Goal: Information Seeking & Learning: Learn about a topic

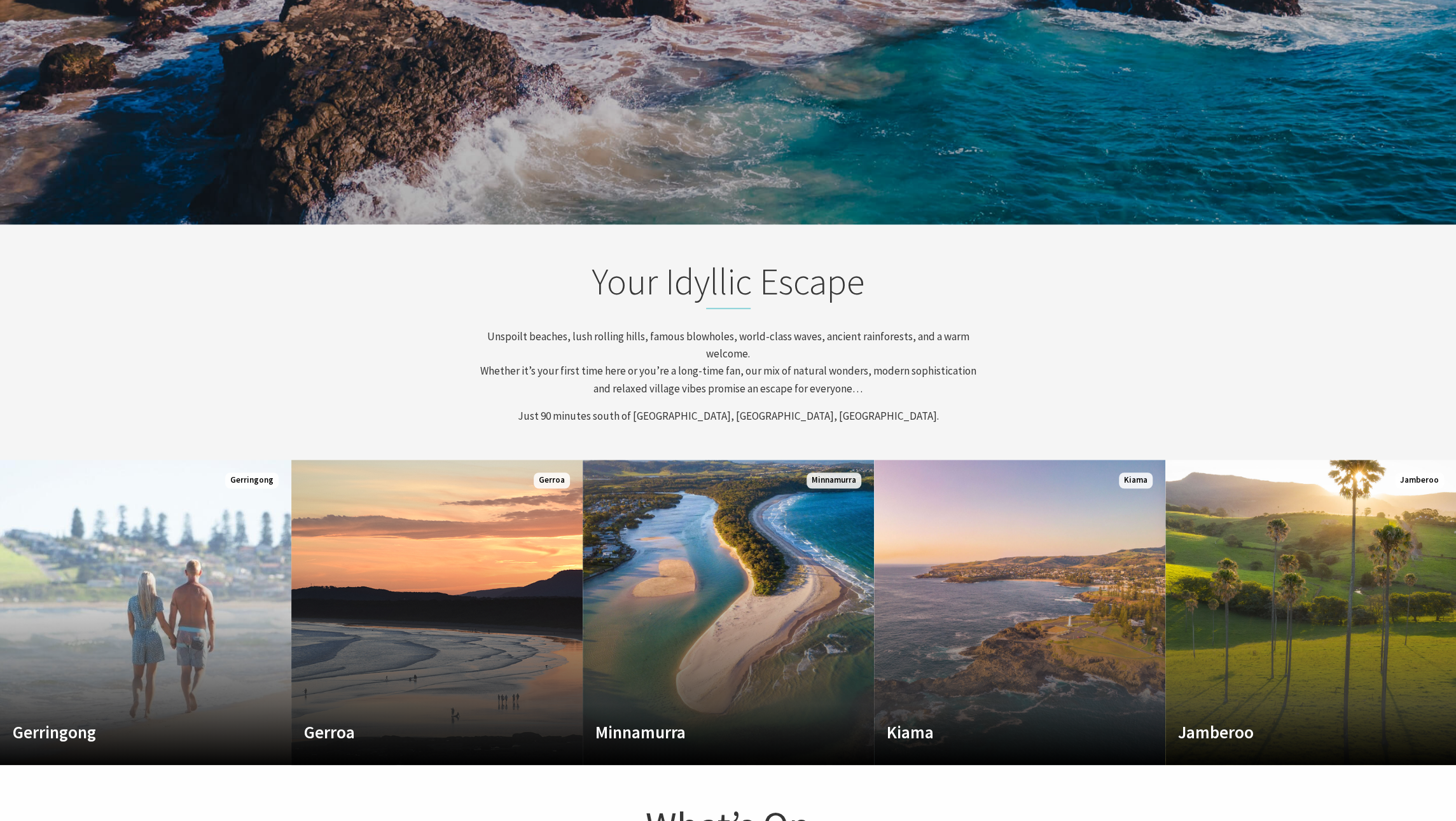
scroll to position [573, 0]
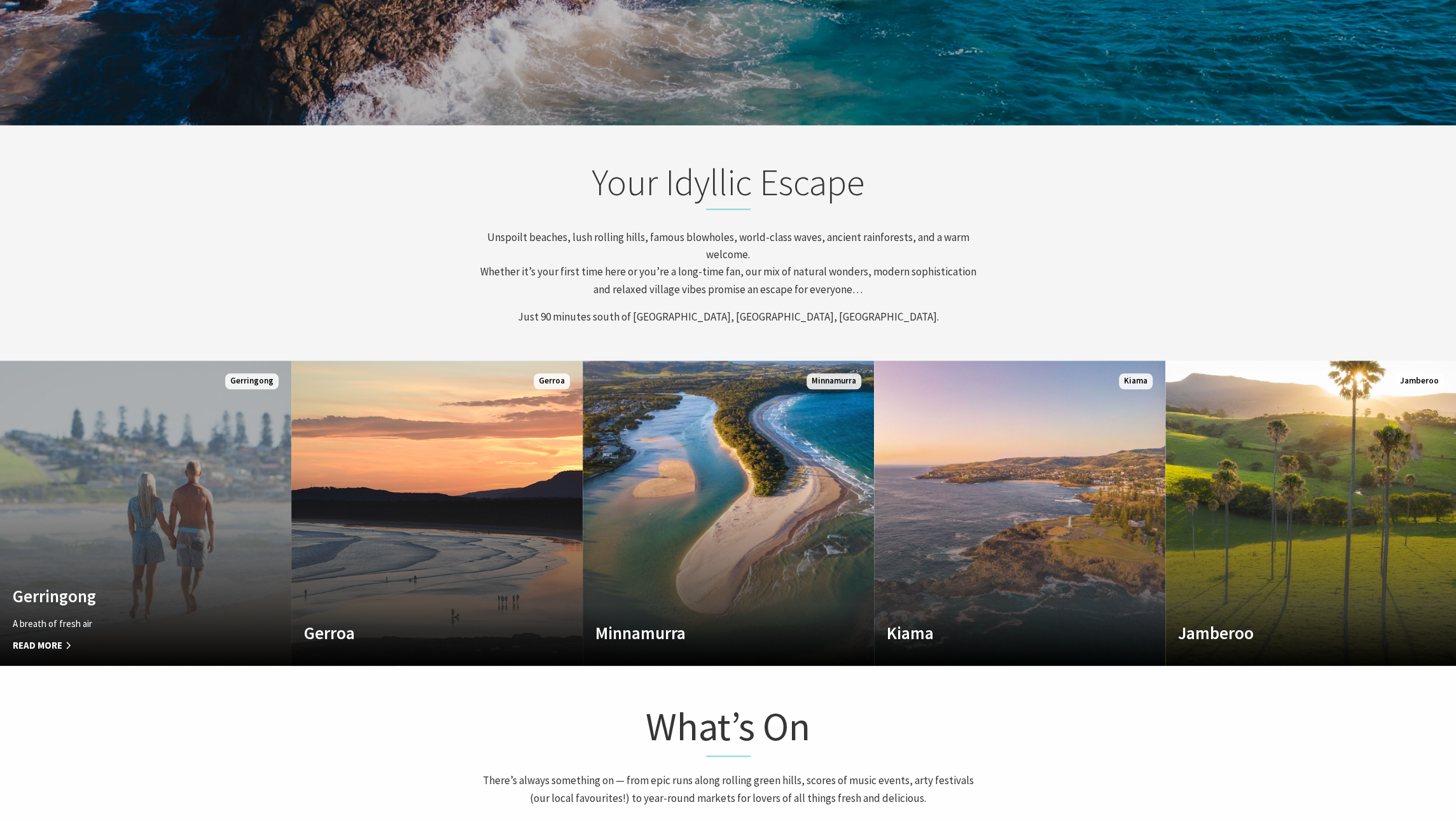
click at [137, 620] on p "A breath of fresh air" at bounding box center [124, 624] width 222 height 15
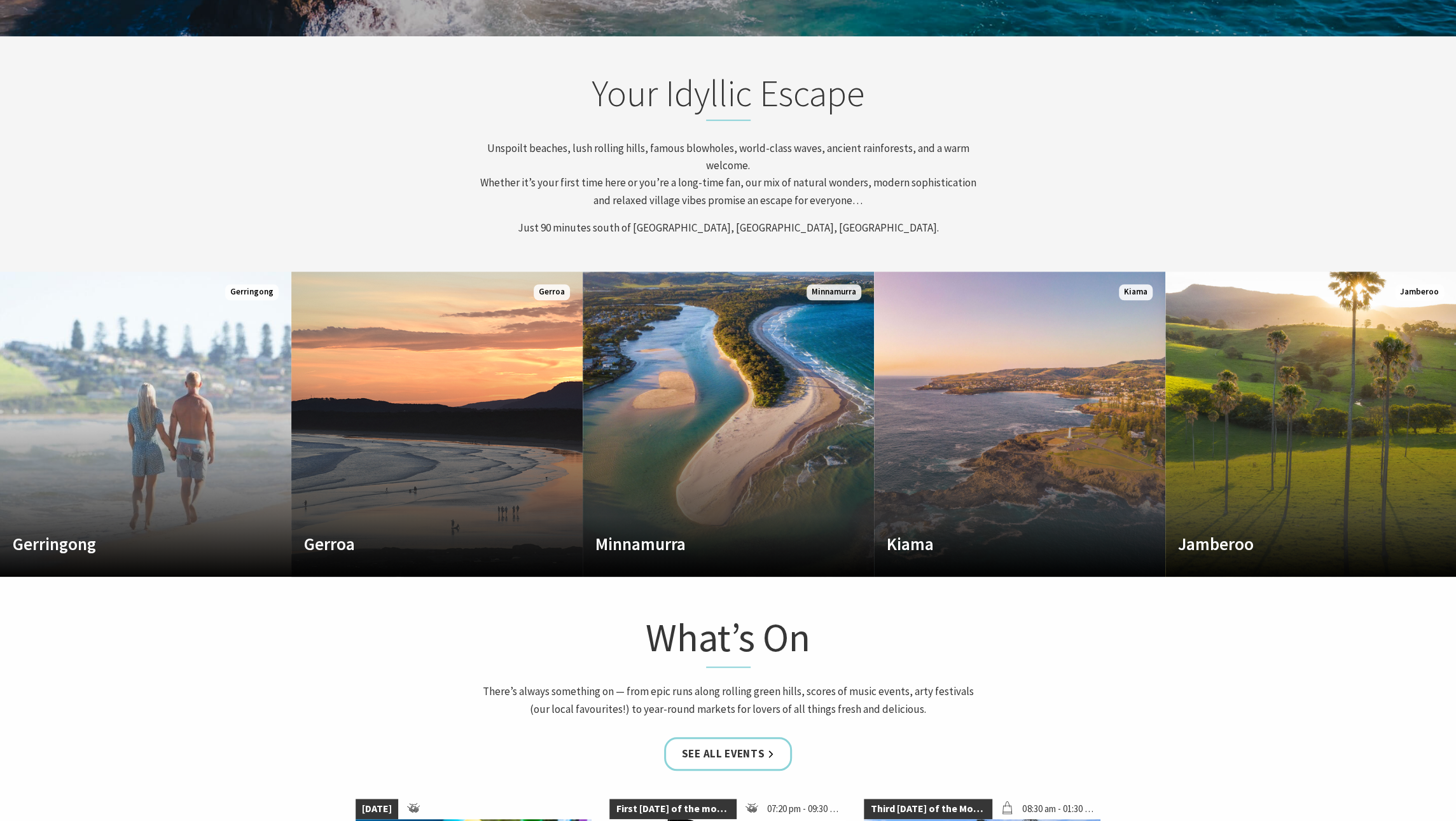
scroll to position [636, 0]
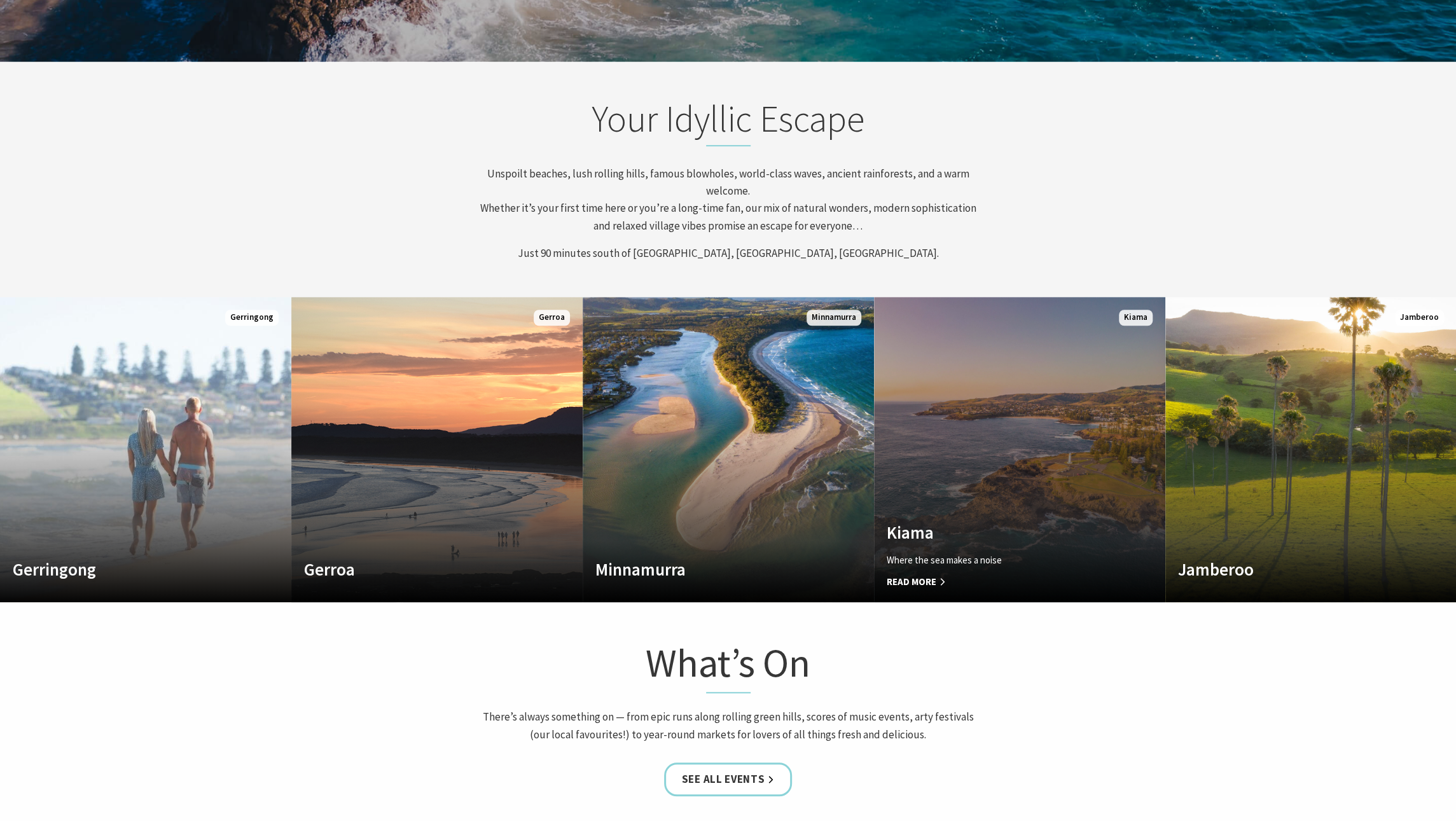
click at [1068, 453] on link "Custom Image Used Kiama Where the sea makes a noise Read More Kiama" at bounding box center [1019, 450] width 291 height 306
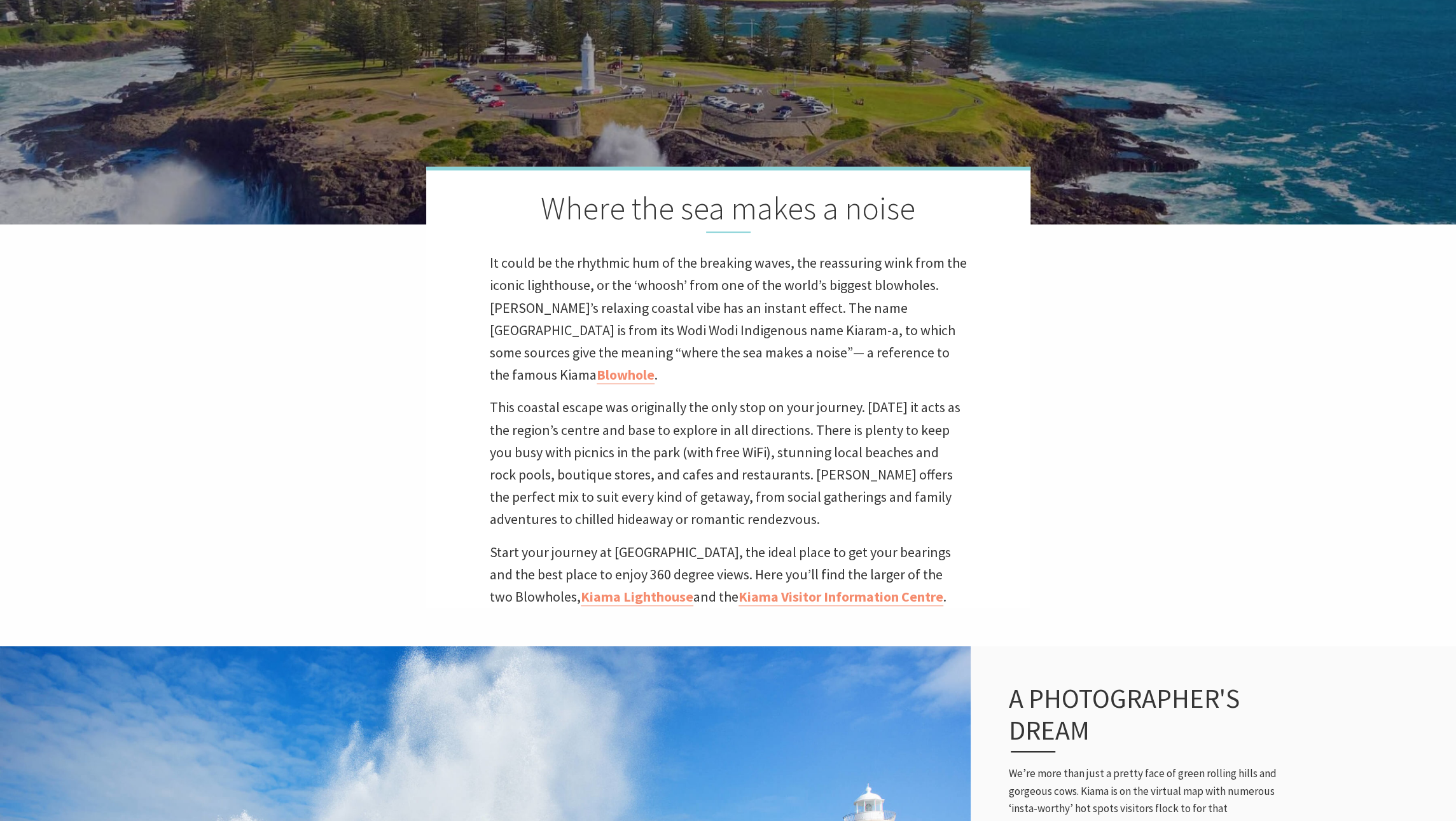
scroll to position [381, 0]
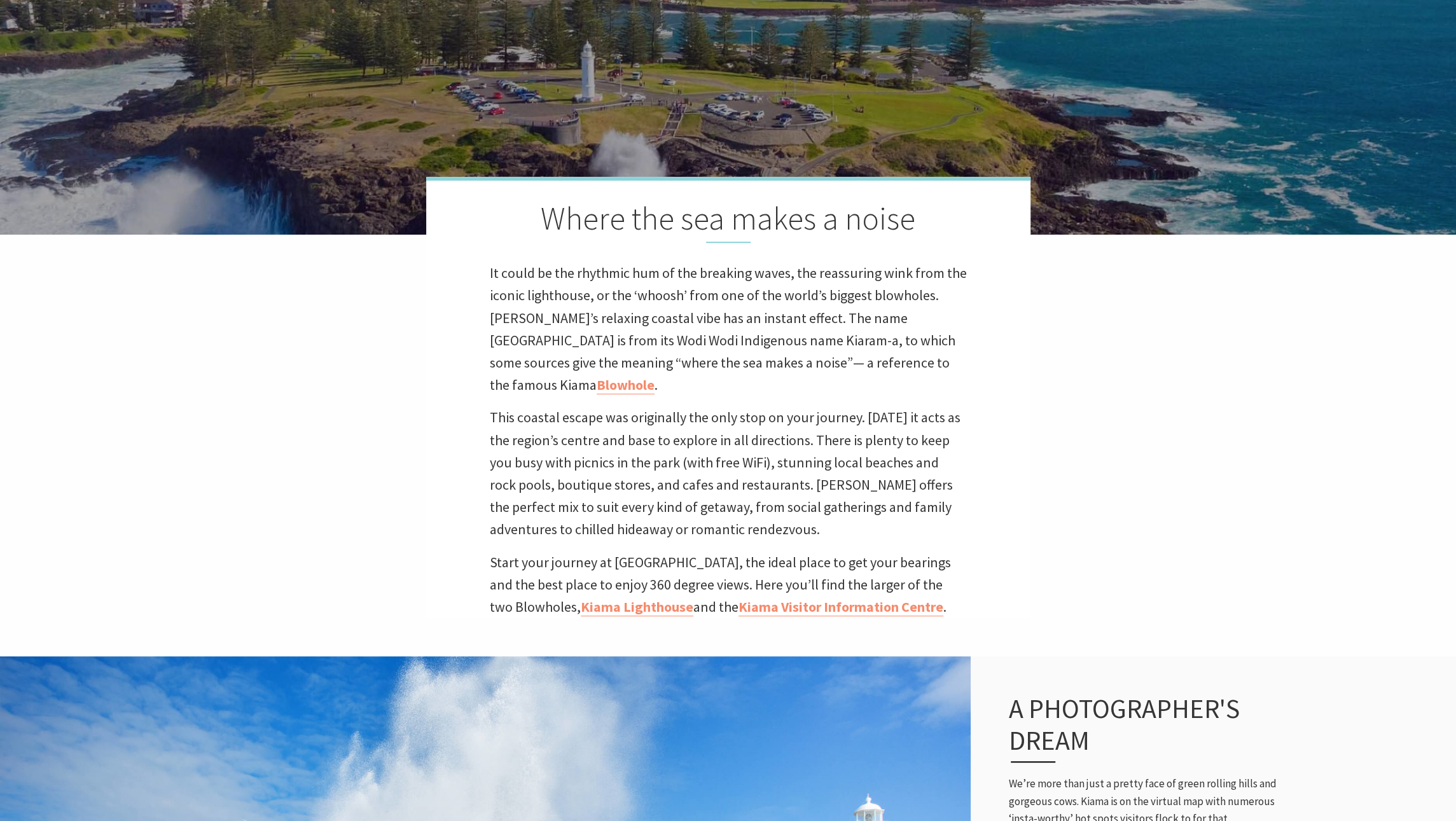
click at [785, 432] on p "This coastal escape was originally the only stop on your journey. Today it acts…" at bounding box center [728, 473] width 477 height 134
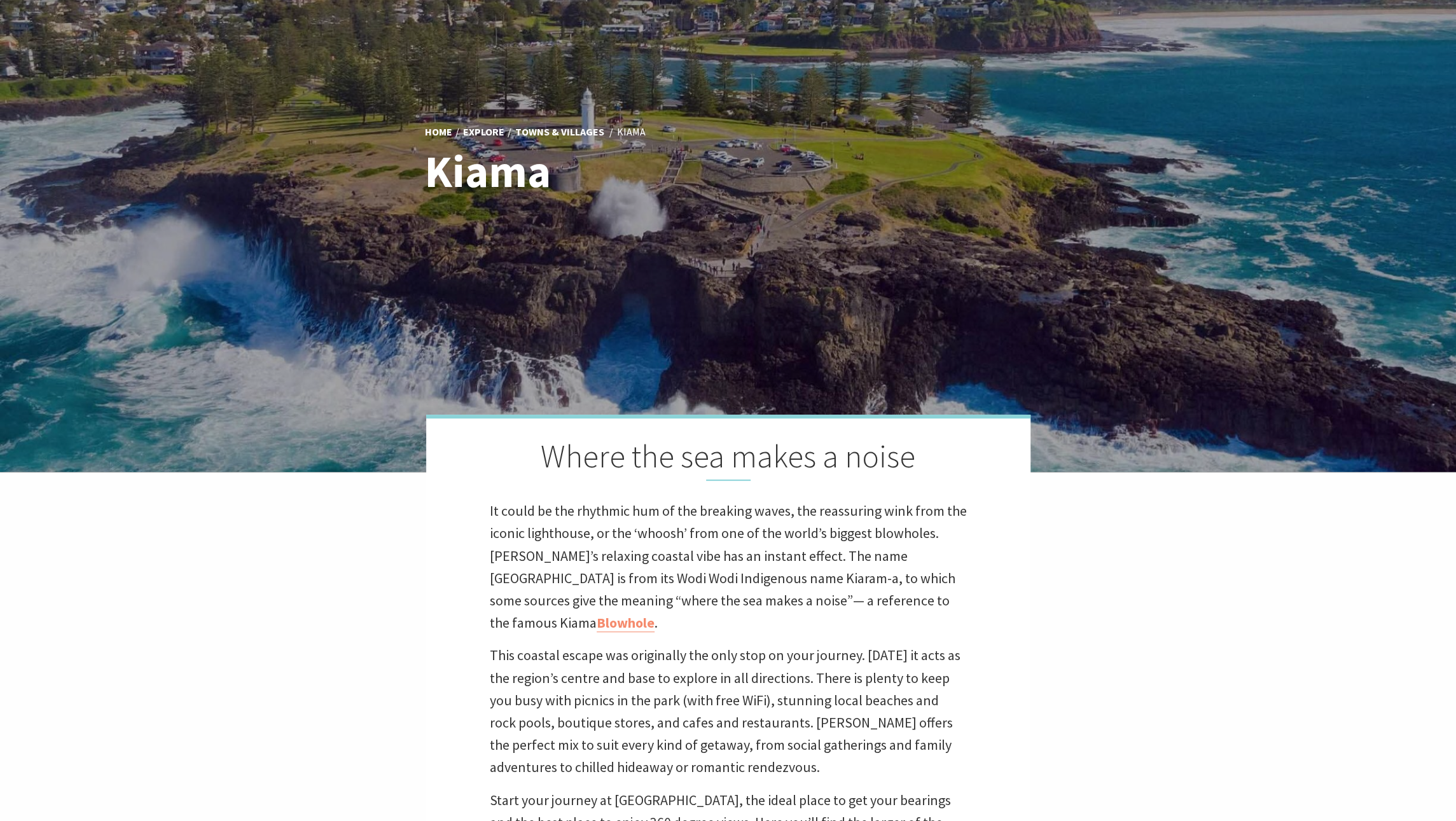
scroll to position [0, 0]
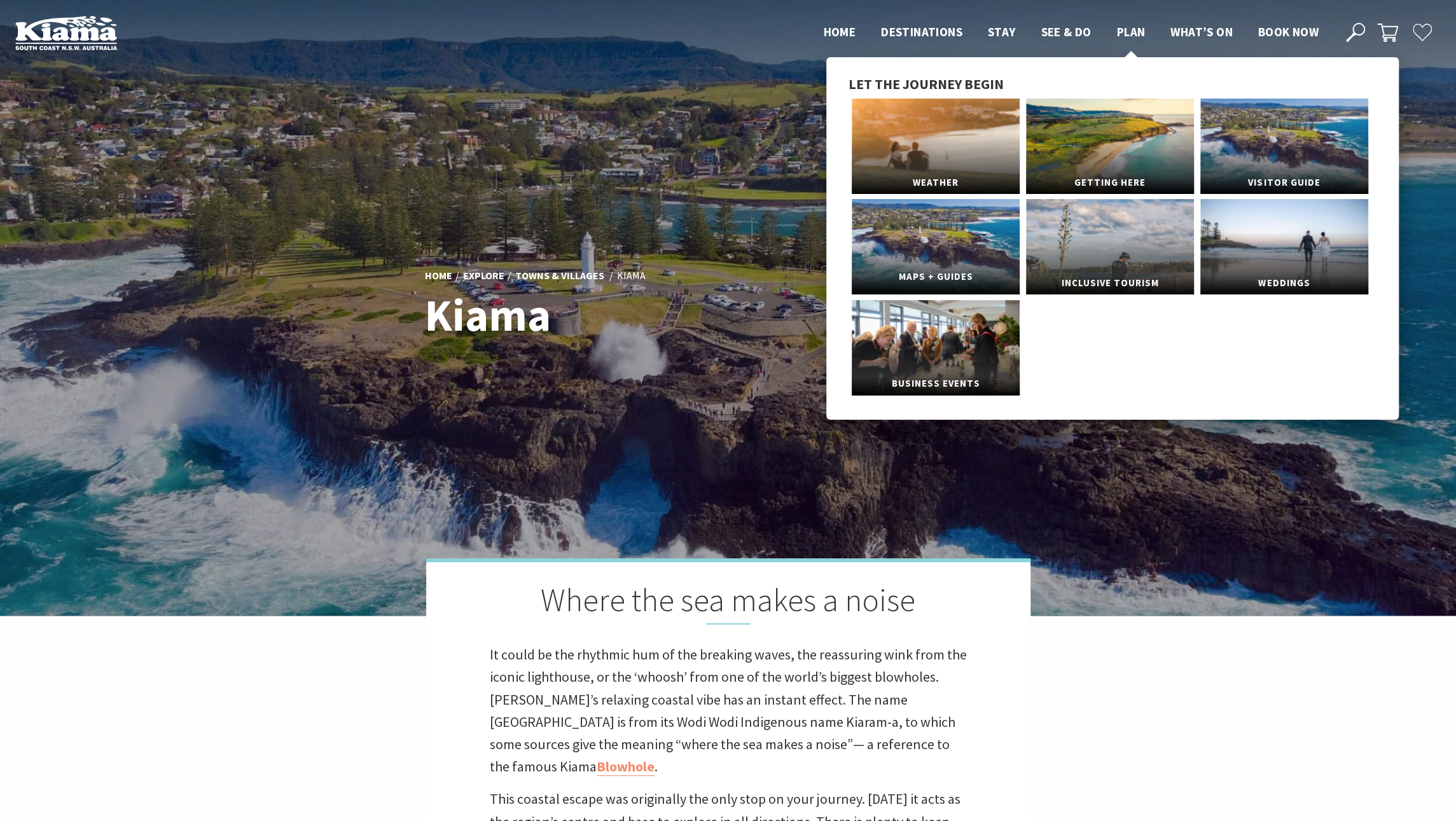
click at [957, 255] on link "Maps + Guides" at bounding box center [935, 247] width 168 height 96
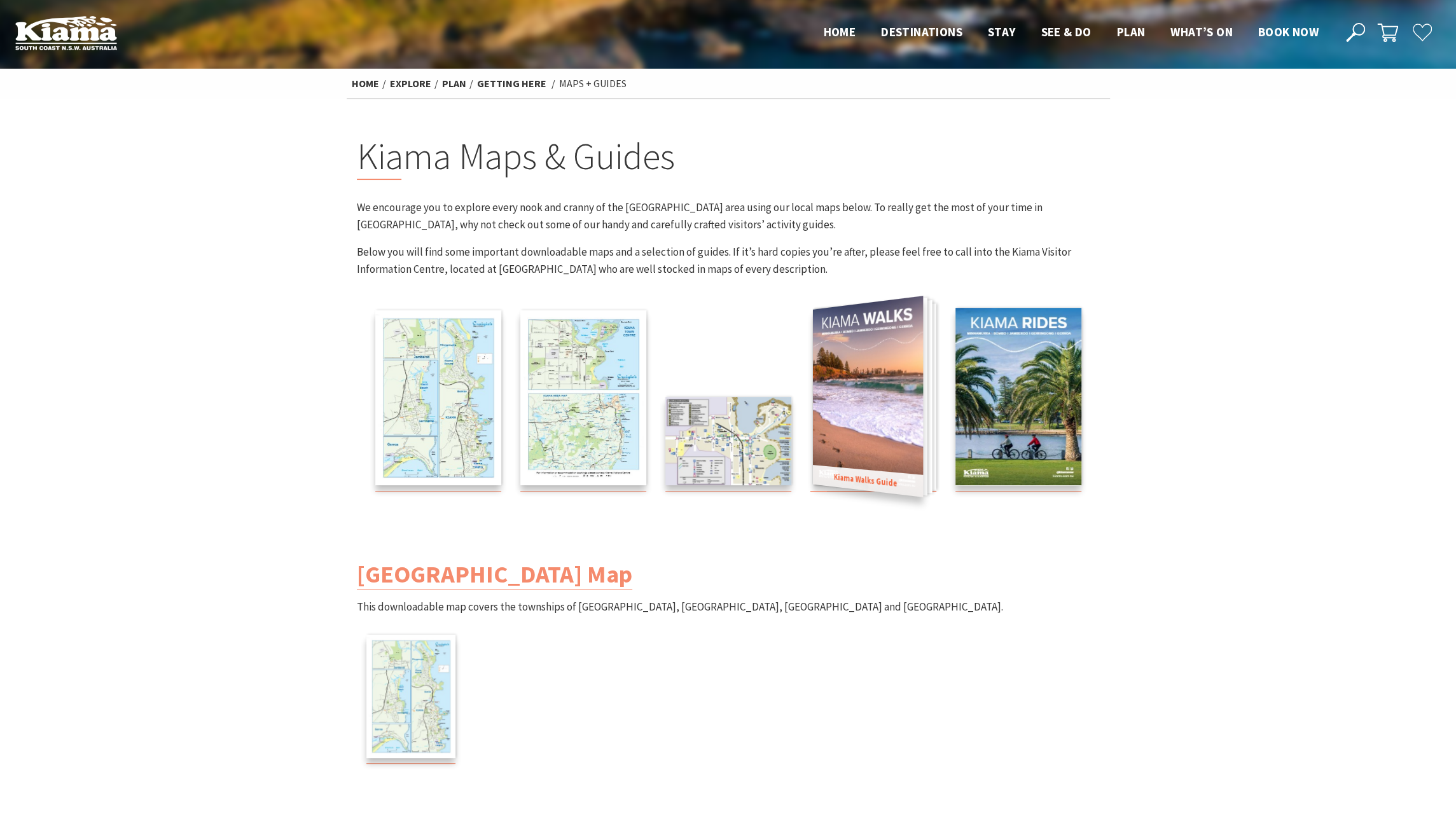
click at [868, 399] on img at bounding box center [867, 397] width 110 height 201
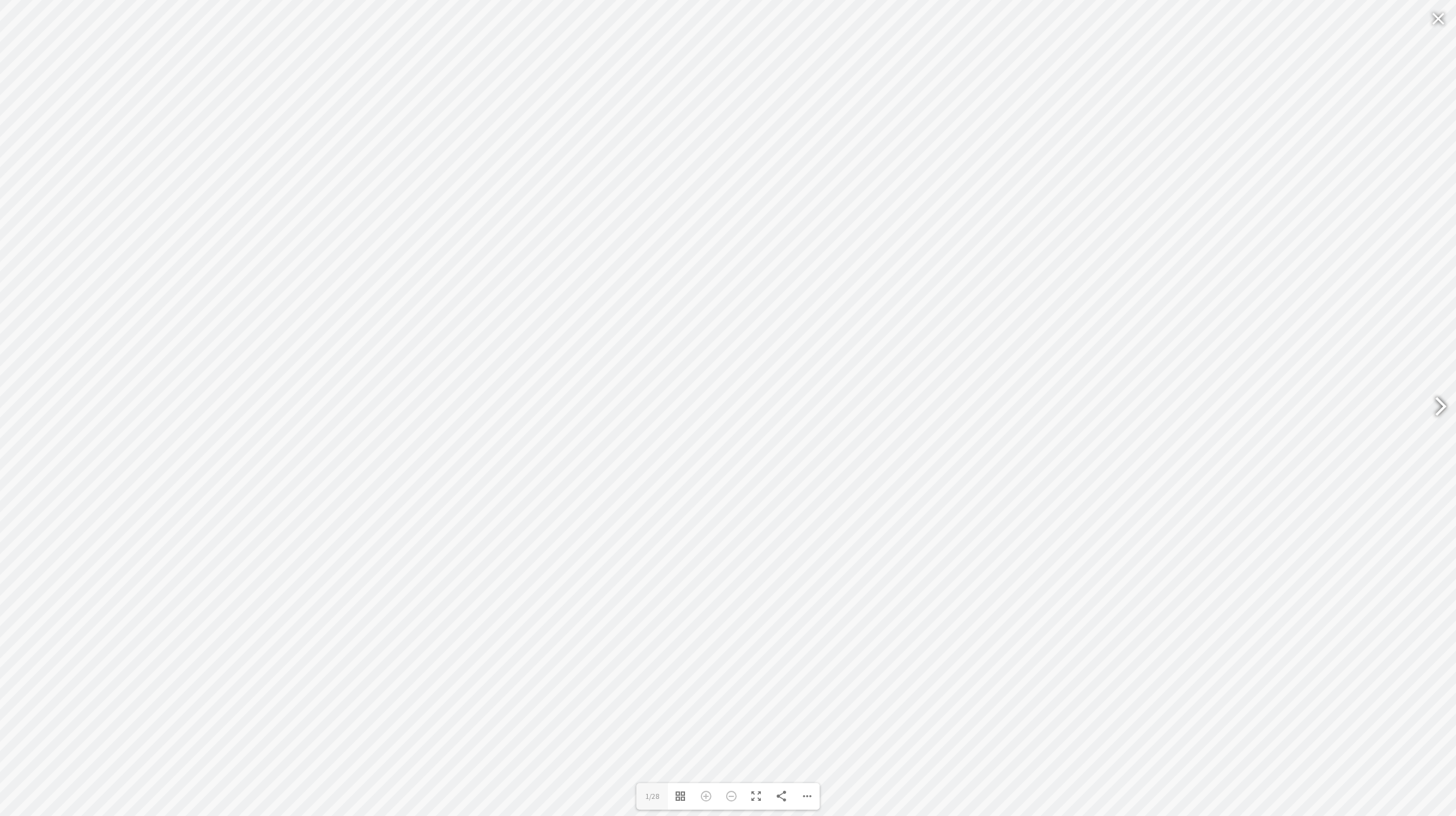
click at [1431, 405] on div at bounding box center [1436, 408] width 29 height 46
click at [1442, 396] on div at bounding box center [1436, 408] width 29 height 46
click at [1441, 399] on div at bounding box center [1436, 408] width 29 height 46
click at [1435, 387] on div at bounding box center [1436, 408] width 29 height 46
click at [1431, 401] on div at bounding box center [1436, 408] width 29 height 46
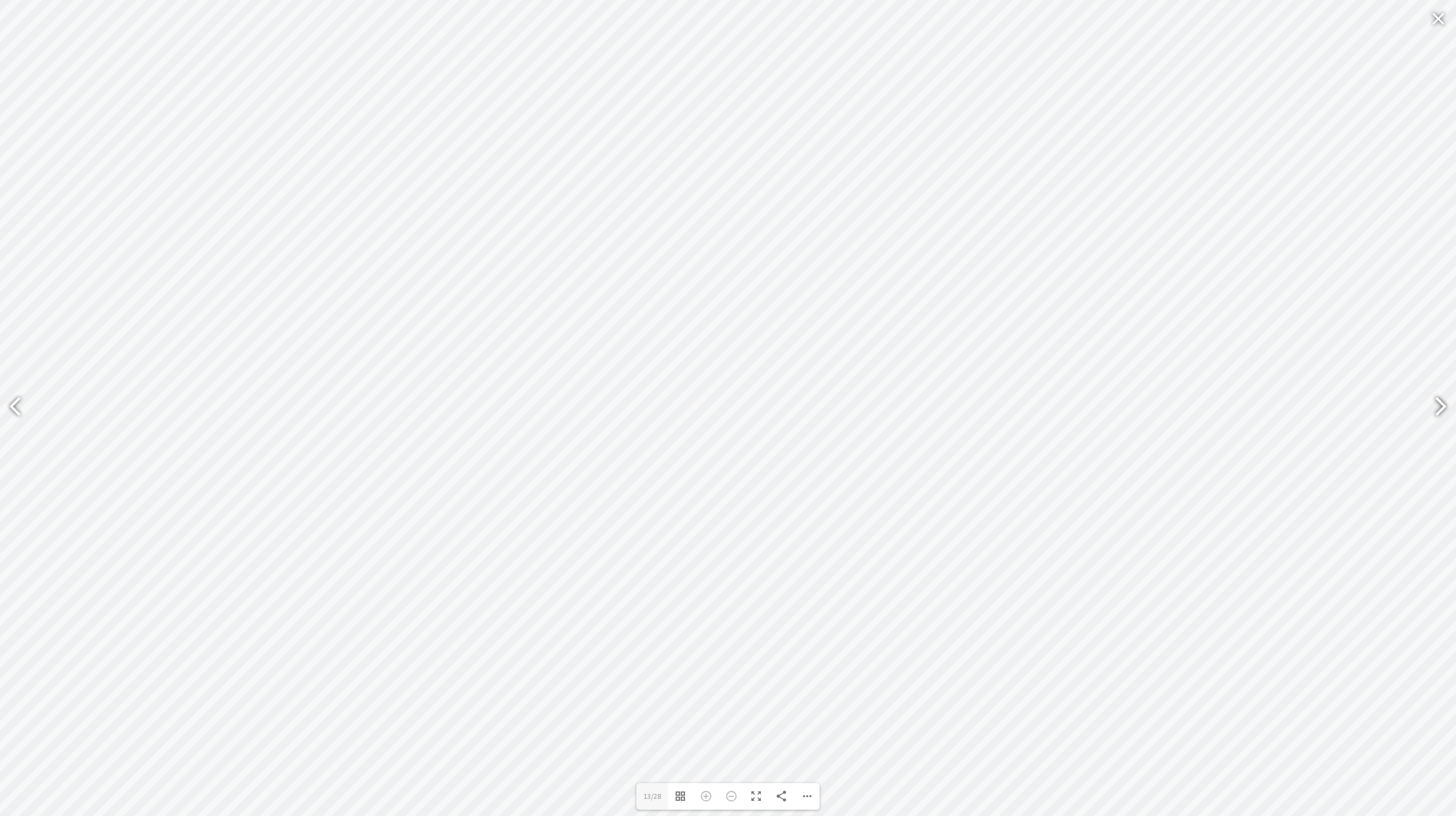
click at [1425, 401] on div at bounding box center [1436, 408] width 29 height 46
click at [1424, 404] on div at bounding box center [1436, 408] width 29 height 46
click at [1429, 410] on div at bounding box center [1436, 408] width 29 height 46
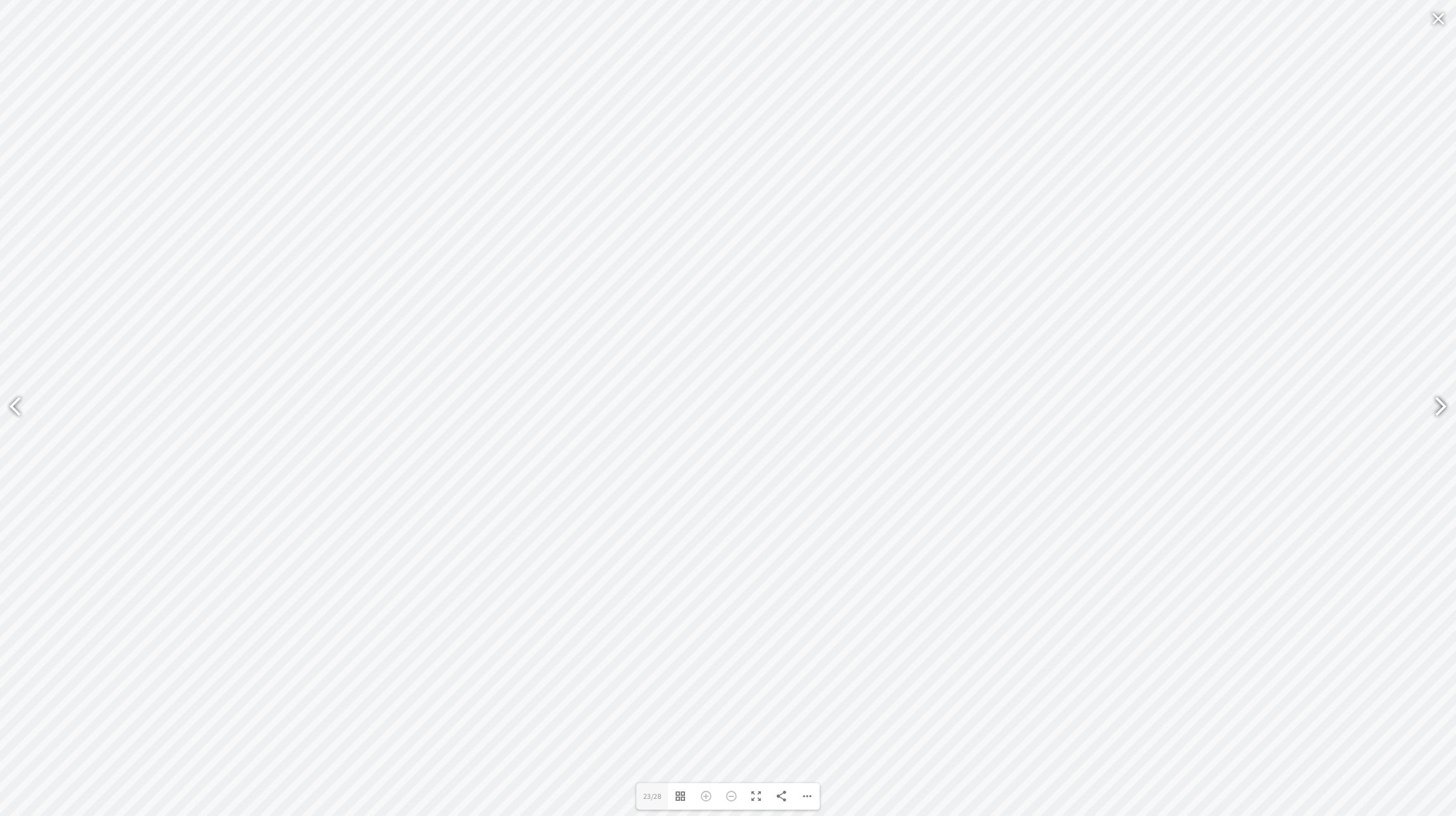
click at [1444, 400] on div at bounding box center [1436, 408] width 29 height 46
type input "28"
click at [1439, 11] on div at bounding box center [1438, 19] width 29 height 31
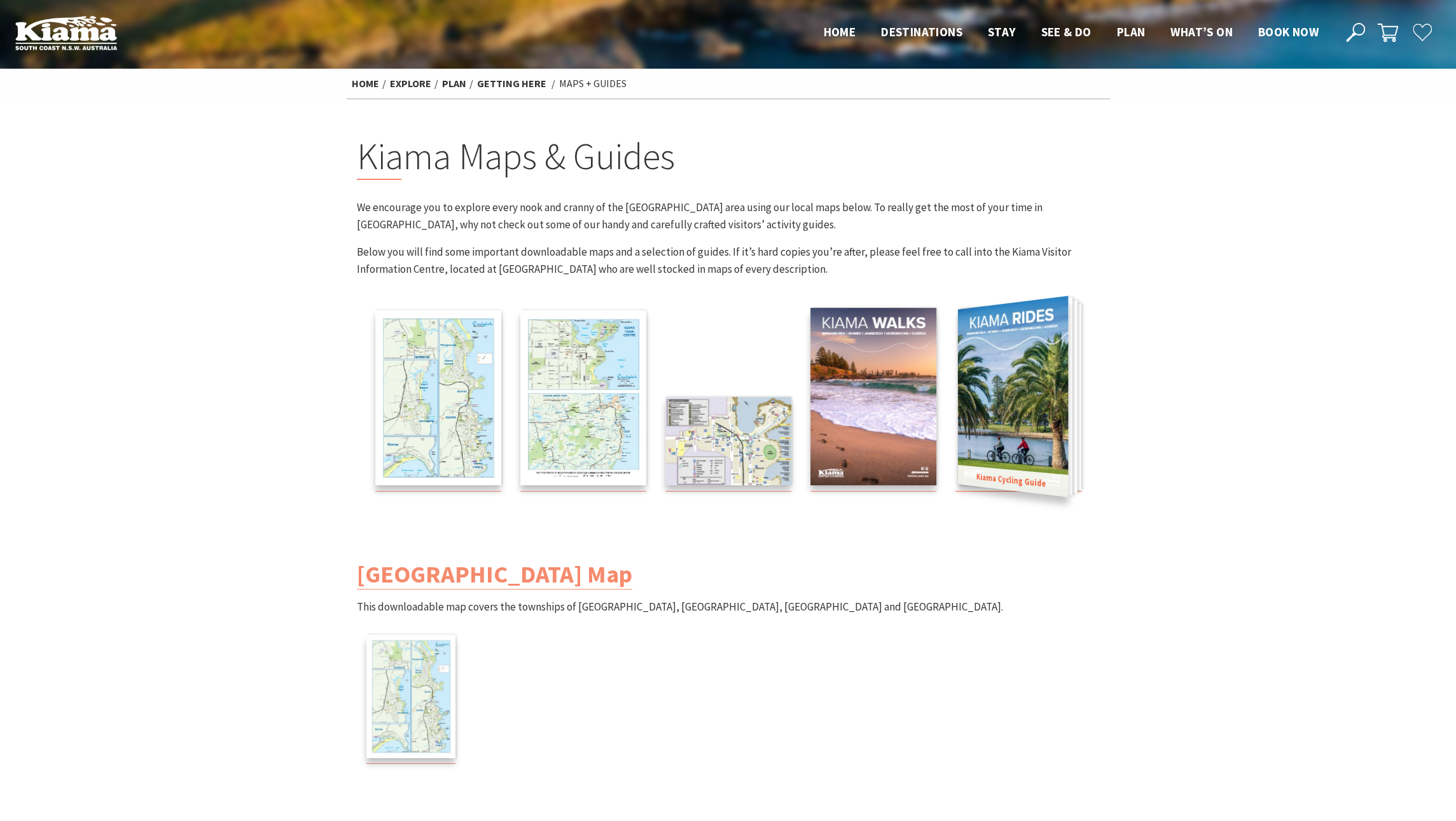
click at [1034, 399] on img at bounding box center [1012, 397] width 110 height 201
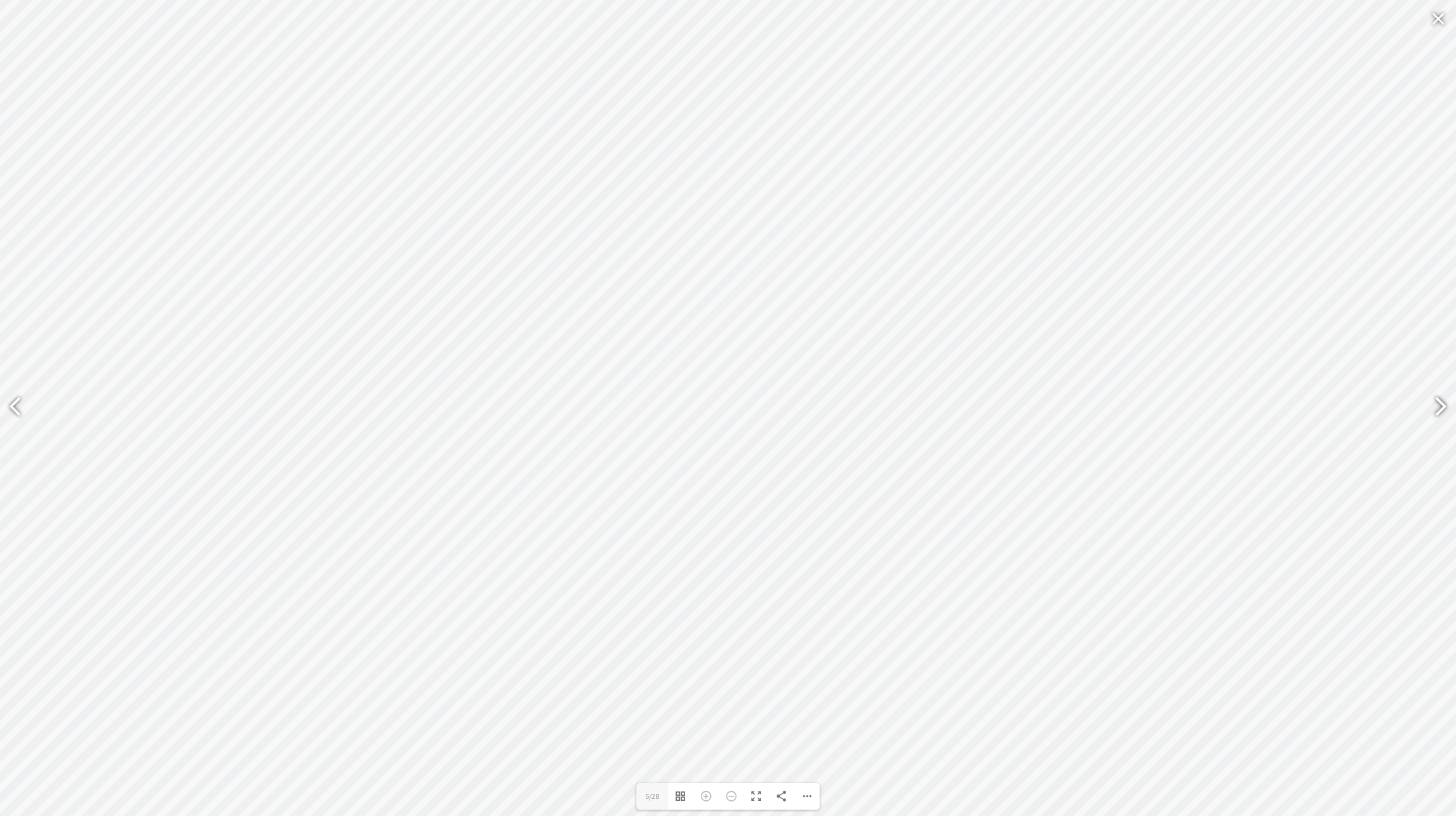
click at [1442, 406] on div at bounding box center [1436, 408] width 29 height 46
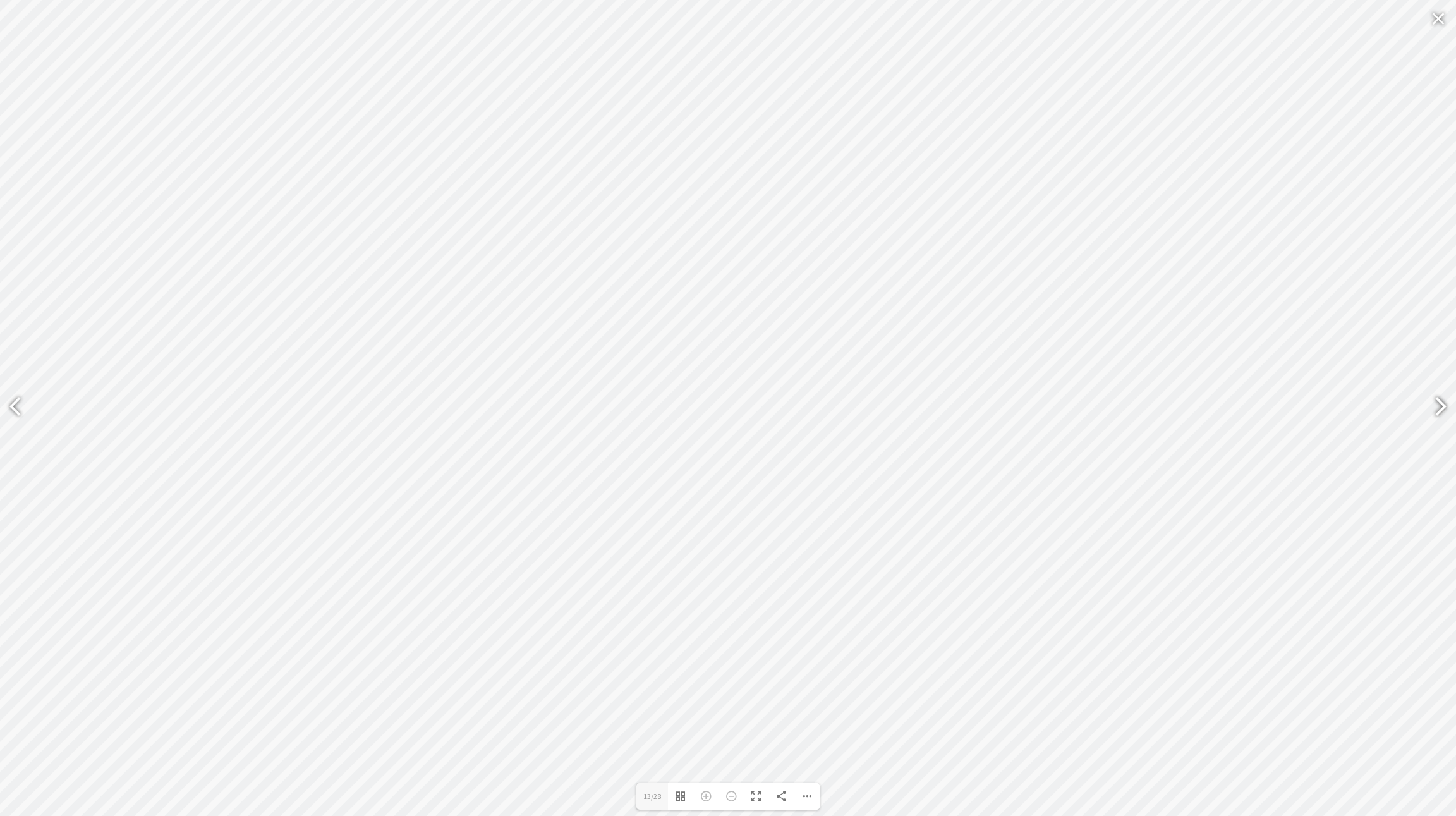
type input "15"
click at [1441, 21] on div at bounding box center [1438, 19] width 29 height 31
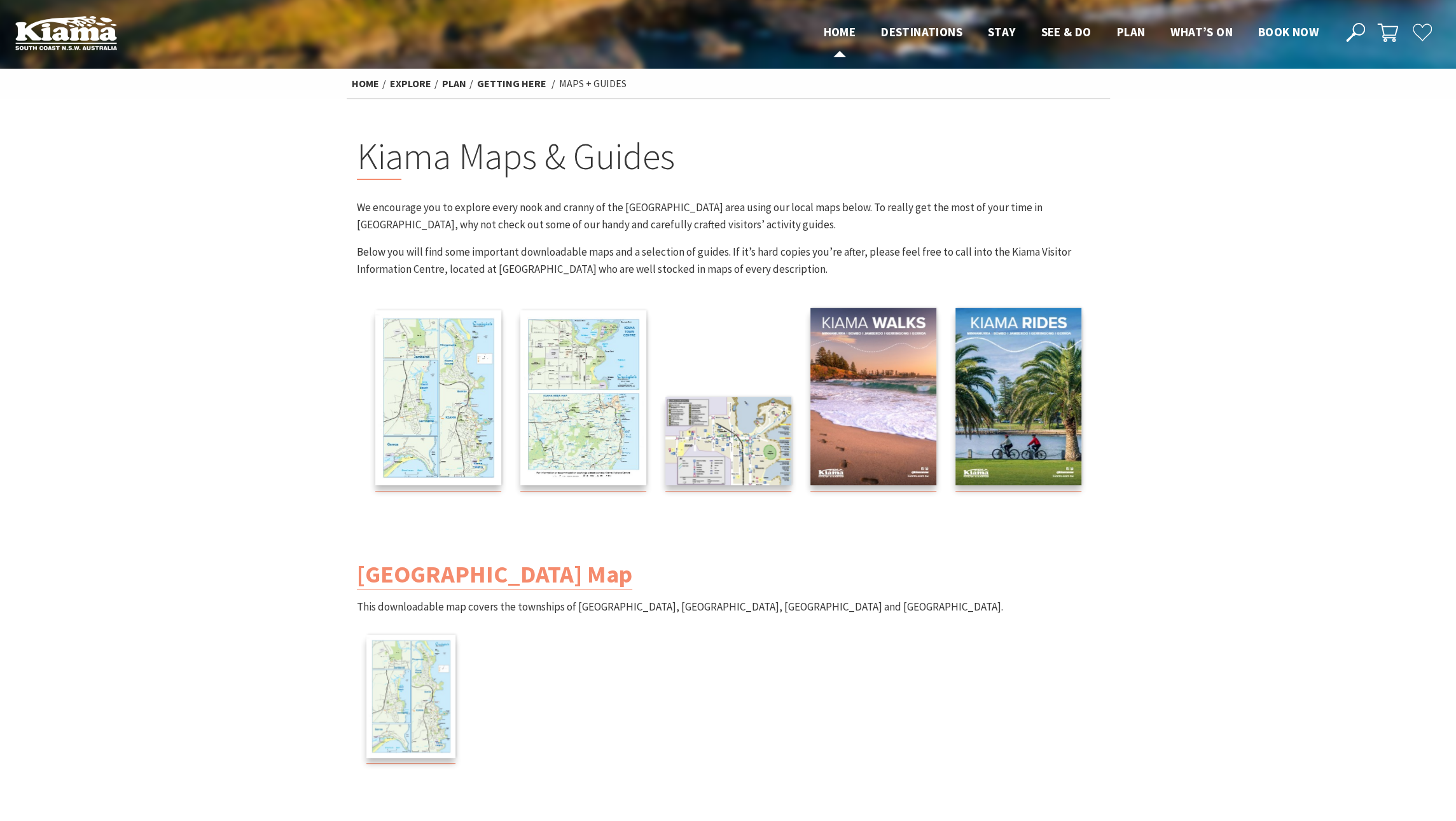
click at [824, 37] on span "Home" at bounding box center [840, 32] width 32 height 15
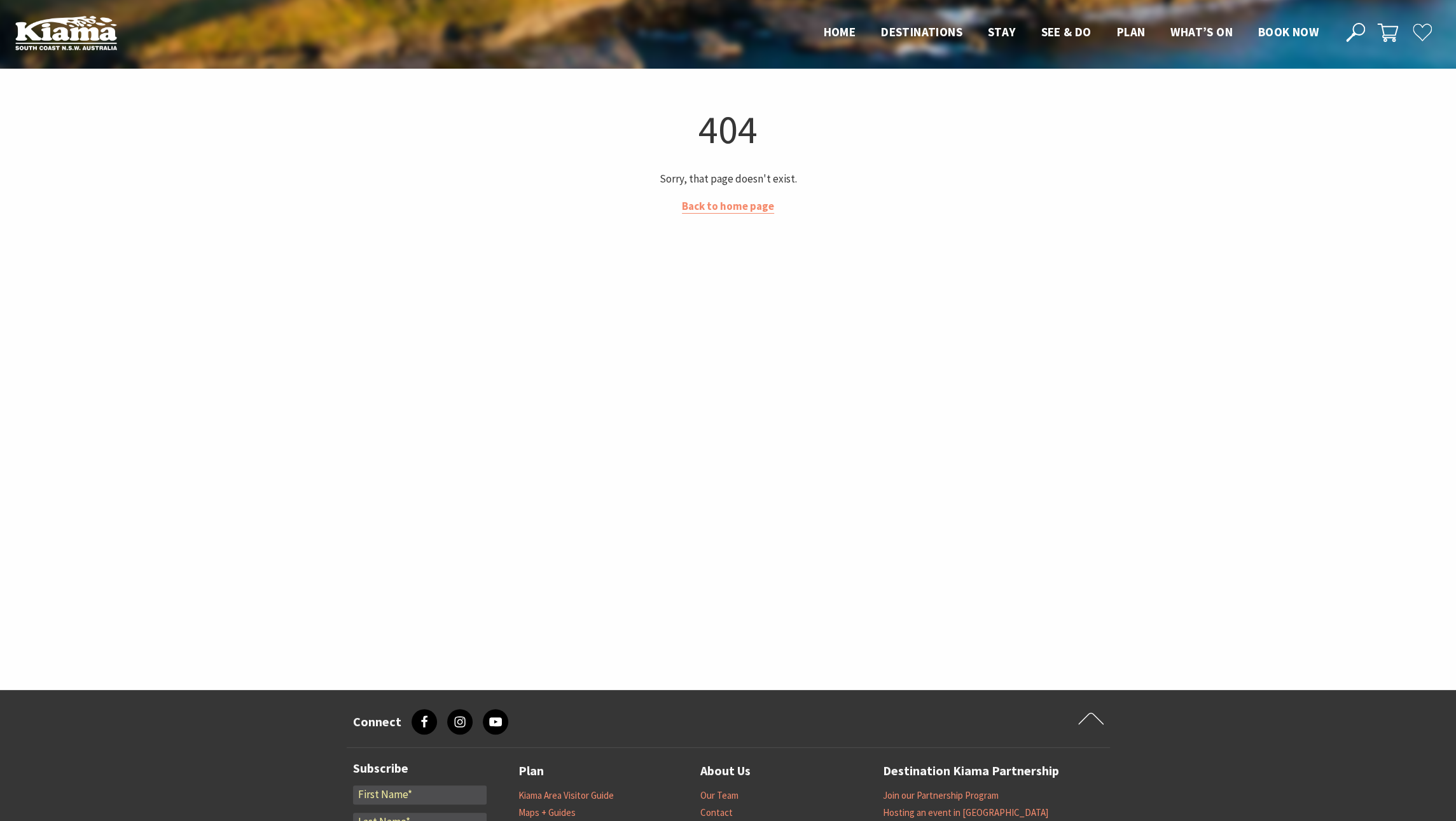
click at [571, 159] on div "404 Sorry, that page doesn't exist. Back to home page" at bounding box center [728, 380] width 763 height 551
click at [746, 204] on link "Back to home page" at bounding box center [728, 206] width 92 height 15
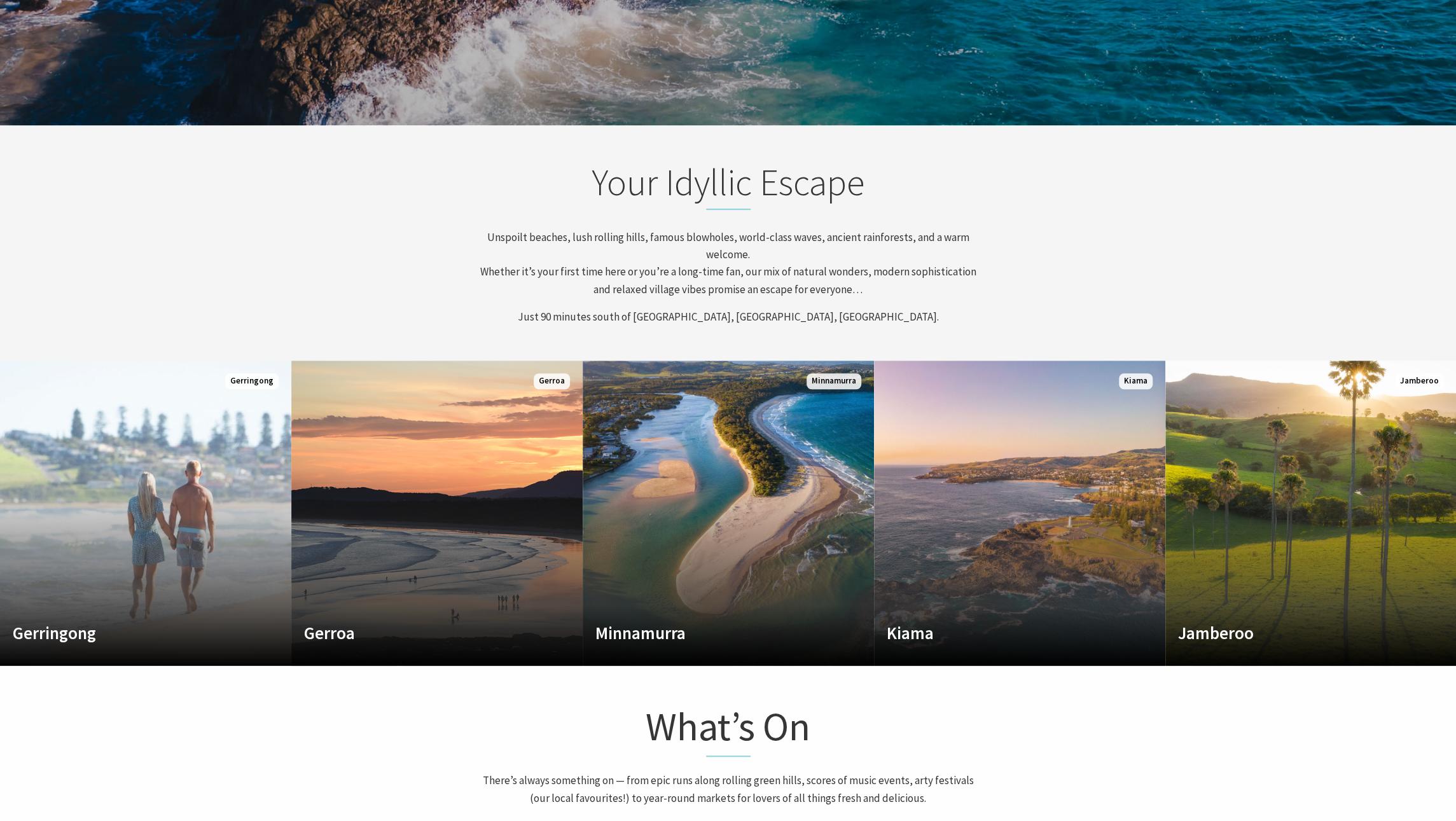
scroll to position [763, 0]
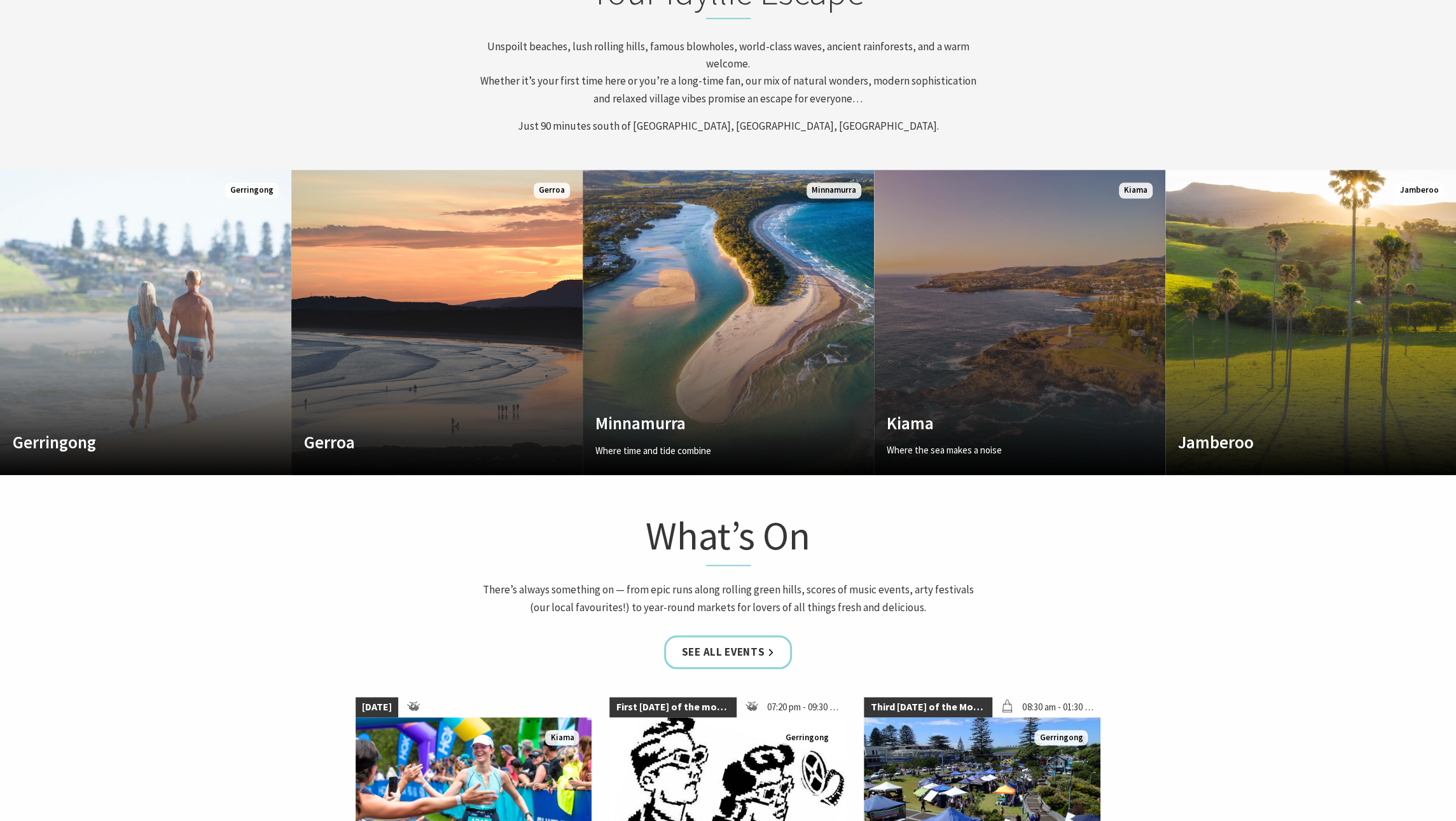
click at [1039, 339] on link "Custom Image Used [GEOGRAPHIC_DATA] Where the sea makes a noise Read More [GEOG…" at bounding box center [1019, 323] width 291 height 306
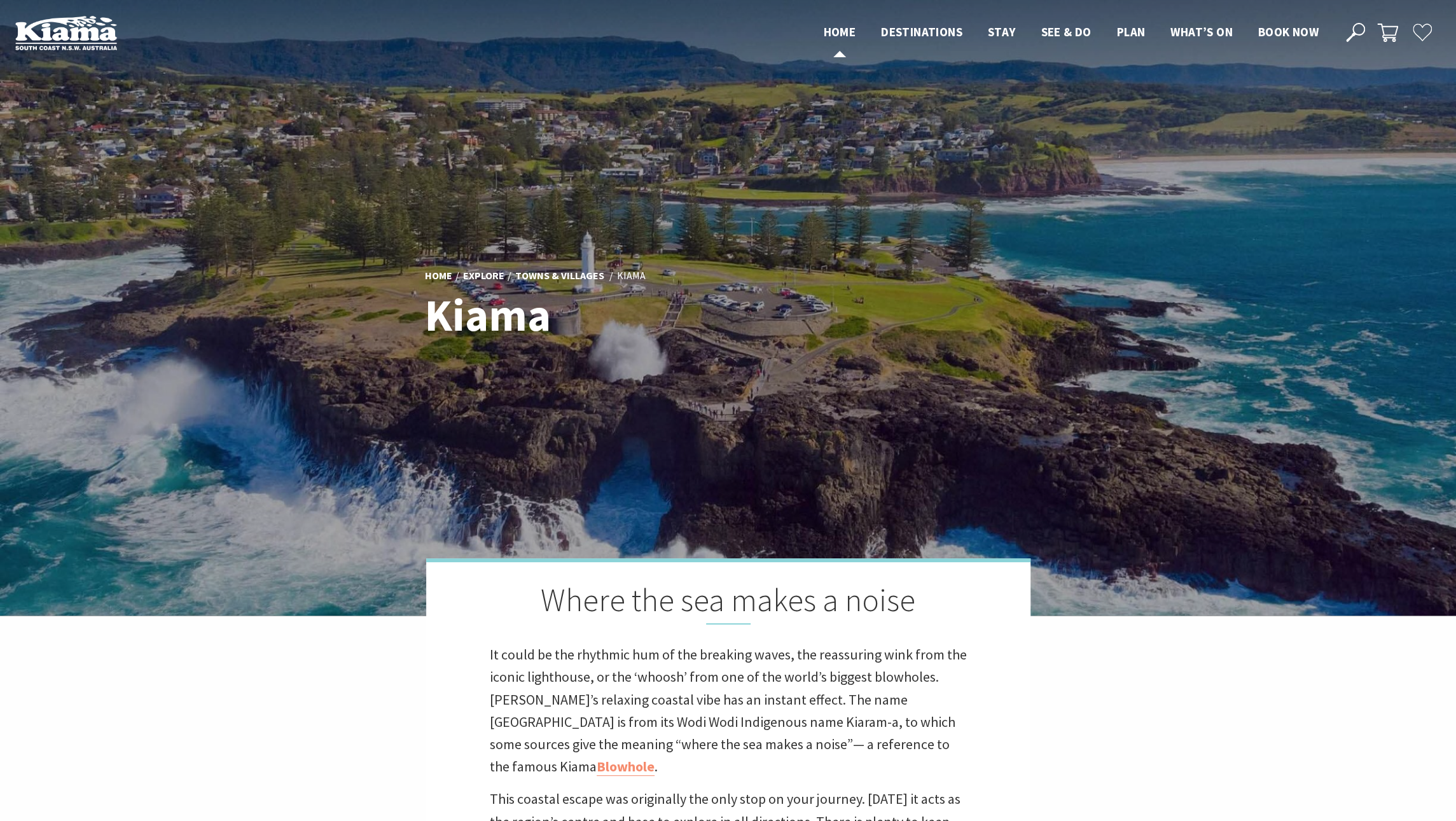
click at [845, 33] on span "Home" at bounding box center [840, 32] width 32 height 15
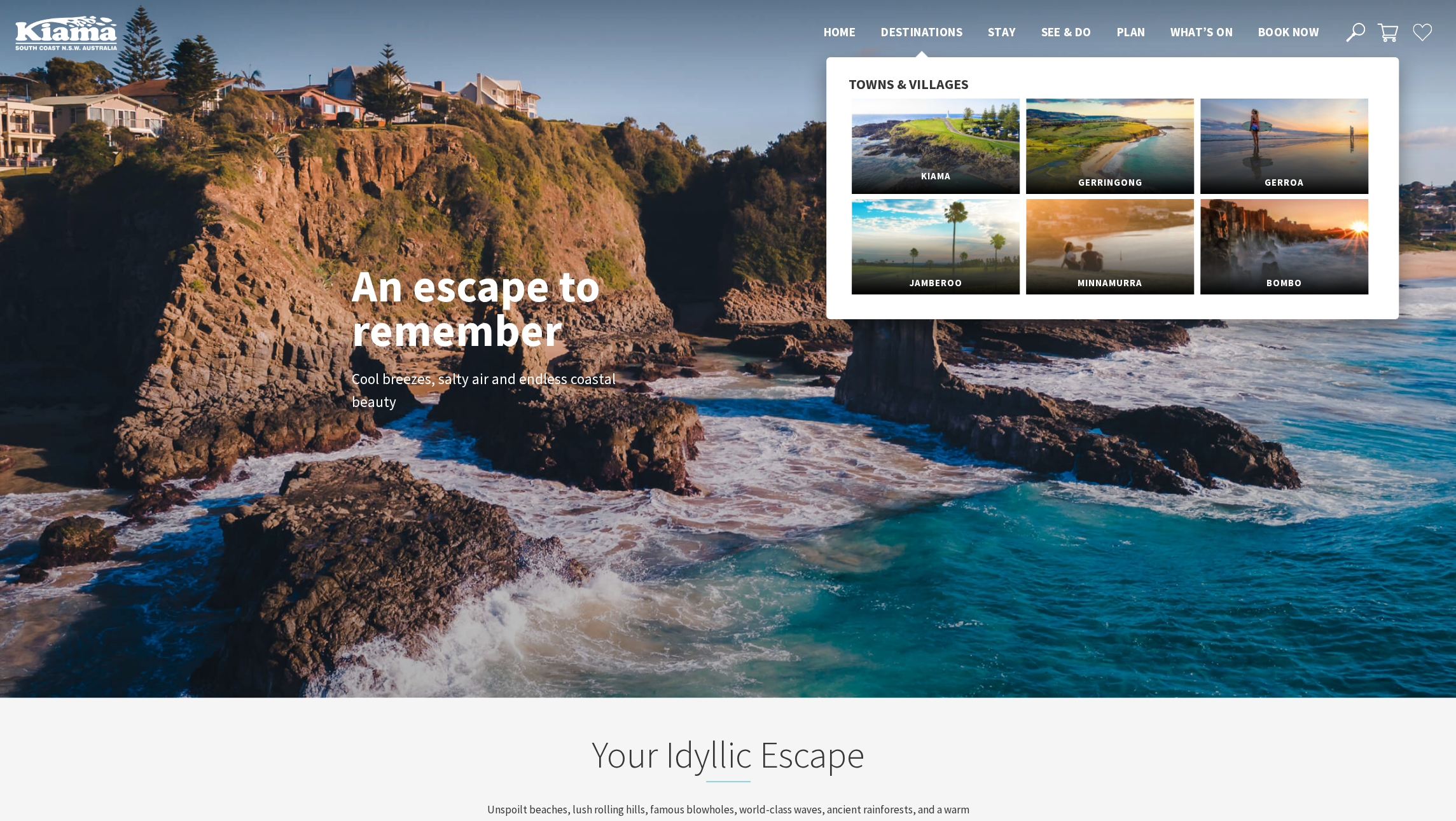
click at [918, 151] on link "Kiama" at bounding box center [935, 147] width 168 height 96
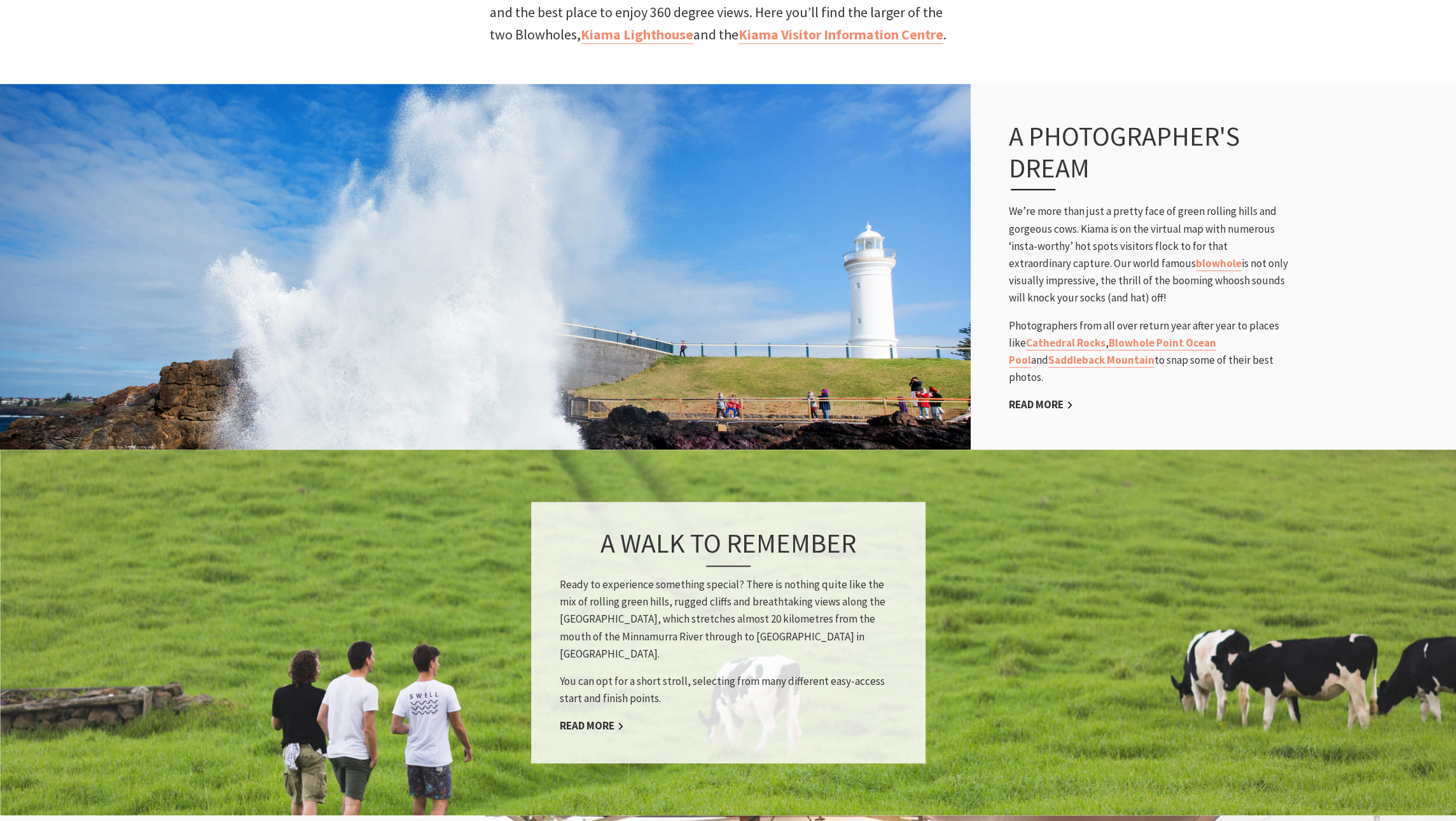
scroll to position [827, 0]
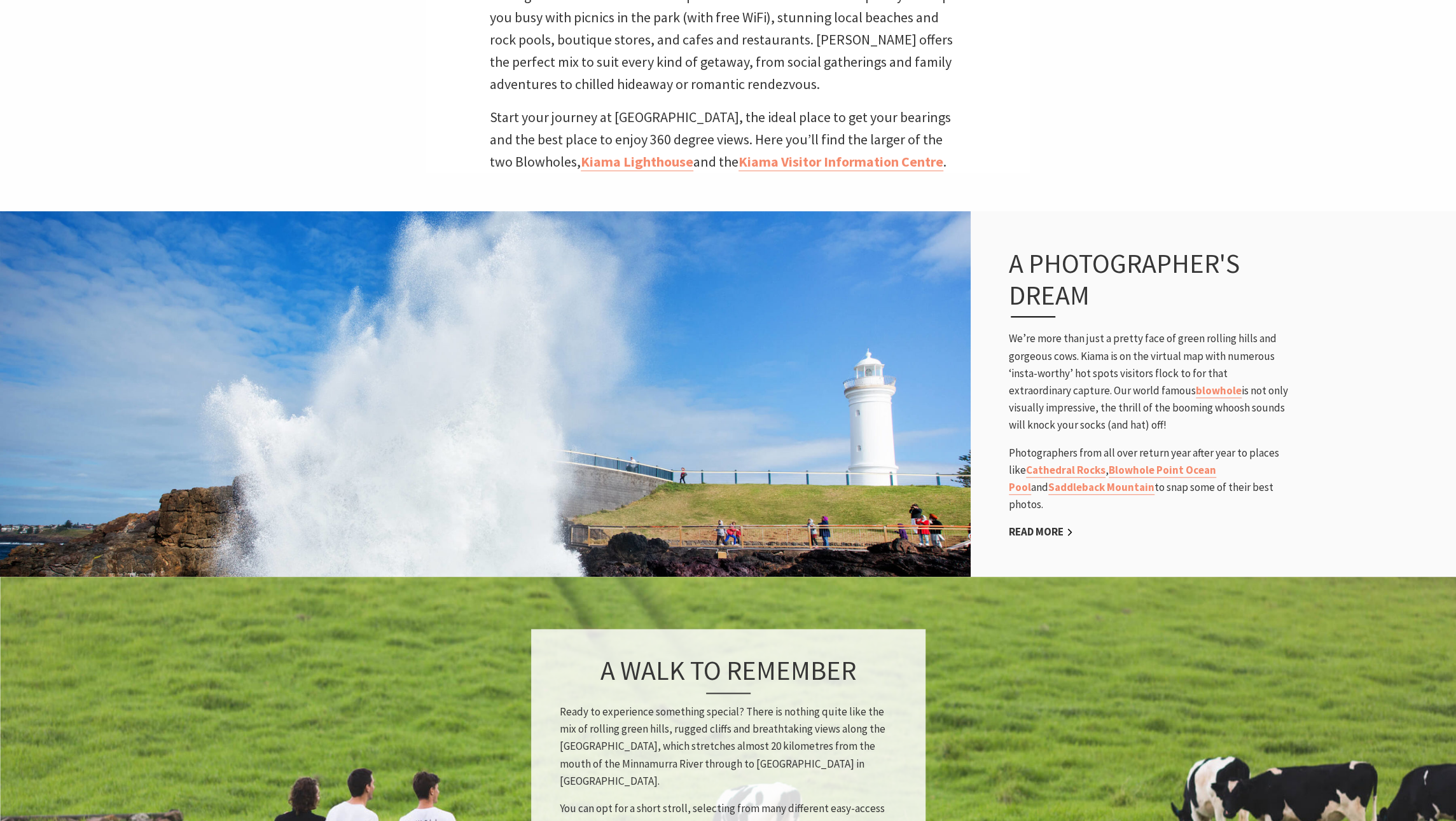
click at [1234, 359] on p "We’re more than just a pretty face of green rolling hills and gorgeous cows. Ki…" at bounding box center [1149, 382] width 280 height 104
click at [1083, 463] on link "Cathedral Rocks" at bounding box center [1065, 470] width 79 height 15
click at [1150, 463] on link "Blowhole Point Ocean Pool" at bounding box center [1112, 479] width 207 height 32
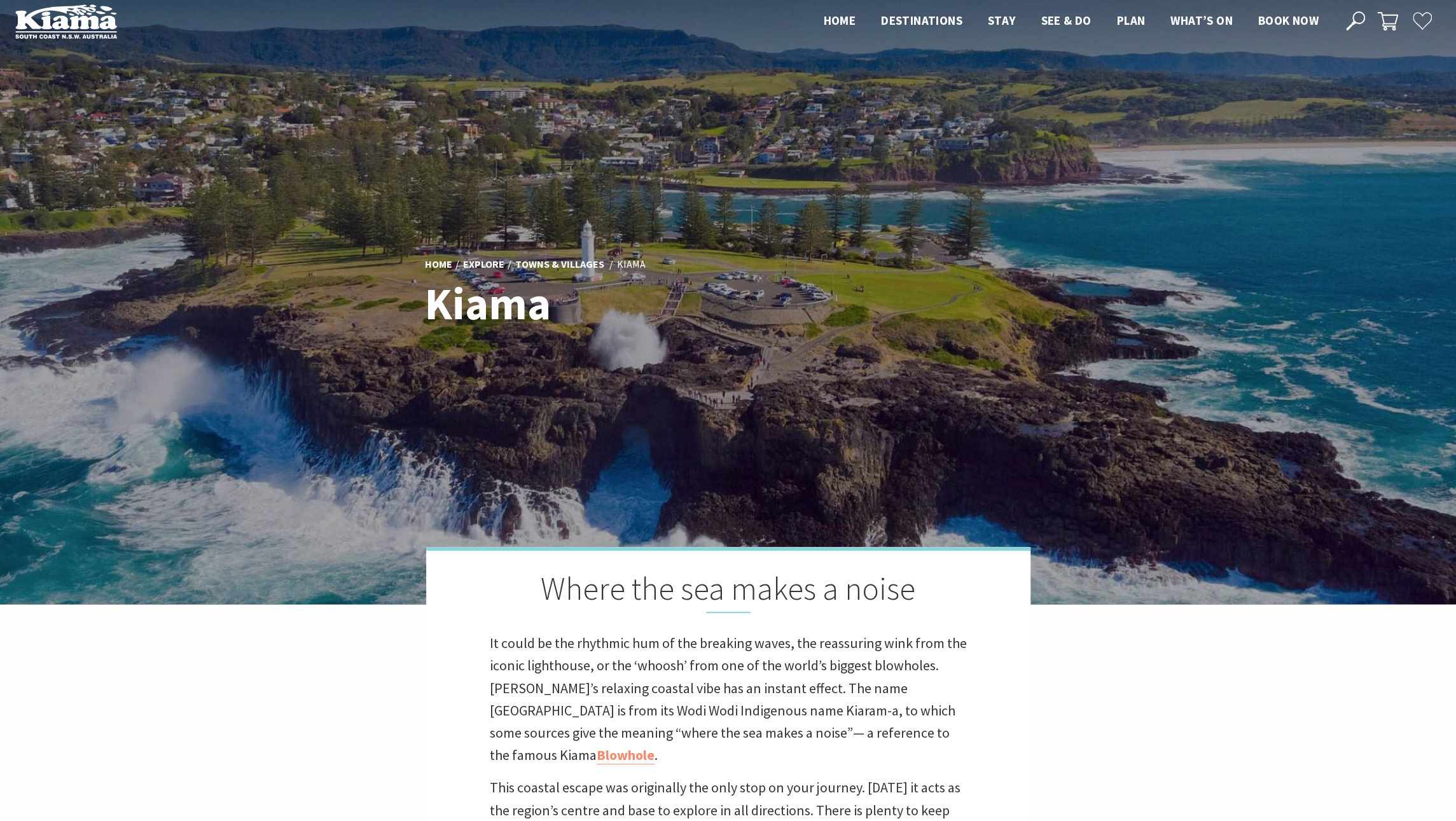
scroll to position [0, 0]
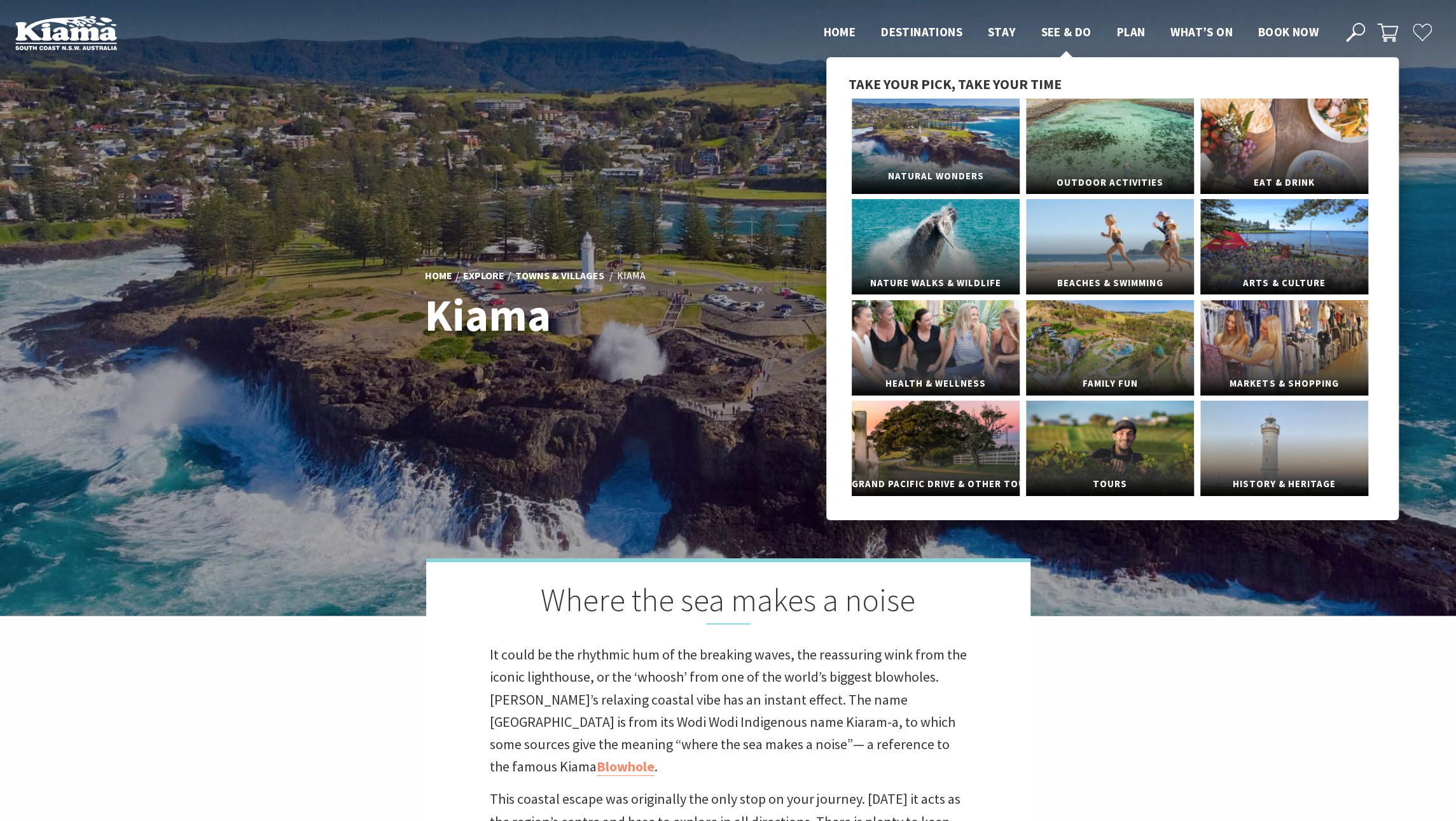
click at [966, 131] on link "Natural Wonders" at bounding box center [935, 147] width 168 height 96
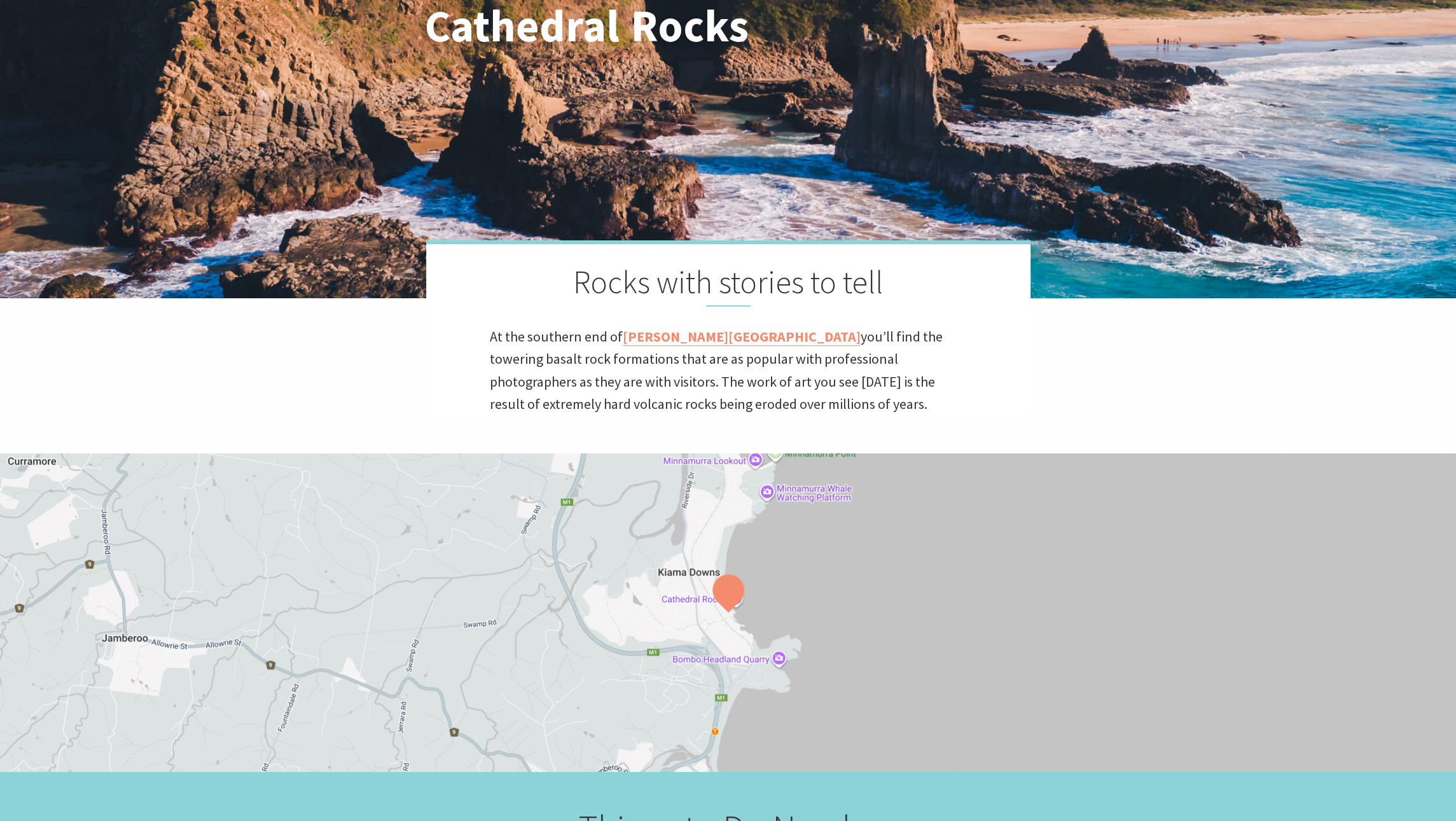
scroll to position [451, 1471]
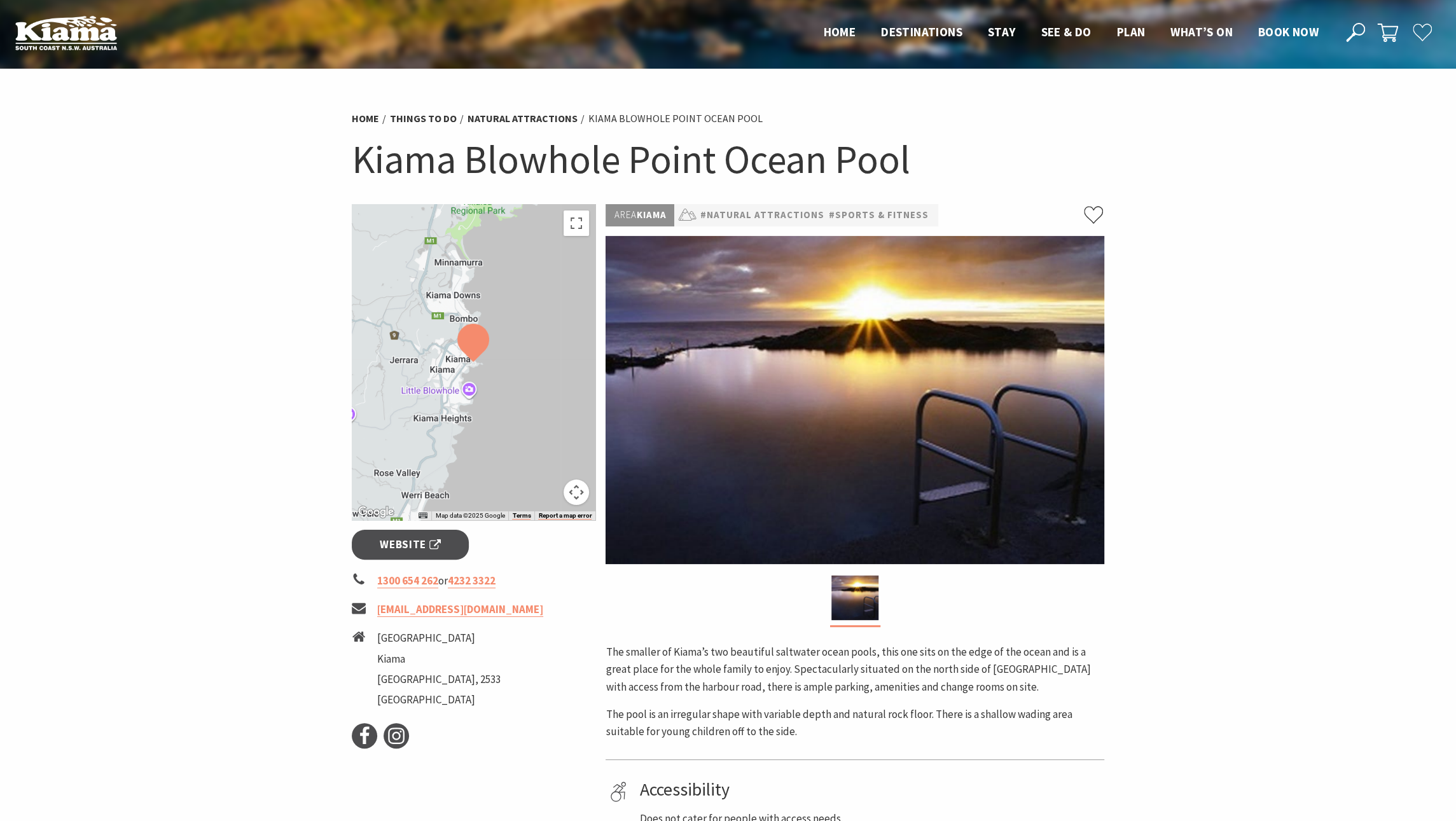
click at [466, 349] on img at bounding box center [473, 342] width 32 height 38
click at [576, 227] on button "Toggle fullscreen view" at bounding box center [576, 224] width 26 height 26
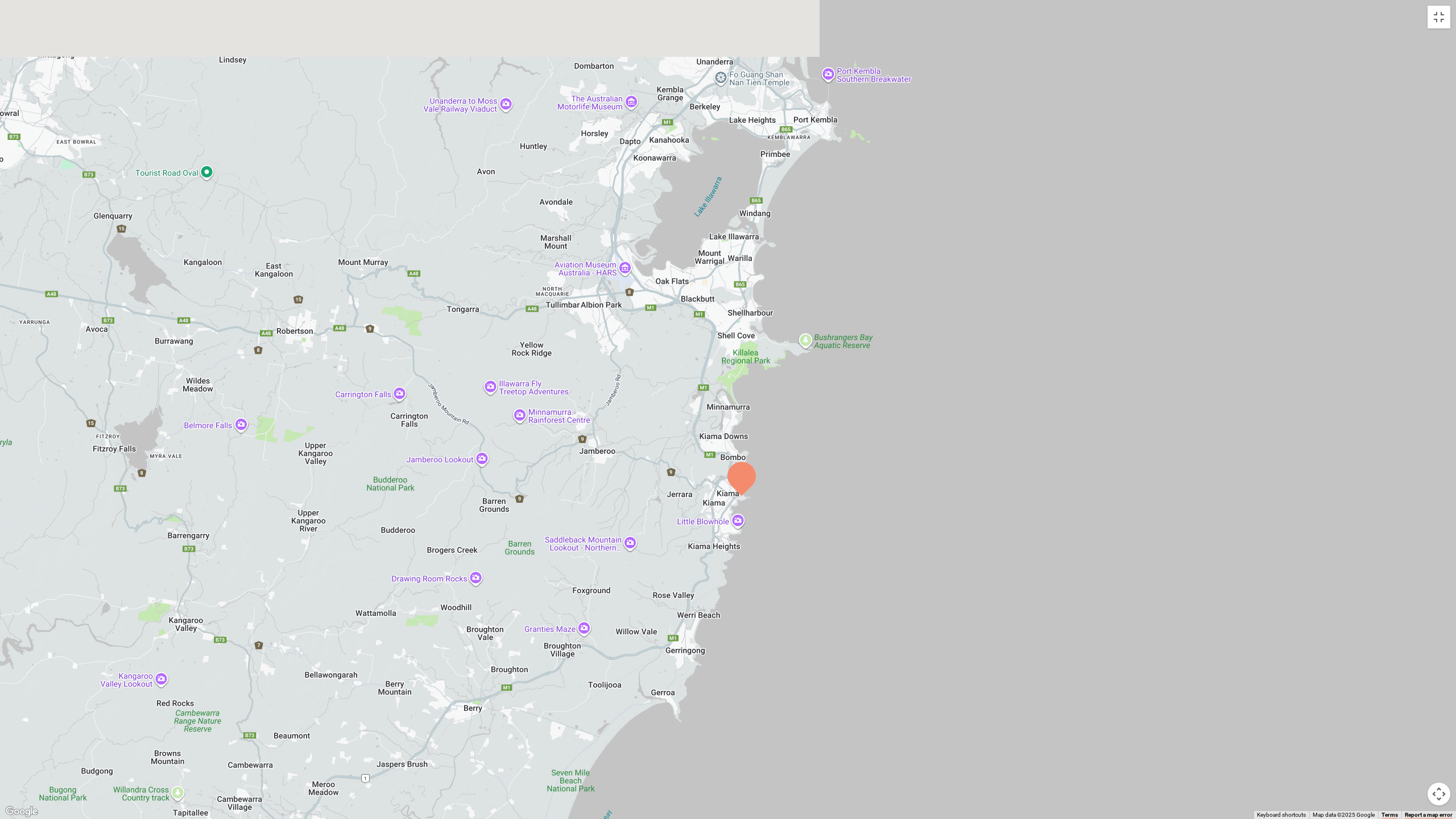
drag, startPoint x: 721, startPoint y: 411, endPoint x: 714, endPoint y: 482, distance: 71.3
click at [714, 482] on div at bounding box center [728, 409] width 1456 height 819
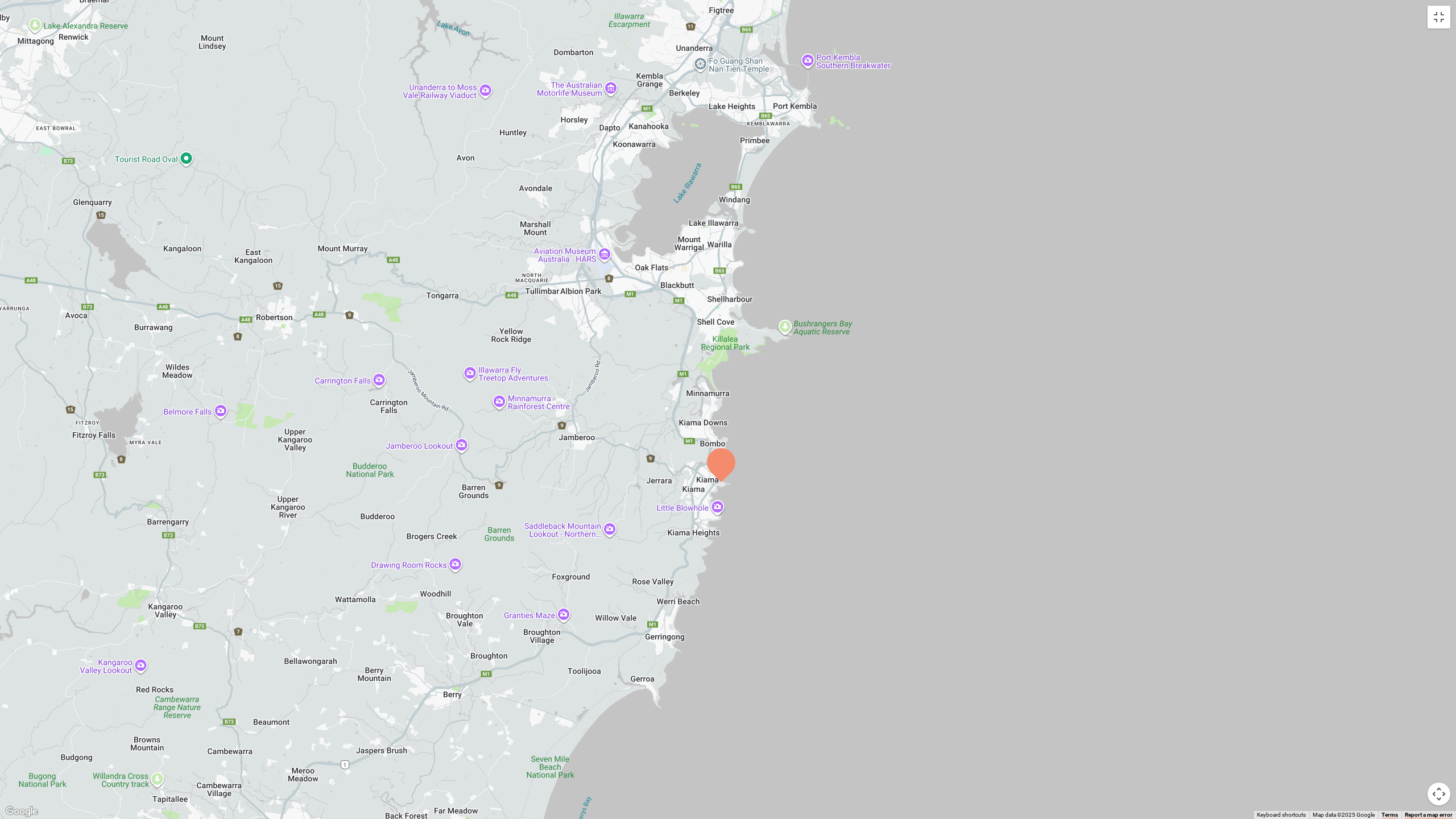
click at [723, 472] on img at bounding box center [721, 465] width 28 height 34
click at [719, 485] on div at bounding box center [728, 409] width 1456 height 819
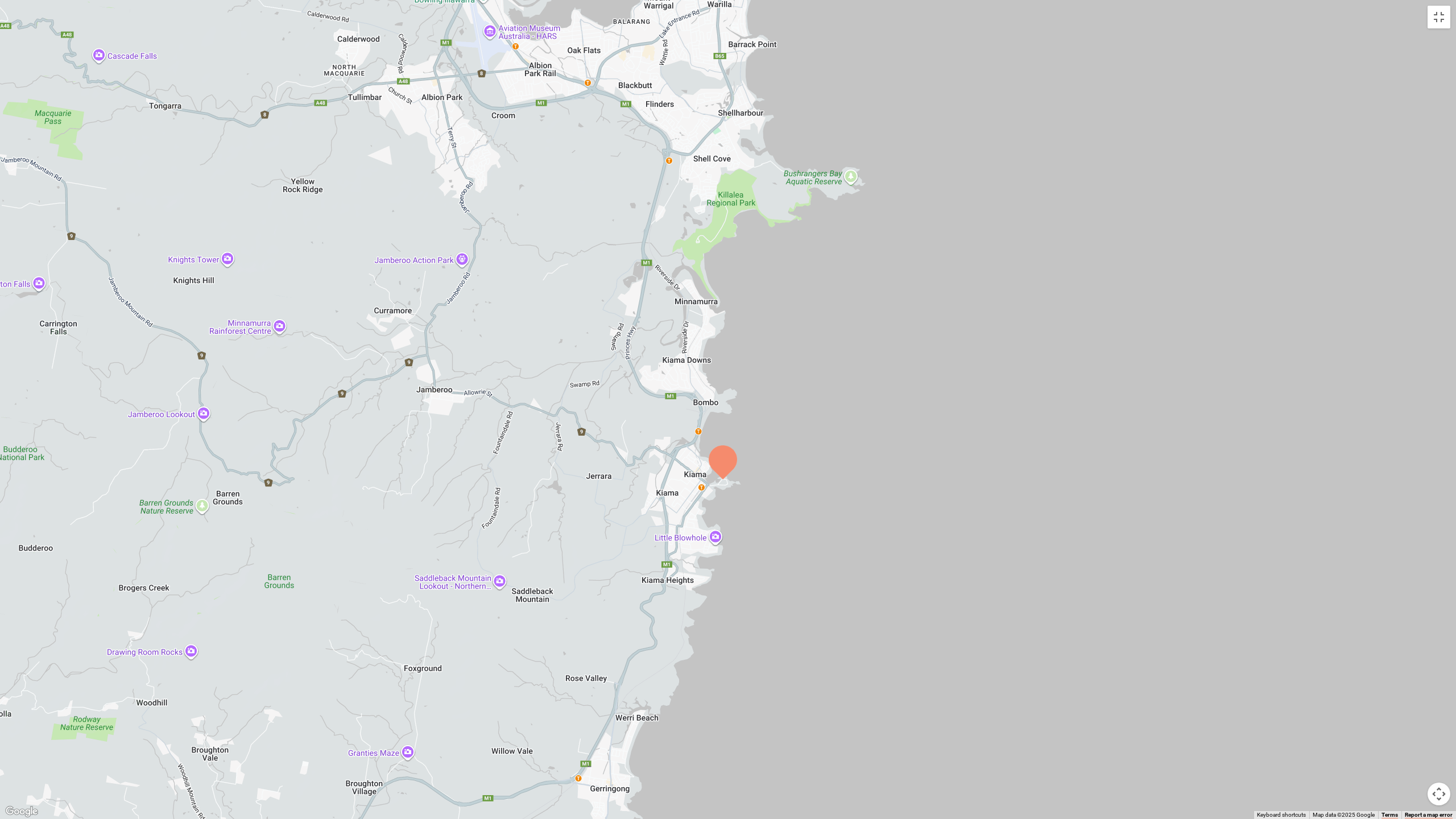
click at [719, 486] on div at bounding box center [728, 409] width 1456 height 819
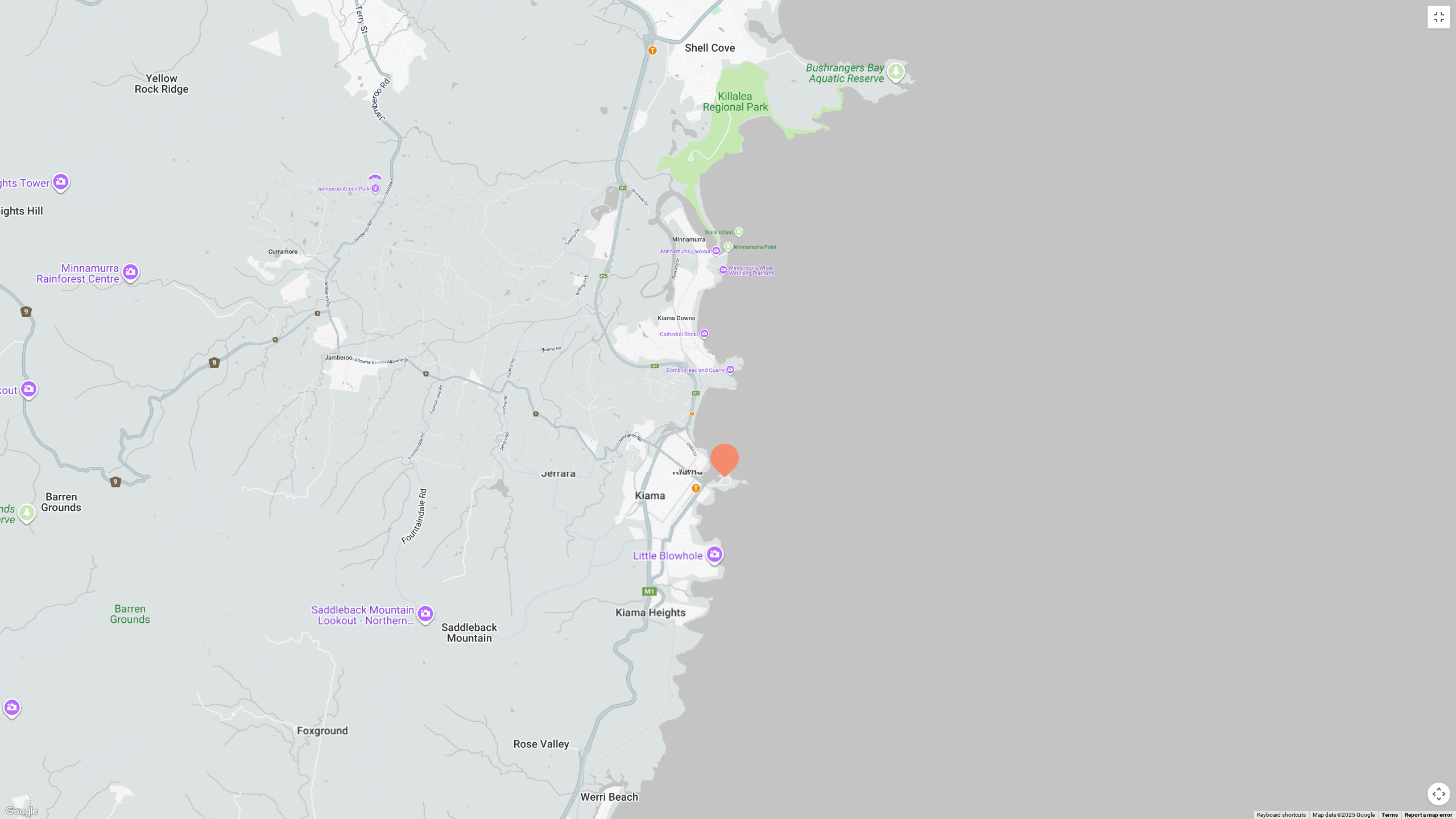
click at [719, 486] on div at bounding box center [728, 409] width 1456 height 819
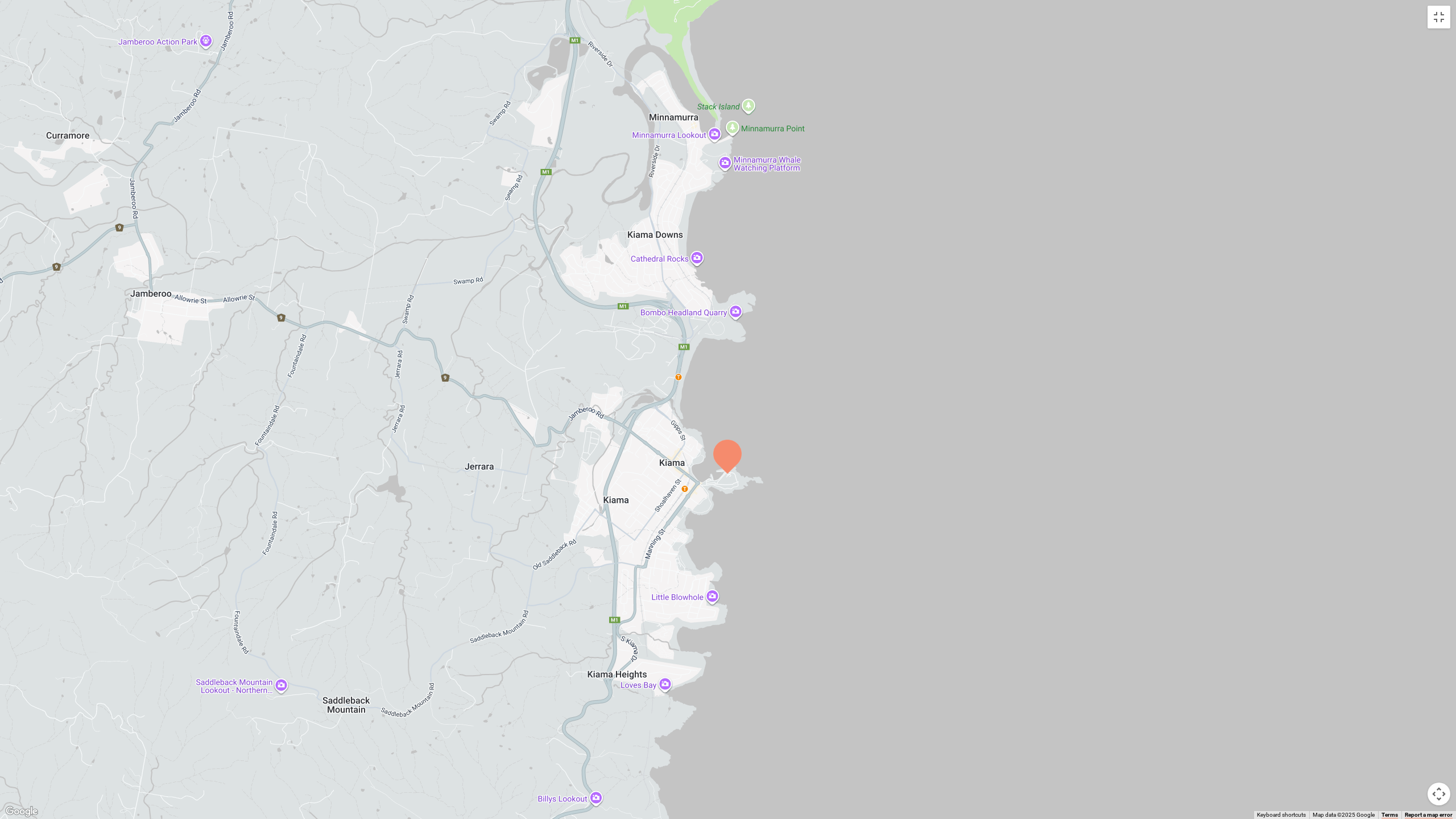
click at [719, 485] on div at bounding box center [728, 409] width 1456 height 819
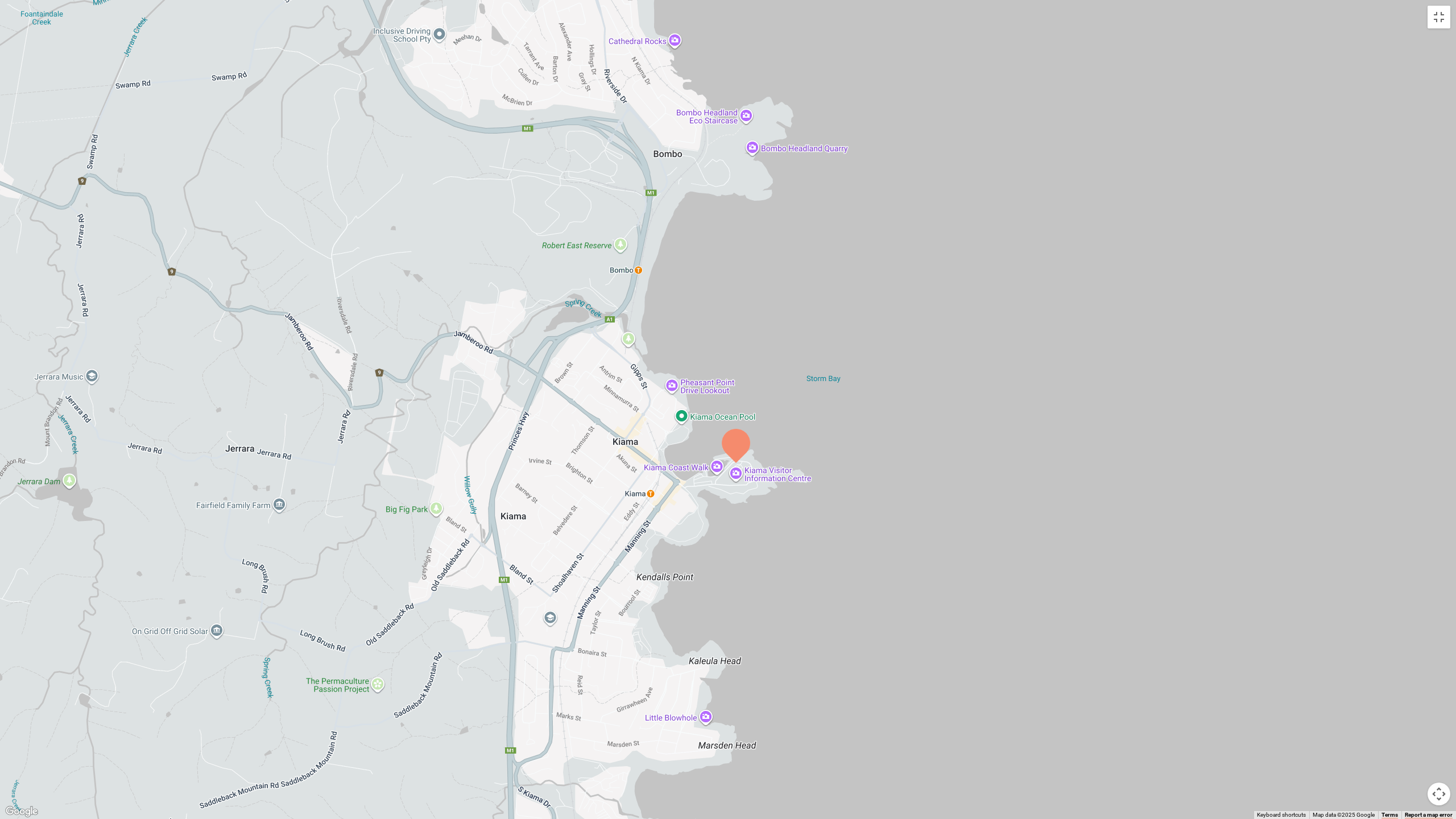
click at [720, 480] on div at bounding box center [728, 409] width 1456 height 819
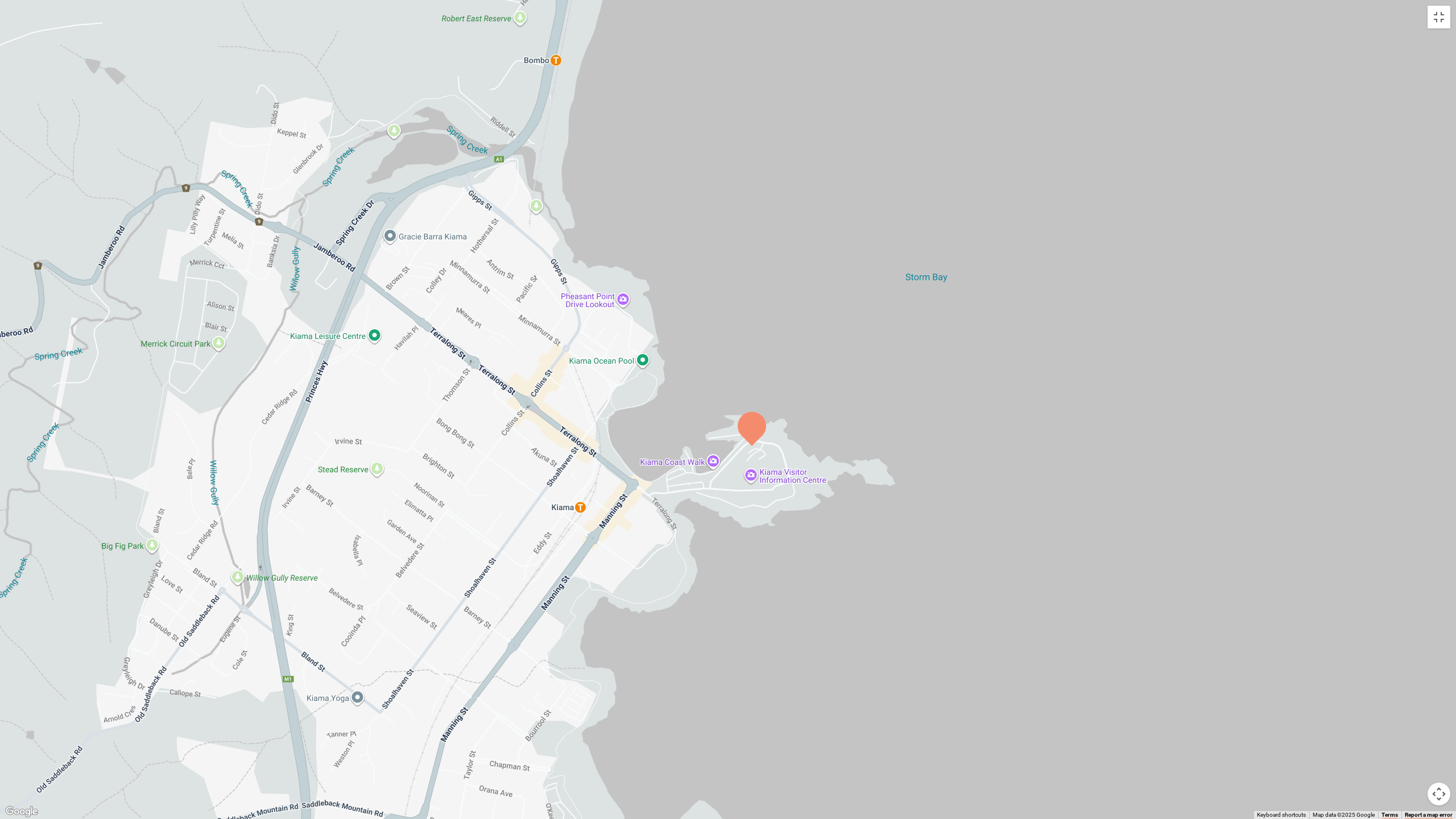
click at [759, 456] on div at bounding box center [728, 409] width 1456 height 819
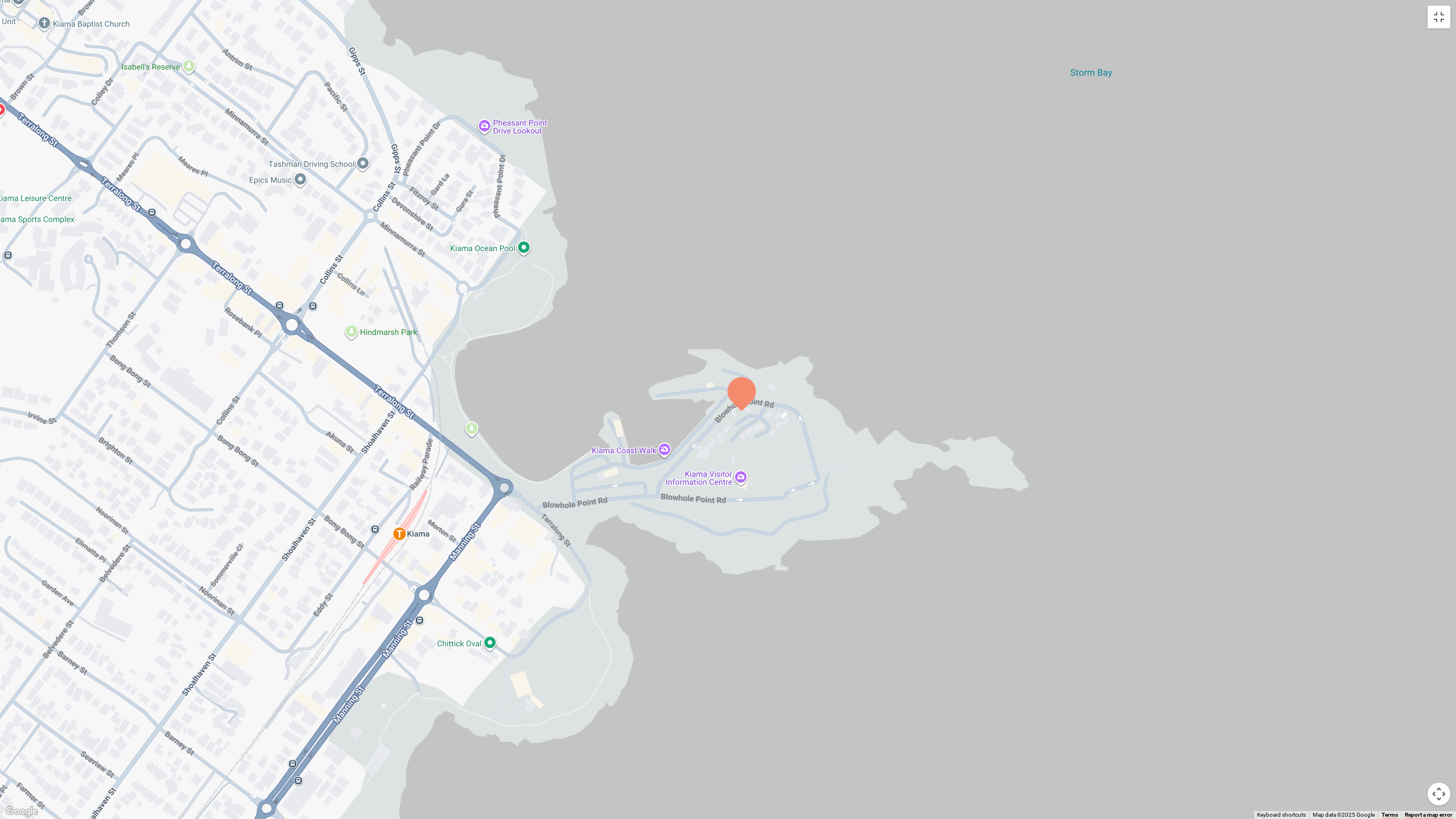
drag, startPoint x: 737, startPoint y: 553, endPoint x: 735, endPoint y: 527, distance: 26.1
click at [735, 527] on div at bounding box center [728, 409] width 1456 height 819
click at [712, 513] on div at bounding box center [728, 409] width 1456 height 819
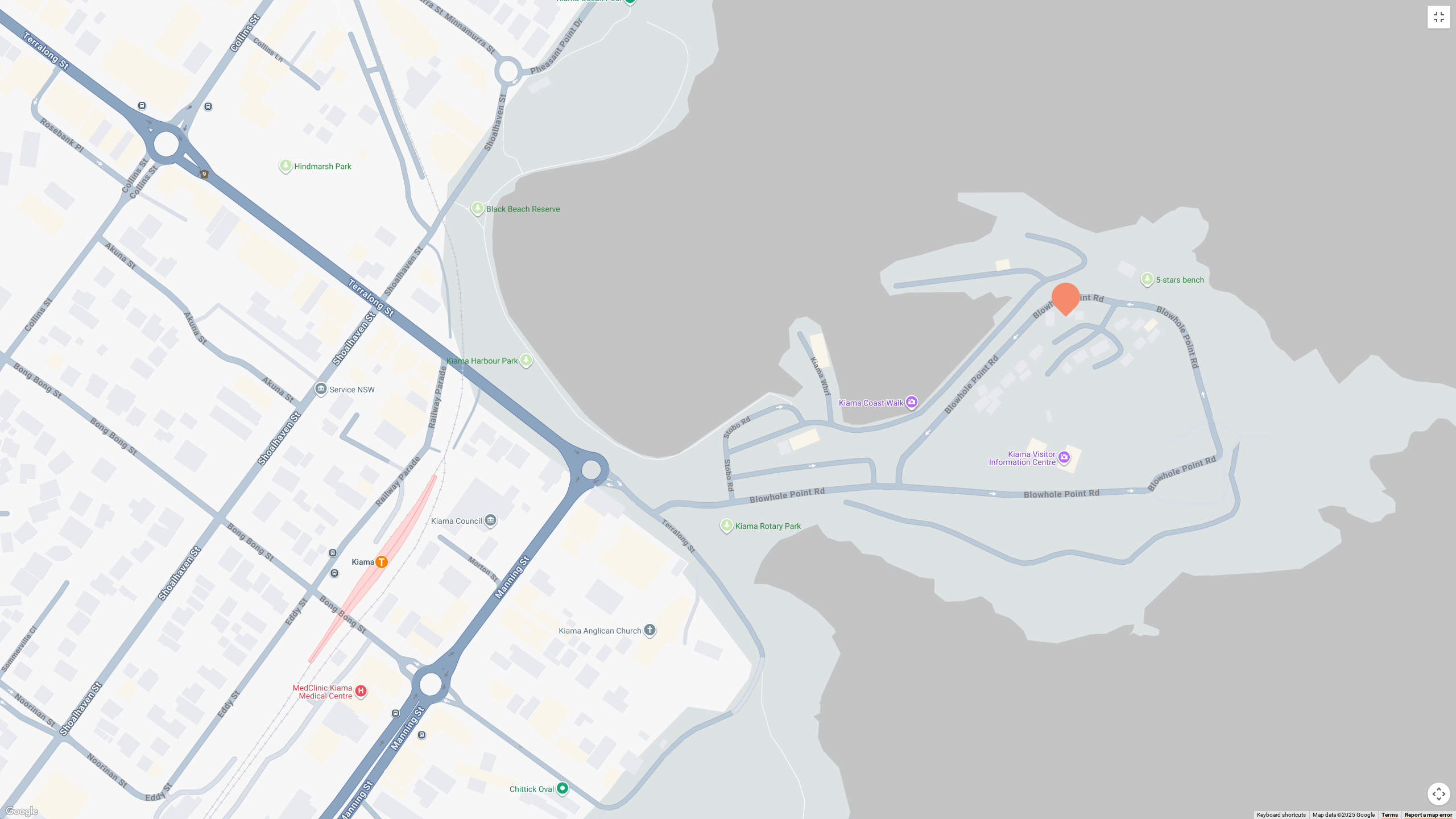
drag, startPoint x: 680, startPoint y: 515, endPoint x: 1042, endPoint y: 556, distance: 364.3
click at [1039, 555] on div at bounding box center [728, 409] width 1456 height 819
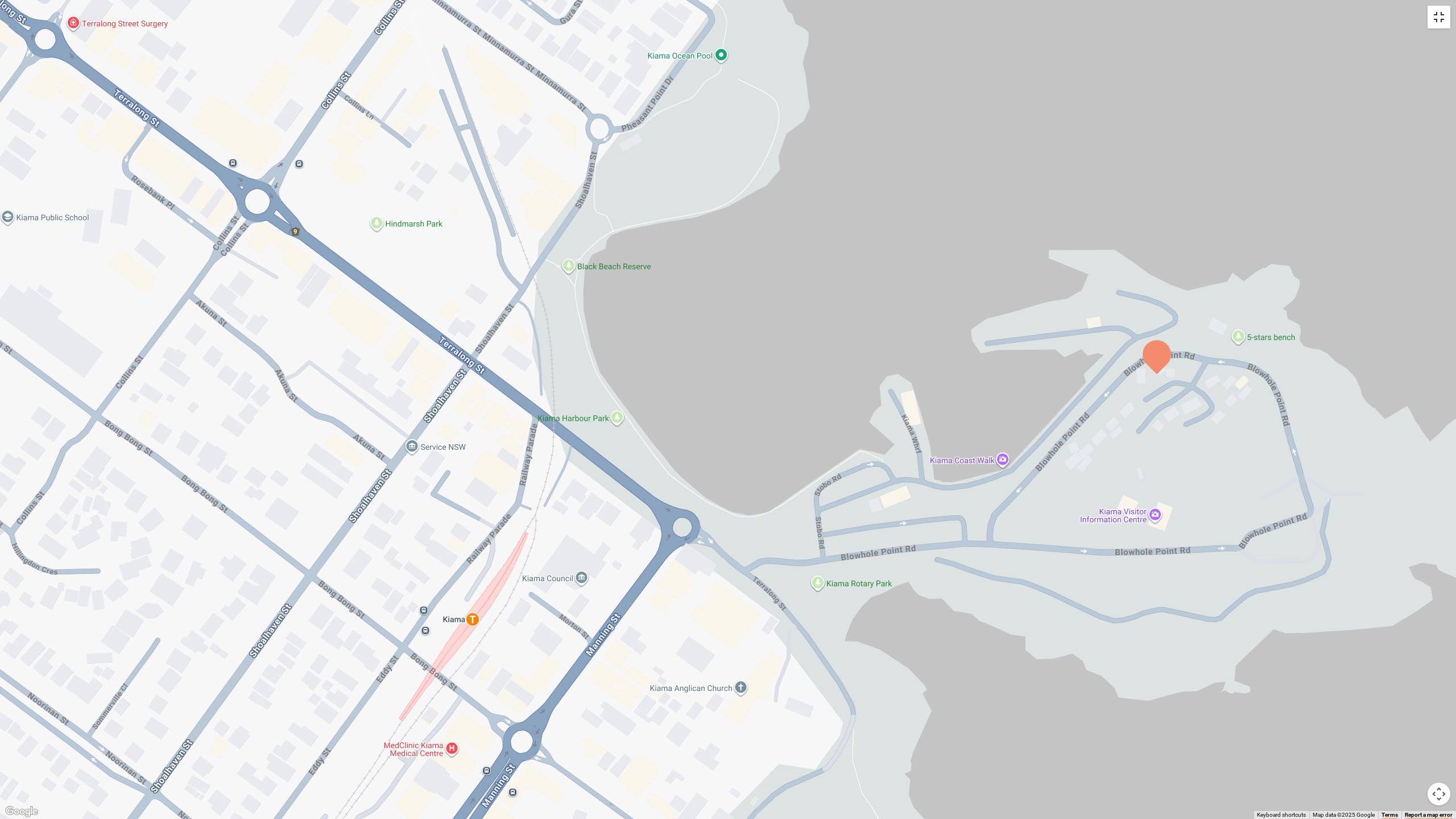
click at [1301, 17] on button "Toggle fullscreen view" at bounding box center [1439, 17] width 23 height 23
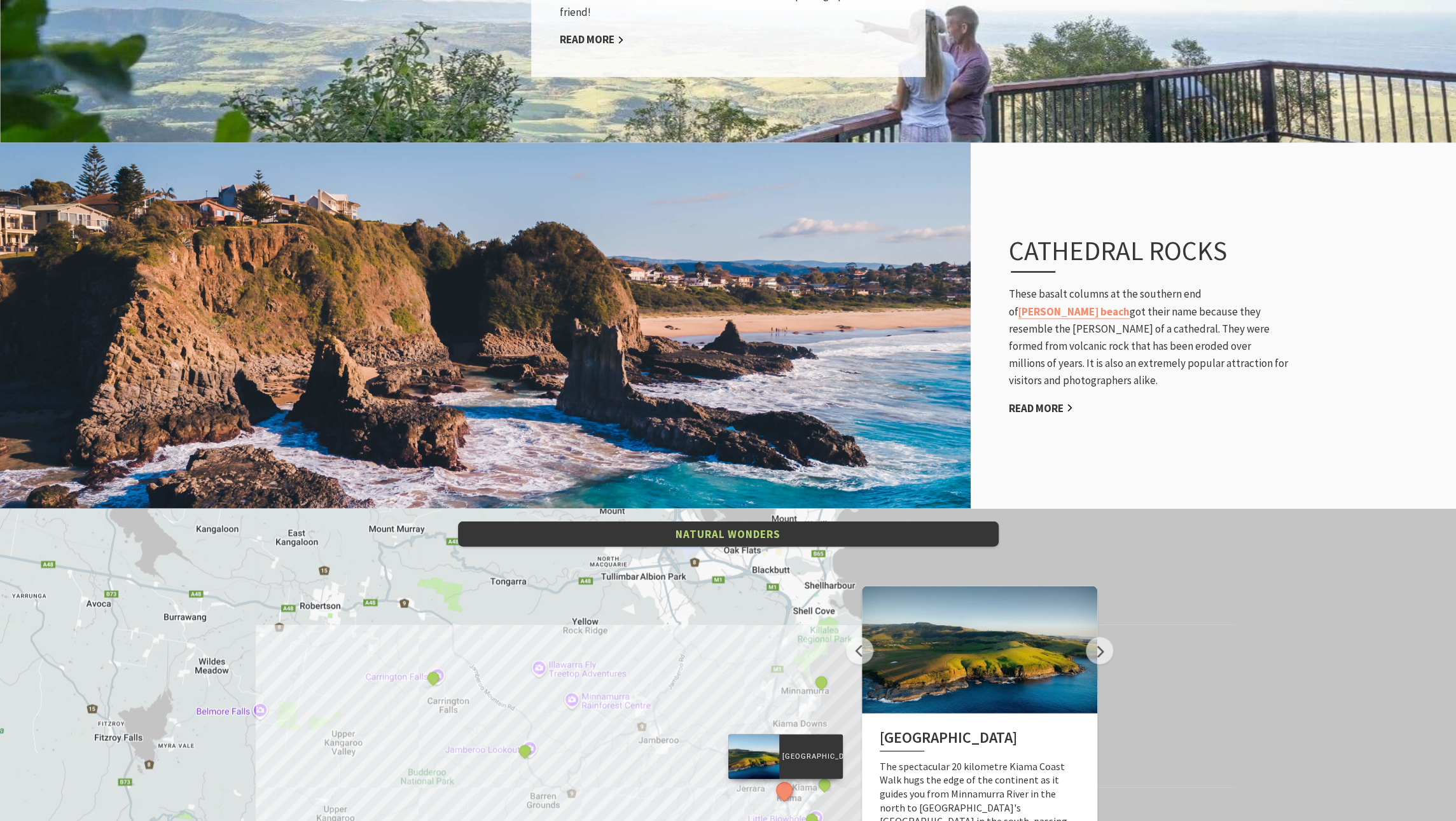
scroll to position [2227, 0]
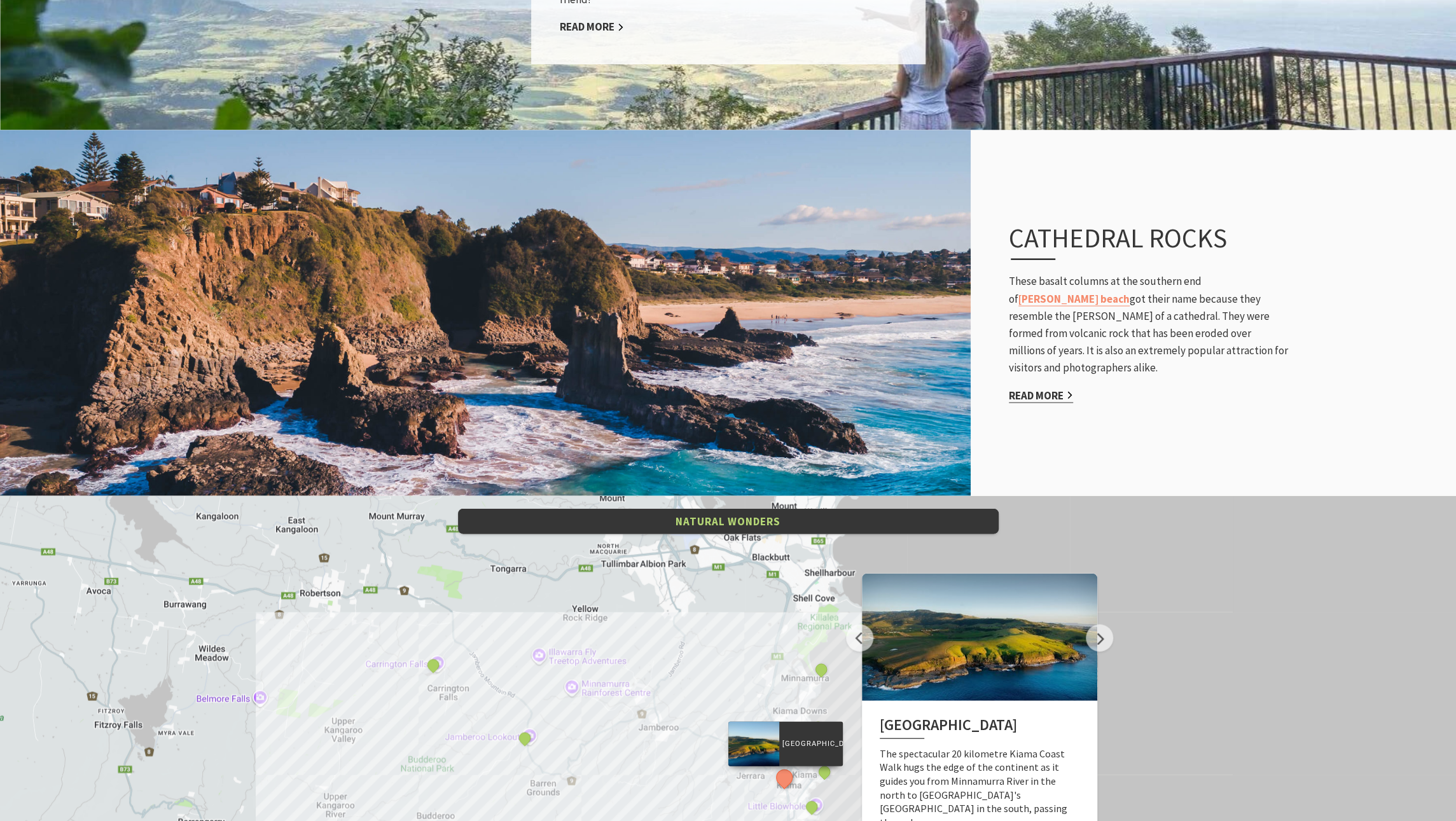
click at [1028, 388] on link "Read More" at bounding box center [1040, 395] width 64 height 15
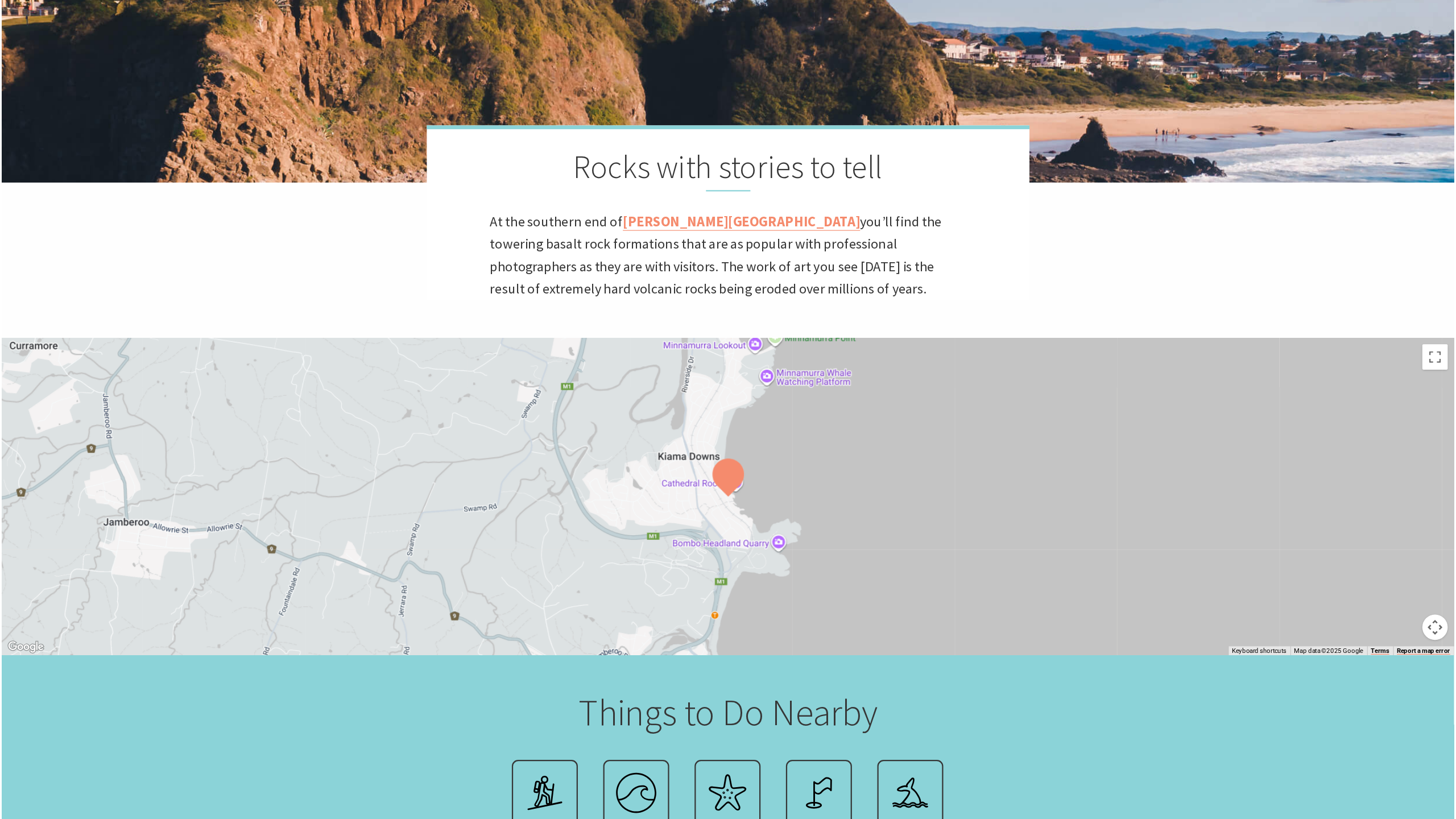
scroll to position [512, 0]
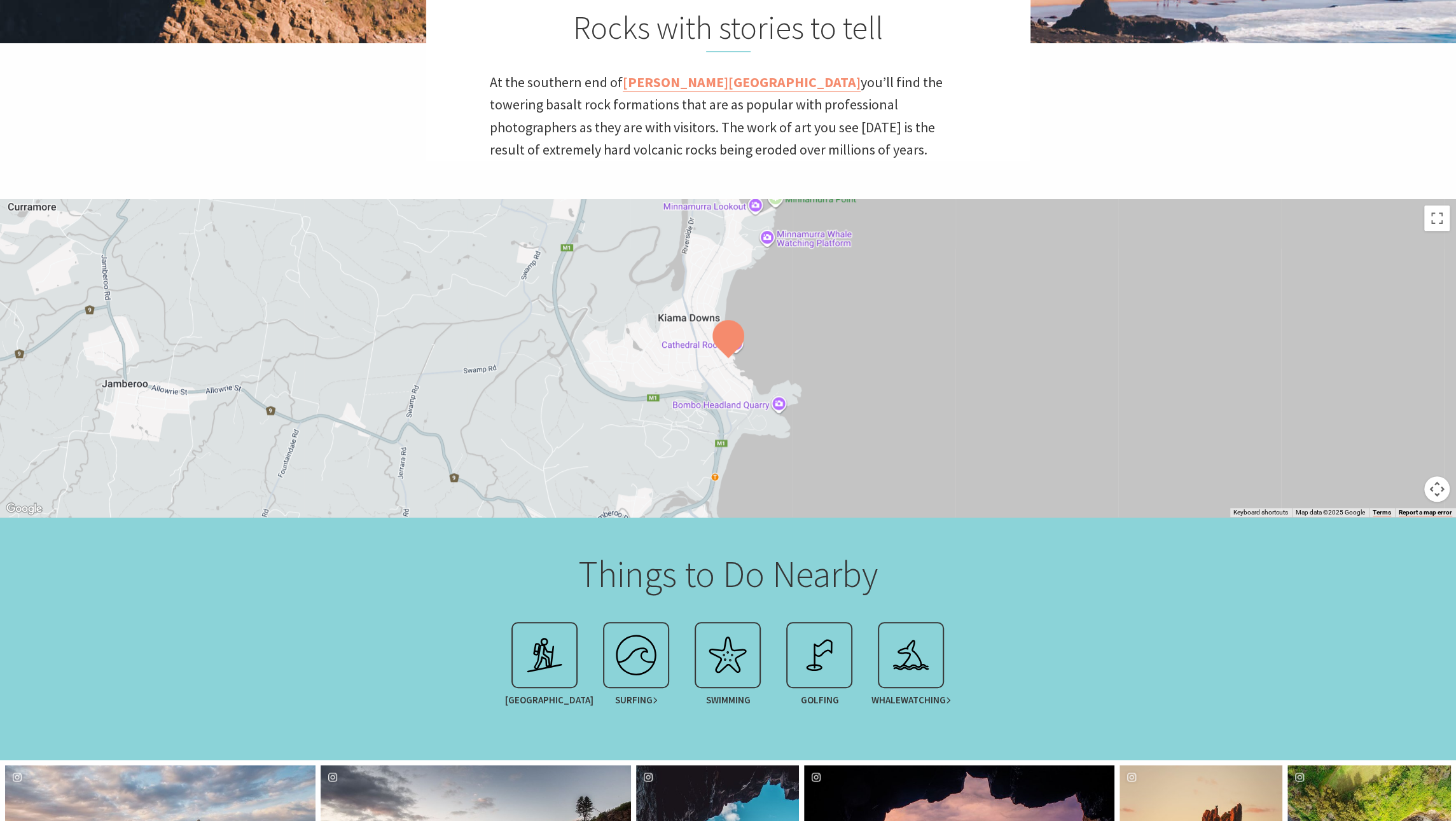
click at [728, 336] on img at bounding box center [728, 339] width 32 height 38
click at [1438, 218] on button "Toggle fullscreen view" at bounding box center [1437, 218] width 26 height 26
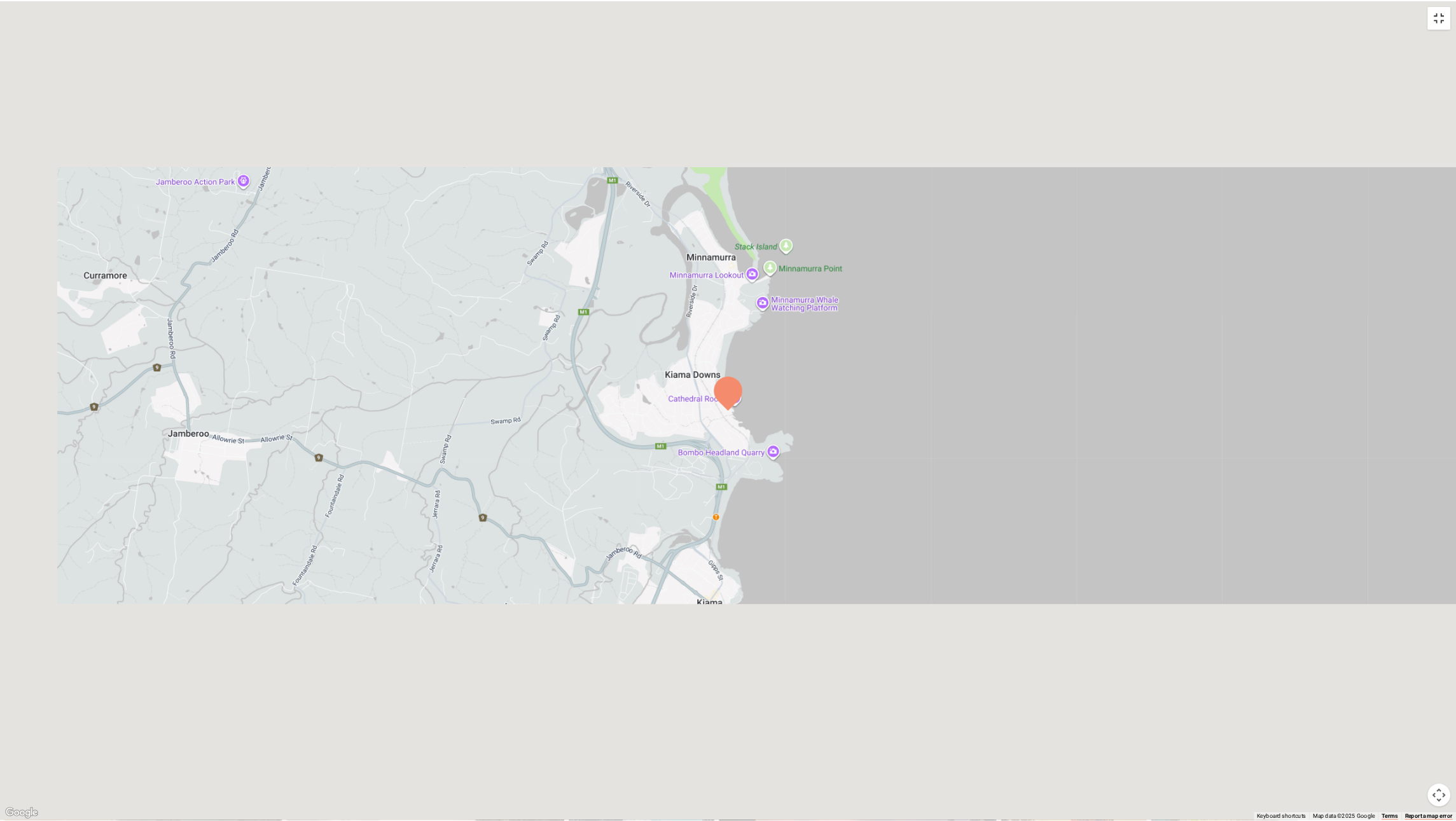
scroll to position [433, 1643]
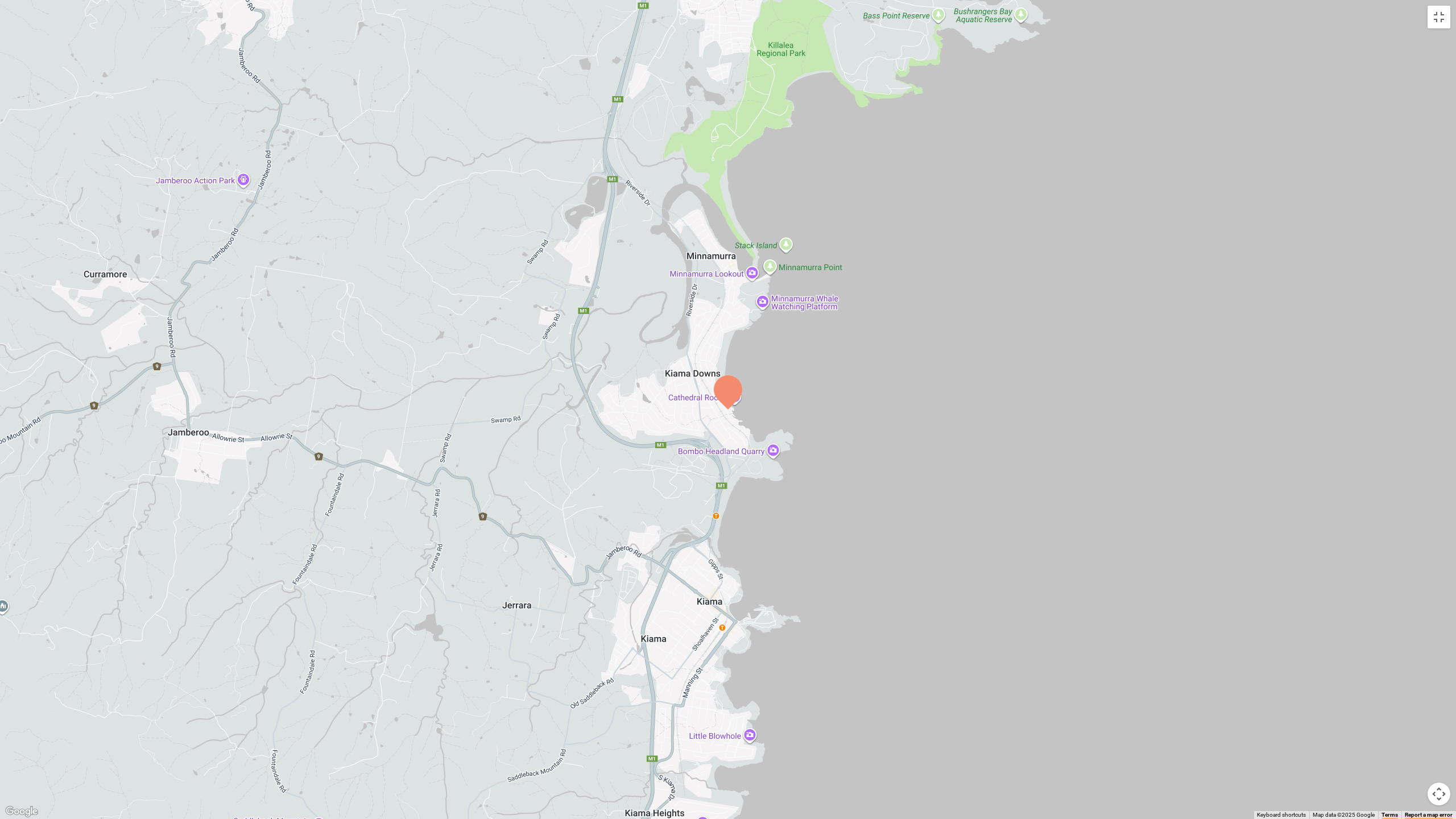
click at [727, 411] on div at bounding box center [728, 409] width 1456 height 819
click at [727, 411] on div at bounding box center [728, 409] width 1456 height 819
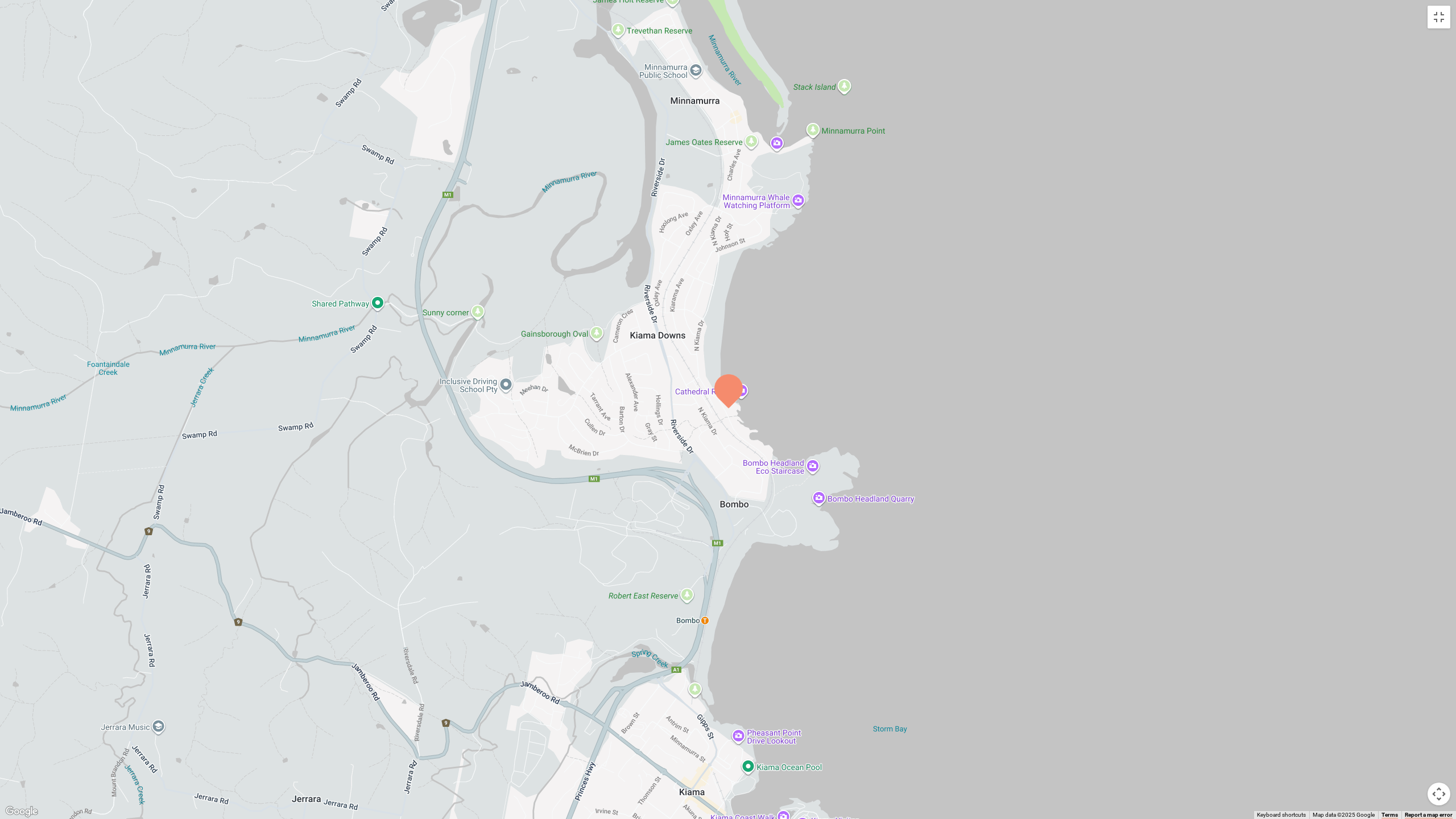
click at [727, 411] on div at bounding box center [728, 409] width 1456 height 819
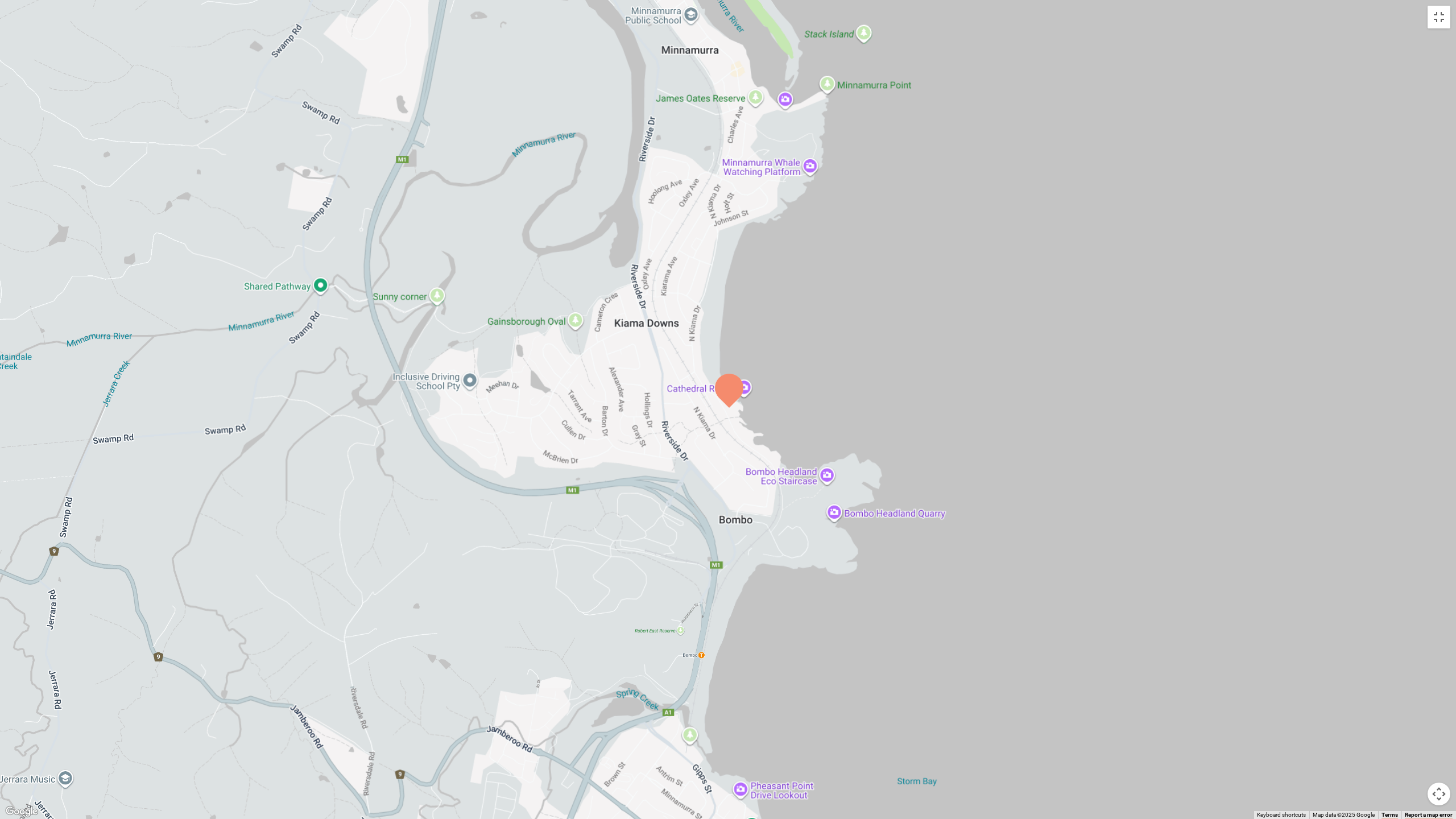
click at [727, 411] on div at bounding box center [728, 409] width 1456 height 819
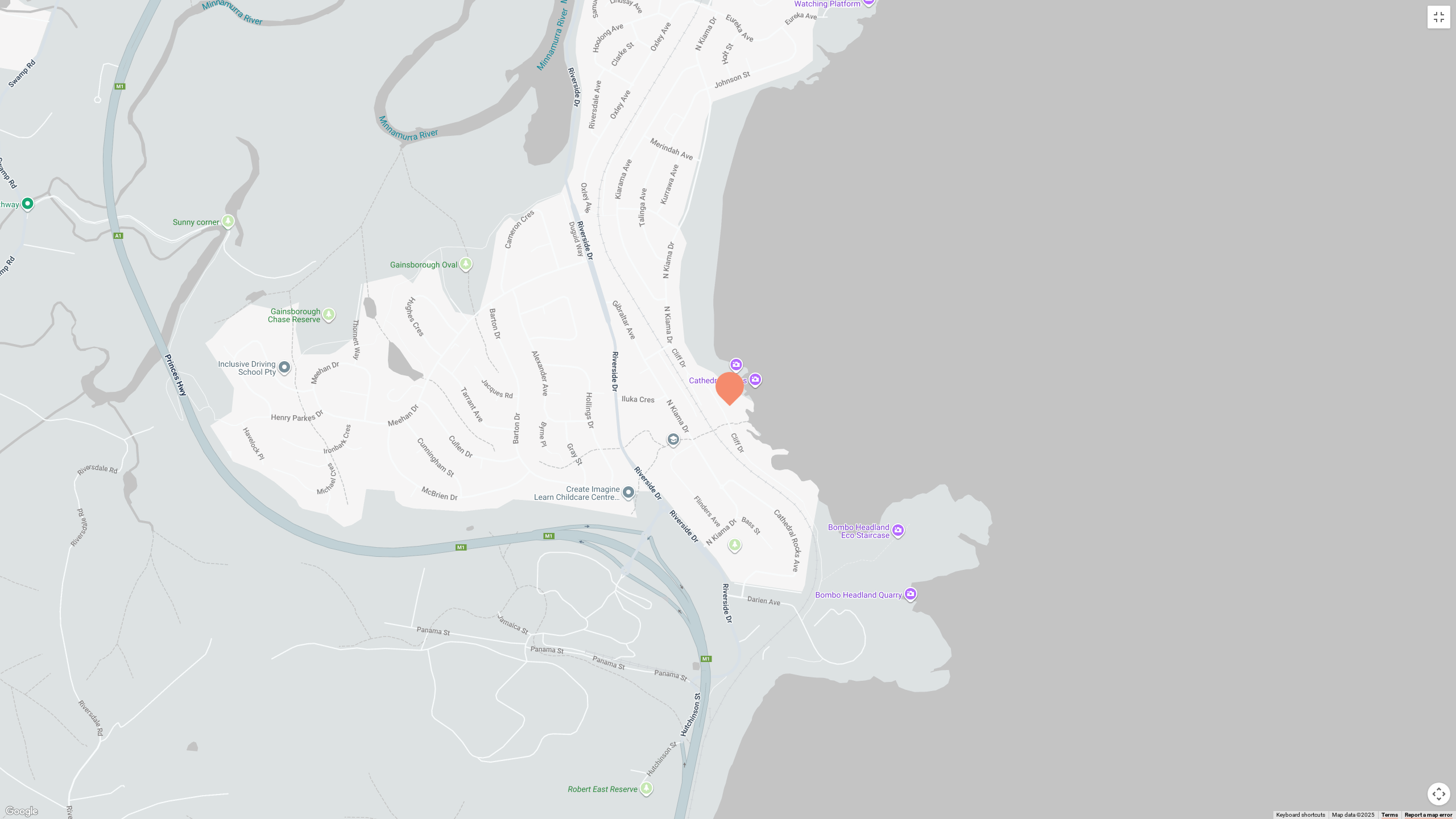
click at [727, 411] on div at bounding box center [728, 409] width 1456 height 819
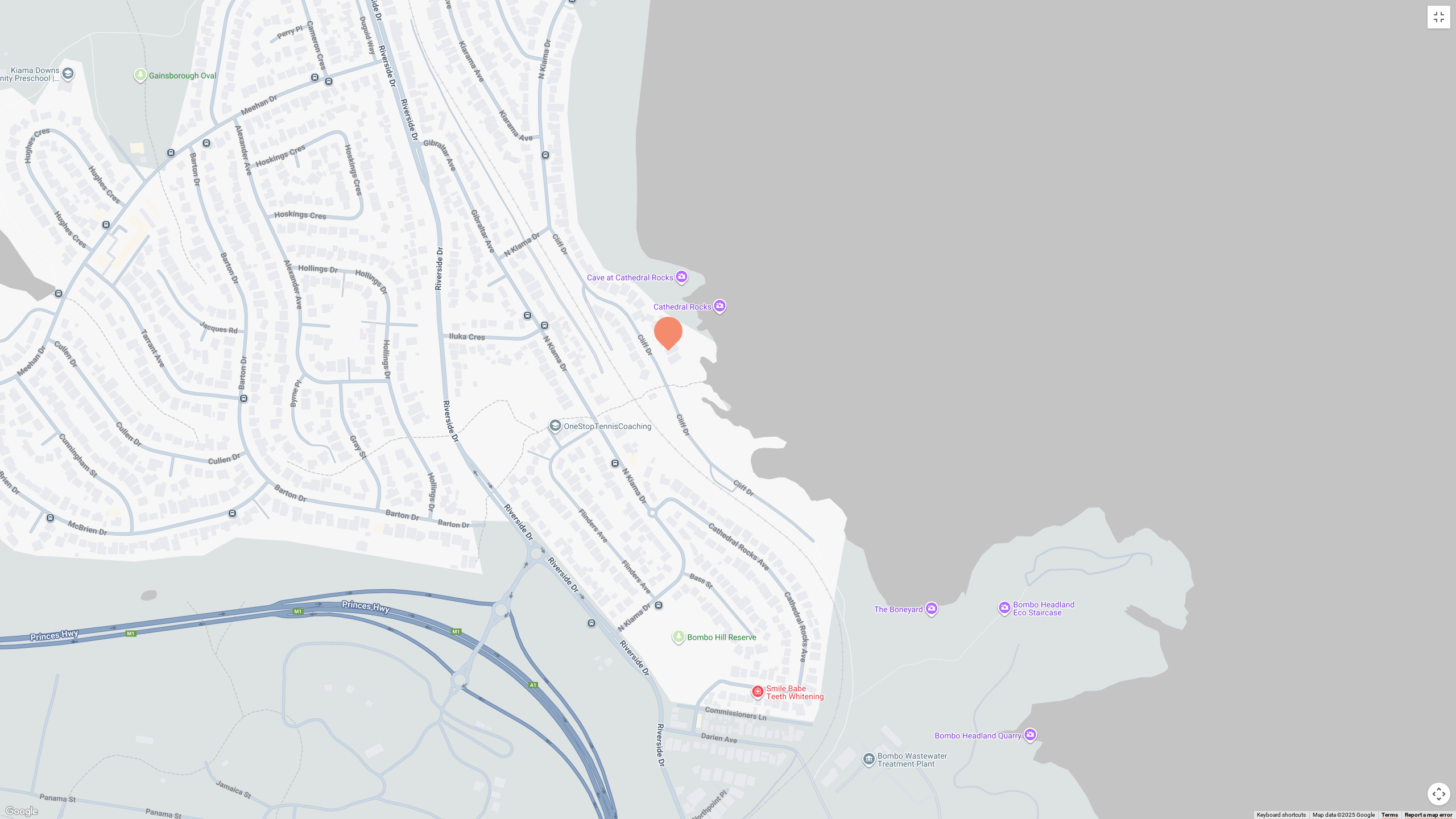
drag, startPoint x: 906, startPoint y: 569, endPoint x: 842, endPoint y: 518, distance: 81.8
click at [842, 518] on div at bounding box center [728, 409] width 1456 height 819
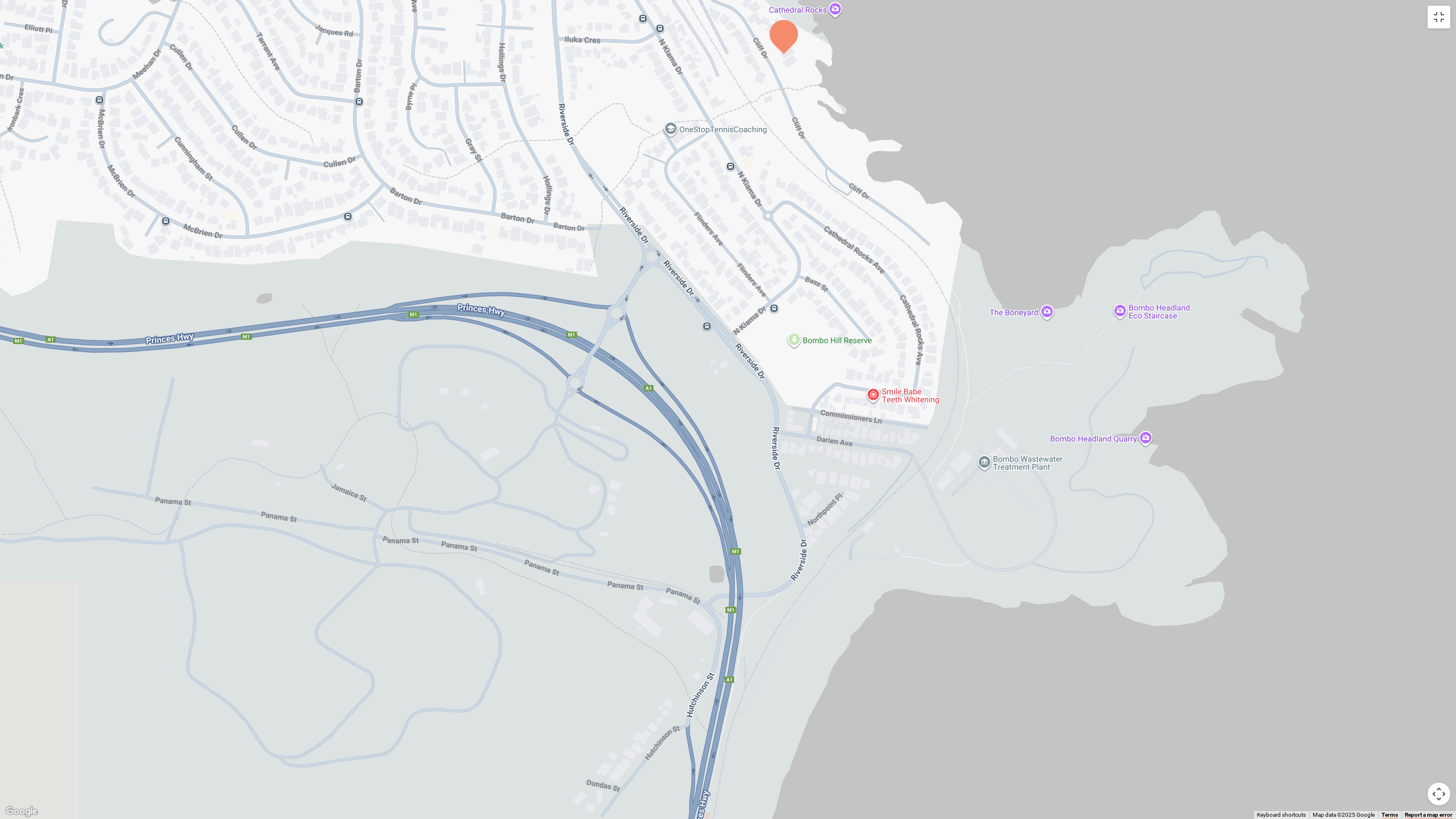
drag, startPoint x: 765, startPoint y: 346, endPoint x: 879, endPoint y: 24, distance: 341.6
click at [876, 21] on div at bounding box center [728, 409] width 1456 height 819
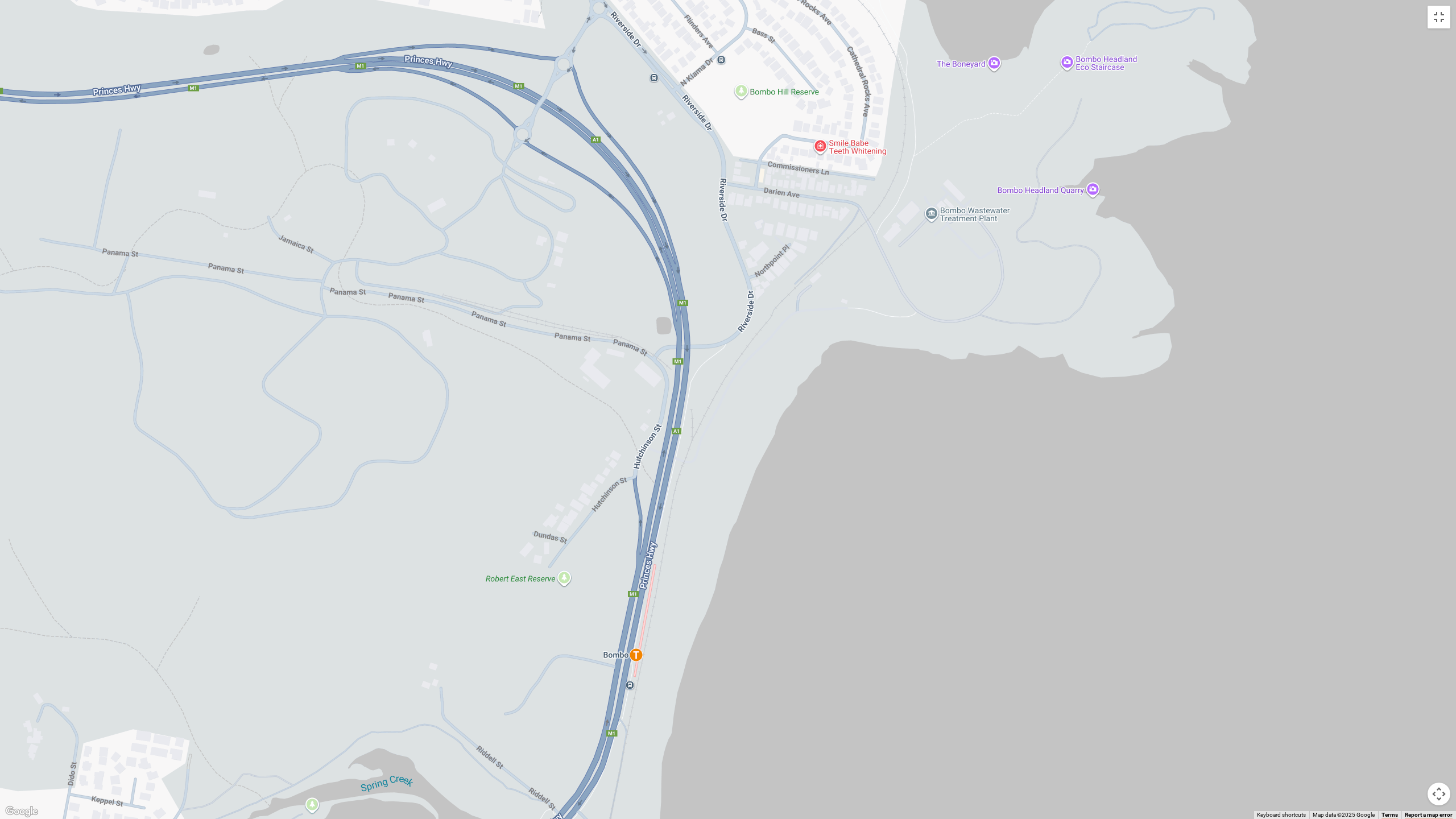
drag, startPoint x: 875, startPoint y: 418, endPoint x: 752, endPoint y: 60, distance: 378.5
click at [752, 76] on div at bounding box center [728, 409] width 1456 height 819
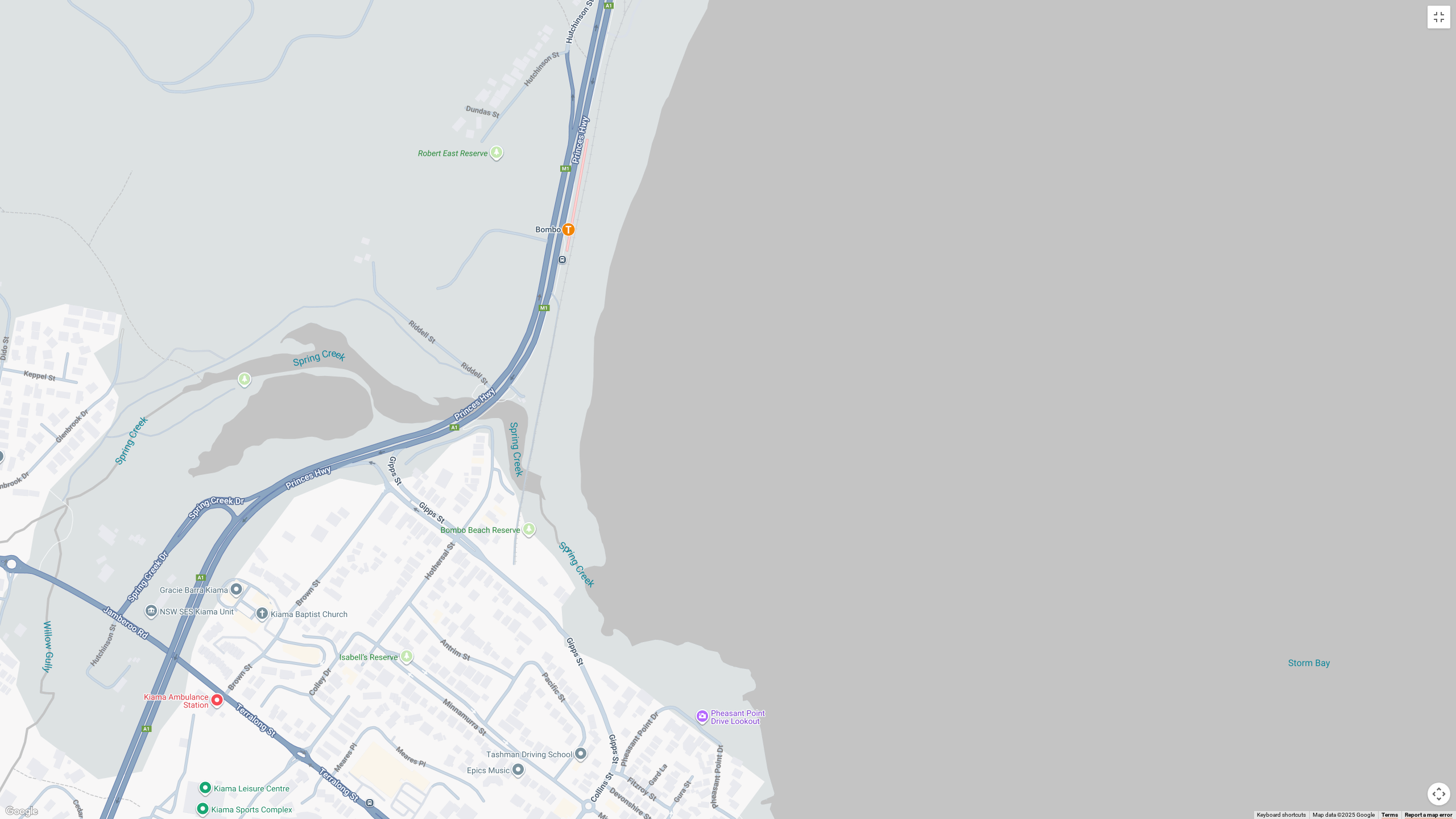
drag, startPoint x: 600, startPoint y: 93, endPoint x: 911, endPoint y: 814, distance: 785.2
click at [908, 734] on div at bounding box center [728, 409] width 1456 height 819
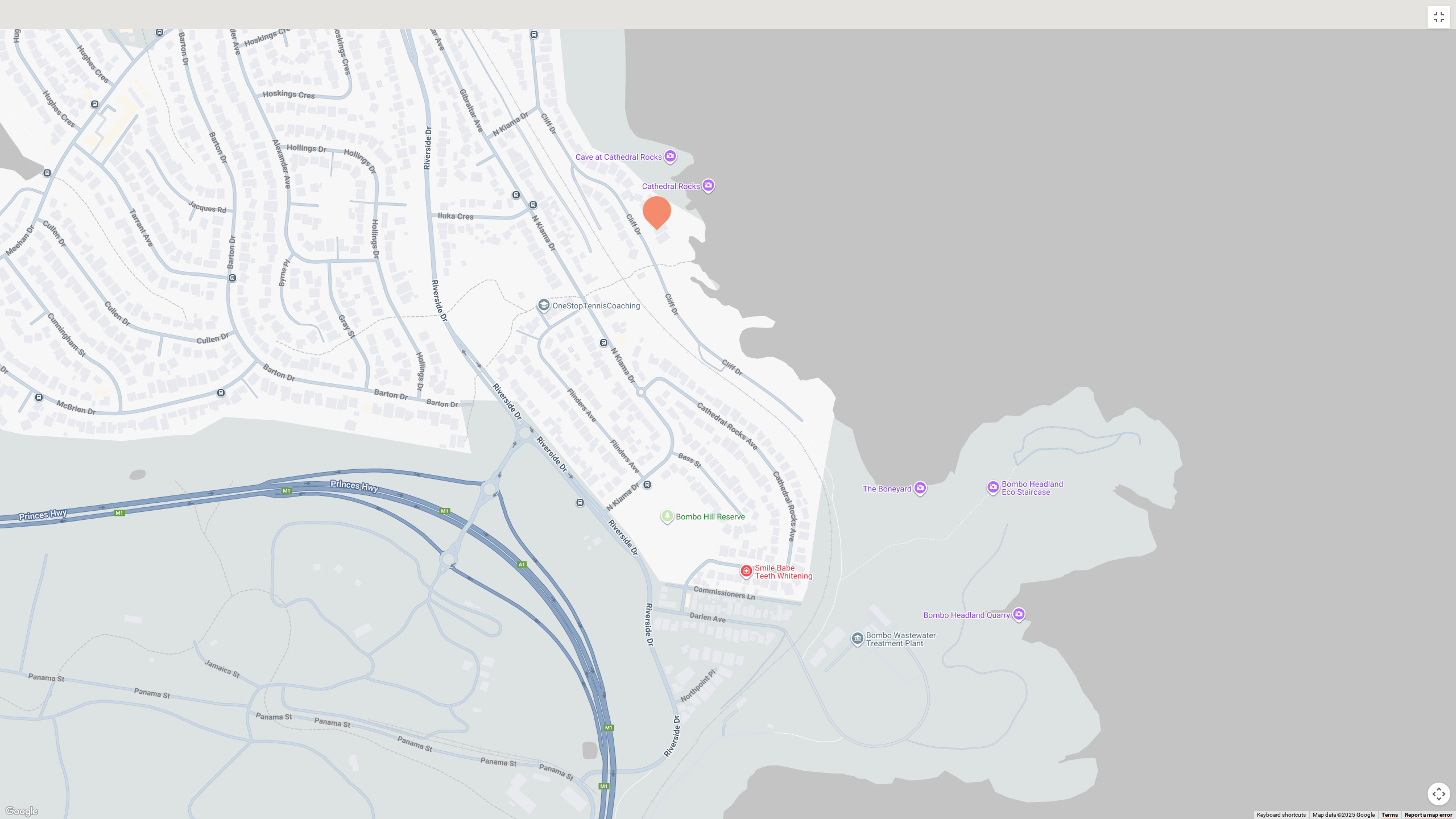
drag, startPoint x: 749, startPoint y: 234, endPoint x: 712, endPoint y: 818, distance: 585.2
click at [712, 734] on div at bounding box center [728, 409] width 1456 height 819
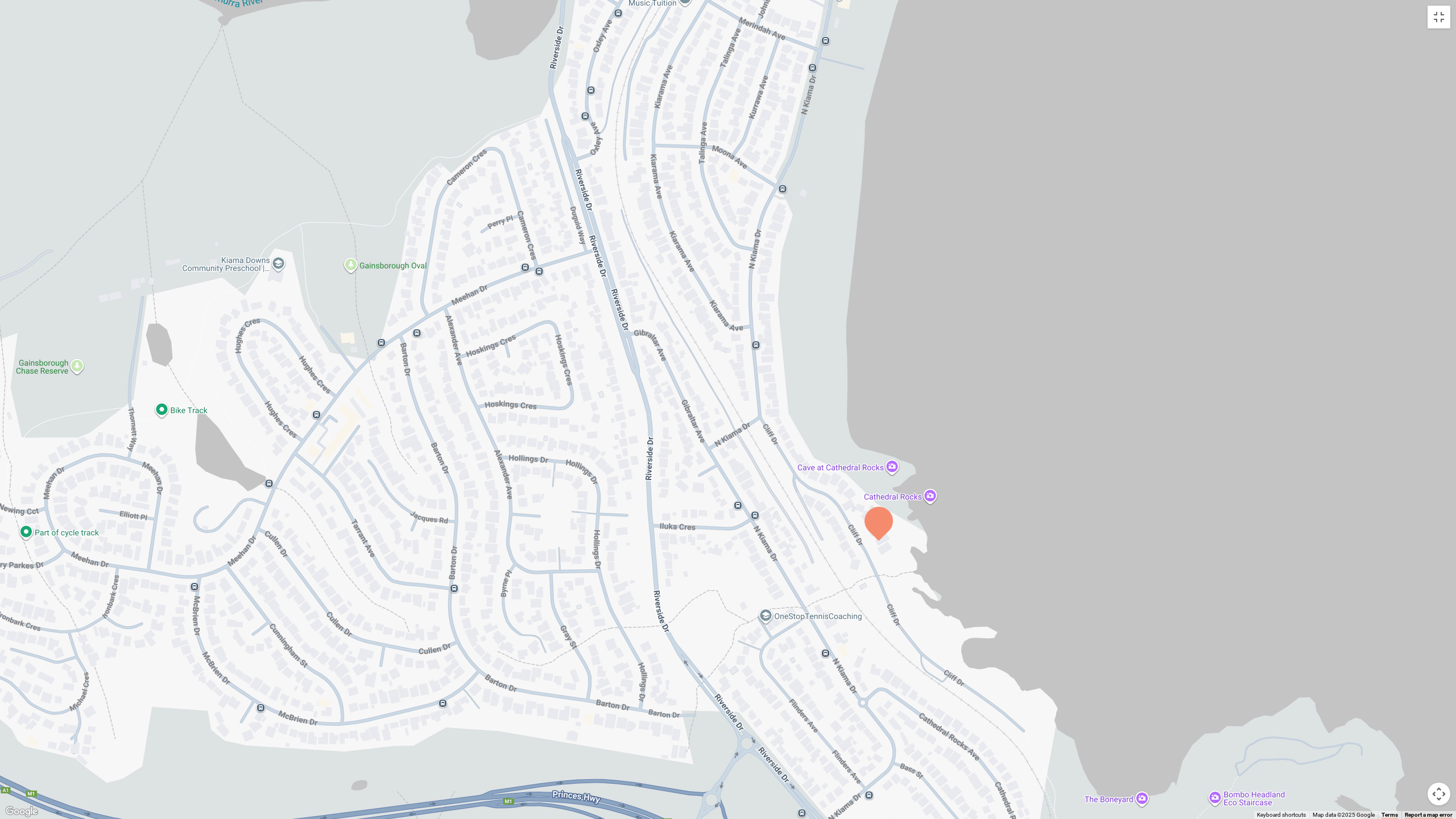
drag, startPoint x: 620, startPoint y: 358, endPoint x: 855, endPoint y: 630, distance: 359.5
click at [855, 630] on div at bounding box center [728, 409] width 1456 height 819
click at [1301, 16] on button "Toggle fullscreen view" at bounding box center [1439, 17] width 23 height 23
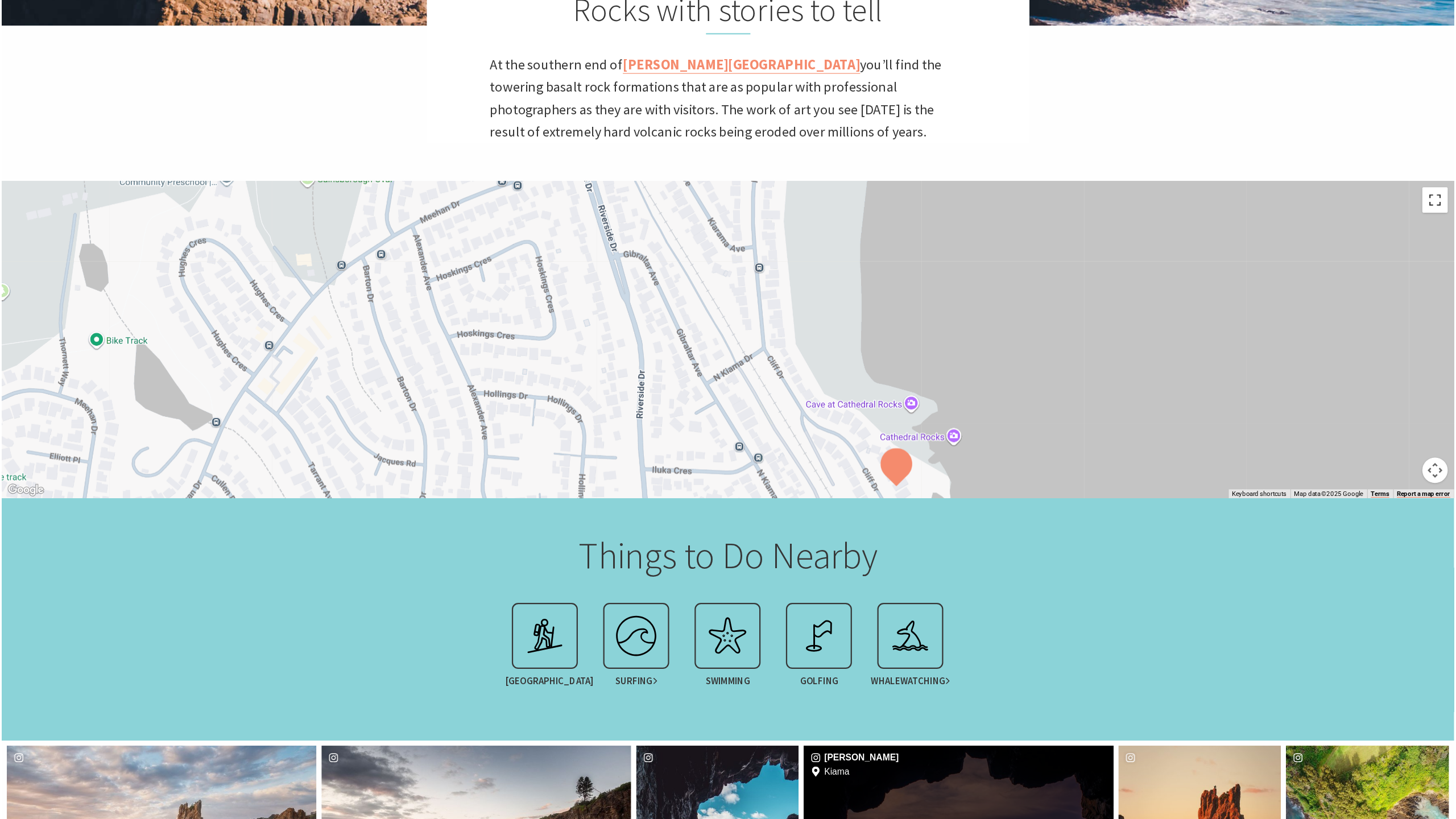
scroll to position [455, 0]
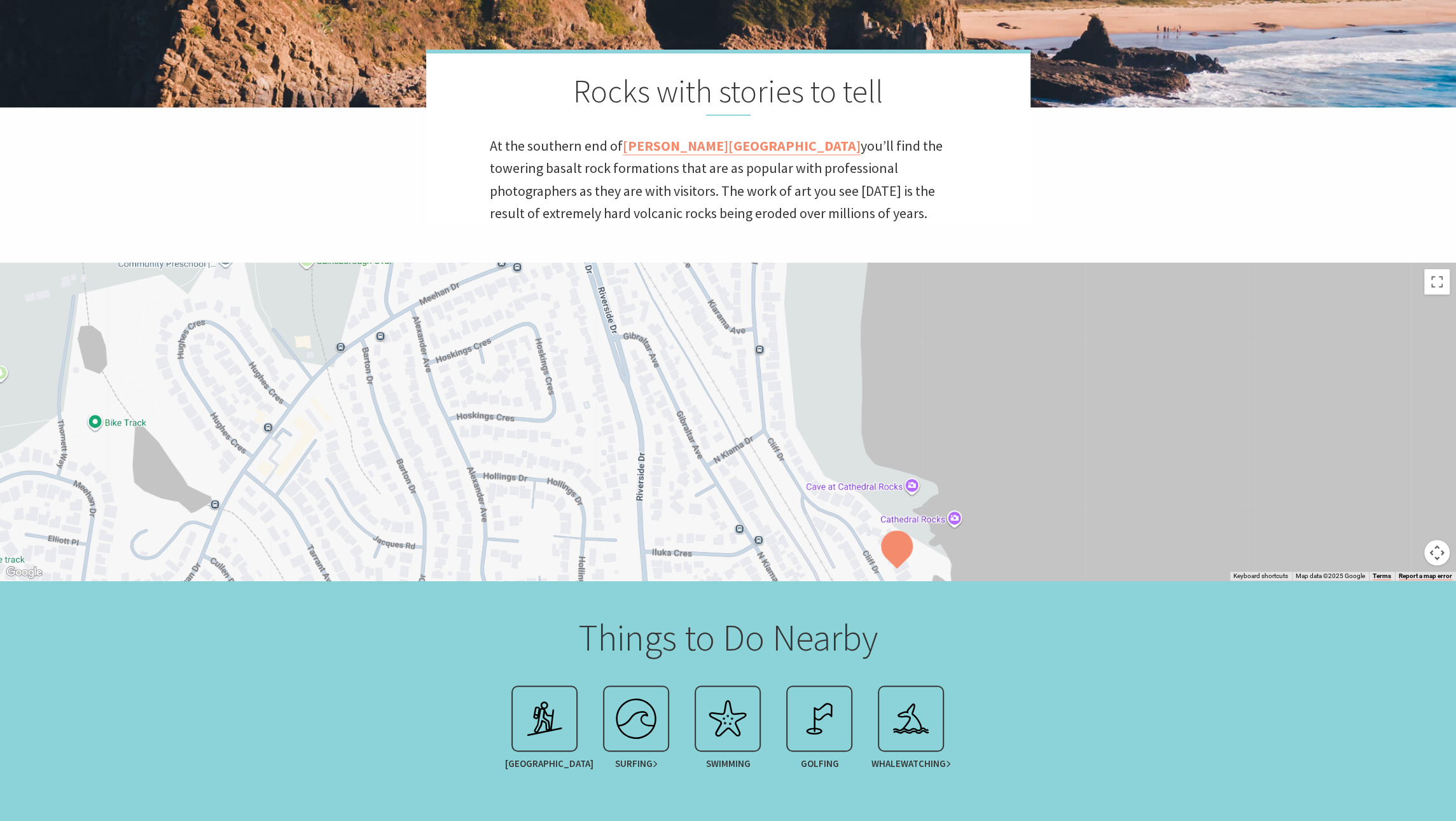
click at [787, 401] on div at bounding box center [728, 422] width 1456 height 318
click at [1443, 282] on button "Toggle fullscreen view" at bounding box center [1437, 282] width 26 height 26
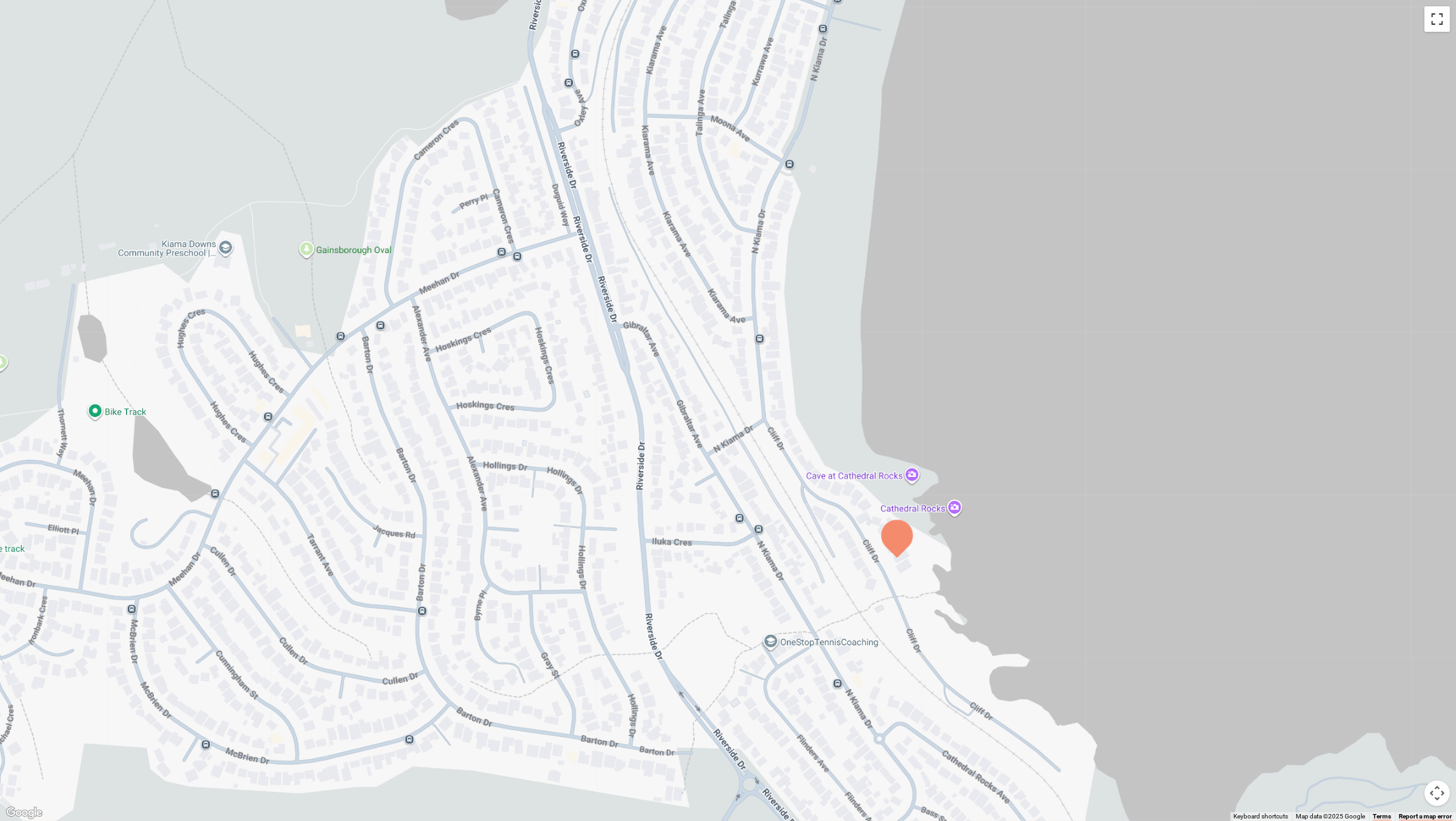
scroll to position [433, 1643]
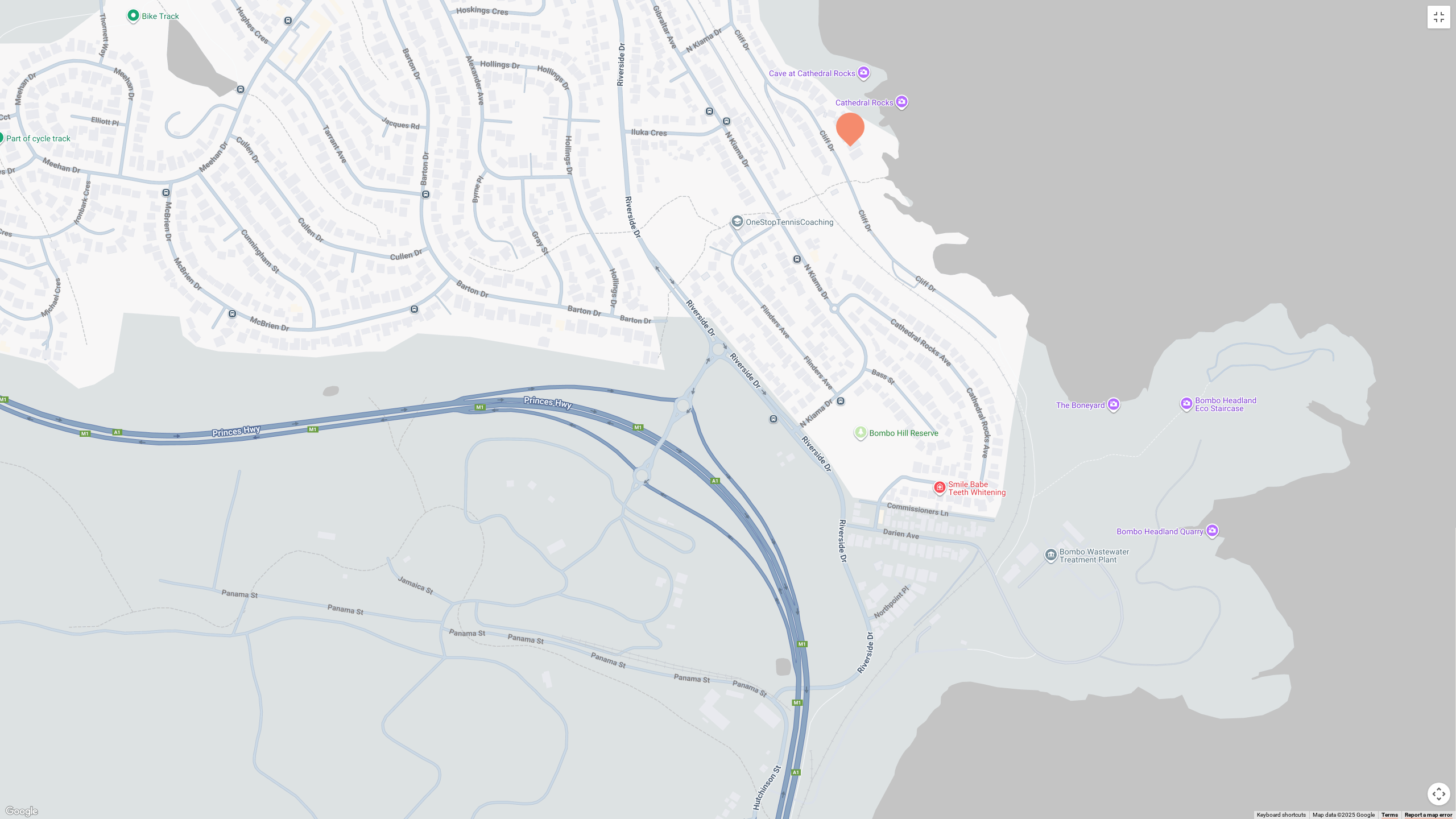
drag, startPoint x: 706, startPoint y: 698, endPoint x: 678, endPoint y: 313, distance: 386.0
click at [678, 313] on div at bounding box center [728, 409] width 1456 height 819
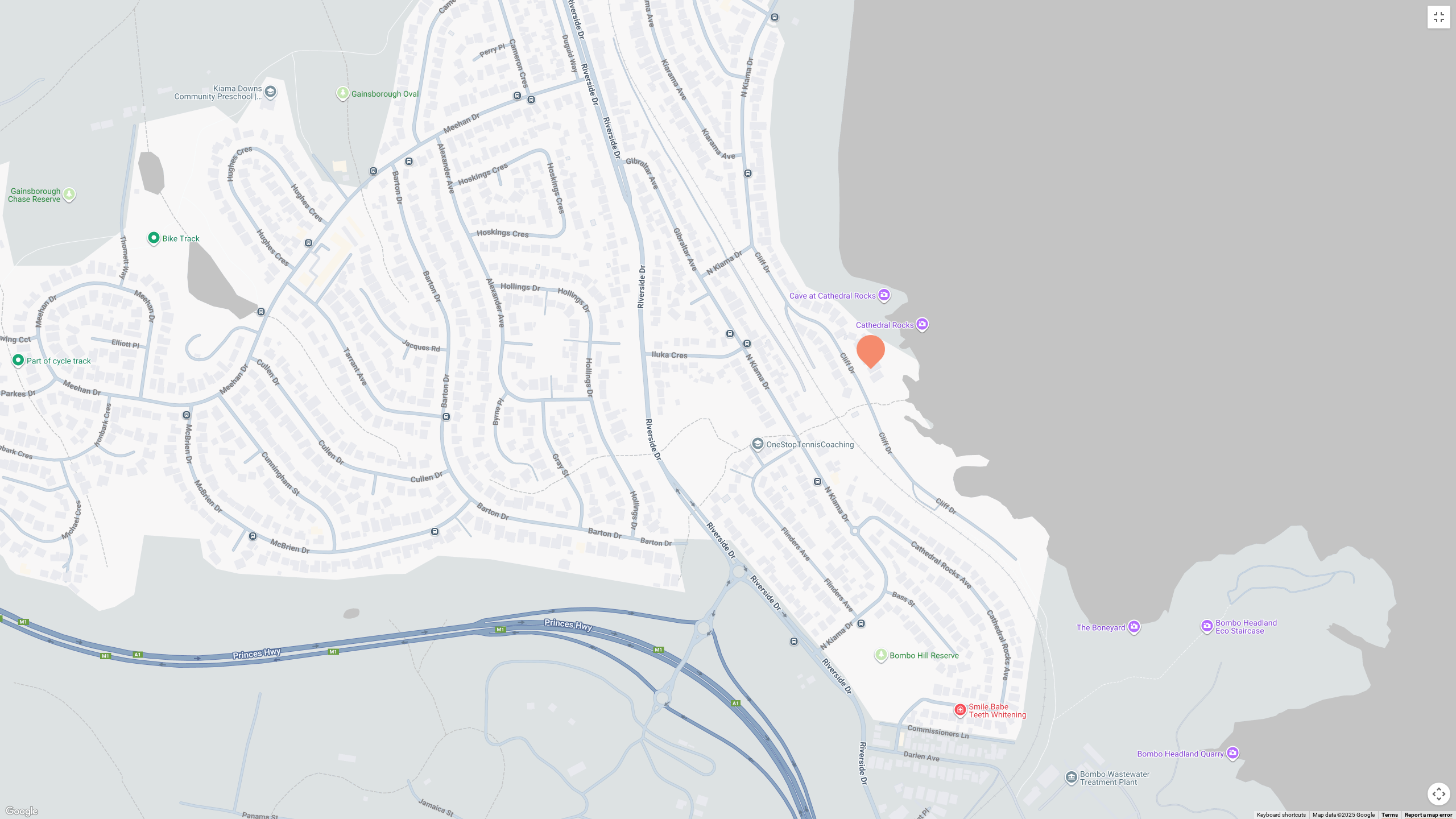
drag, startPoint x: 702, startPoint y: 279, endPoint x: 717, endPoint y: 505, distance: 226.5
click at [717, 505] on div at bounding box center [728, 409] width 1456 height 819
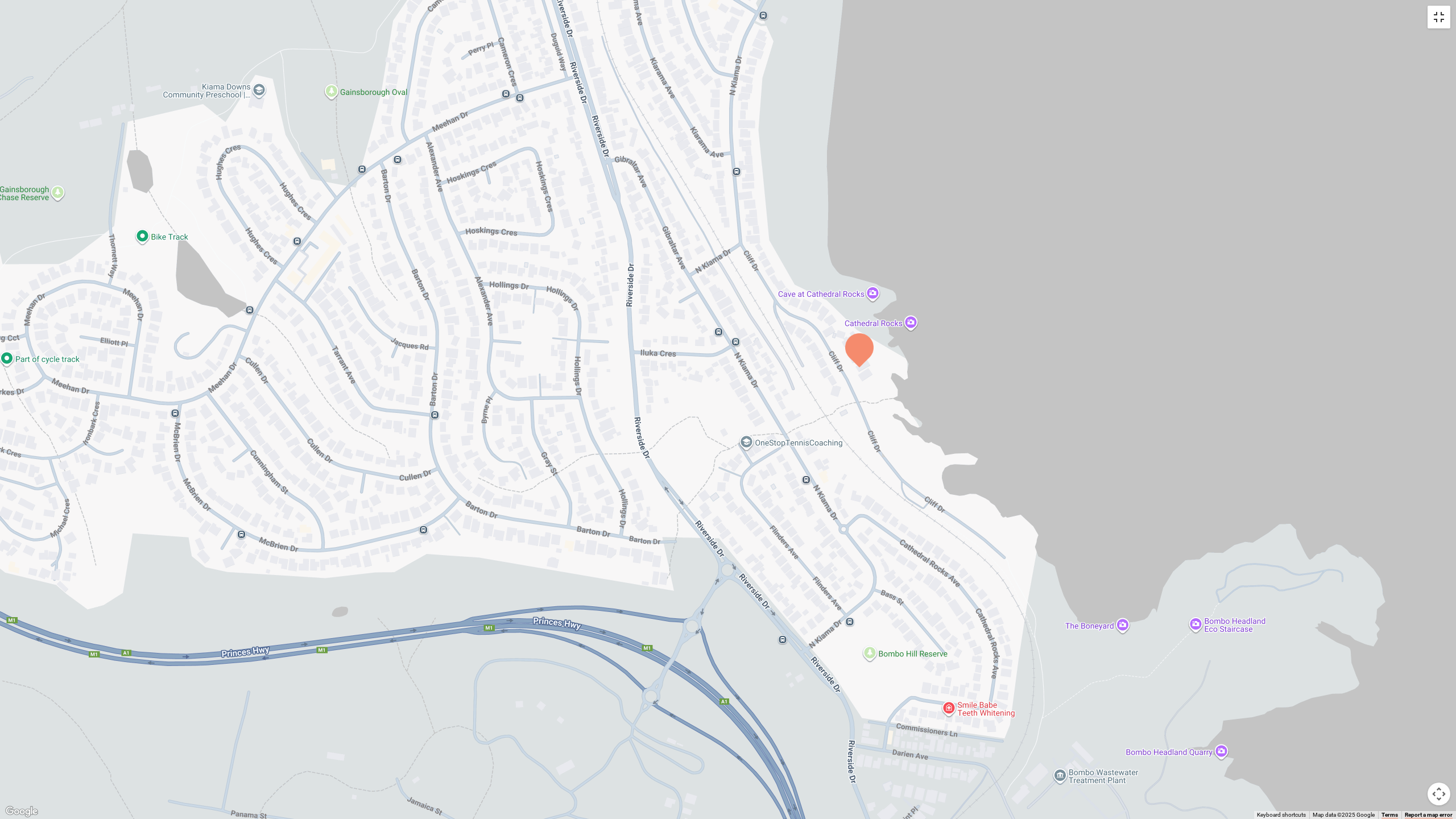
click at [1301, 19] on button "Toggle fullscreen view" at bounding box center [1439, 17] width 23 height 23
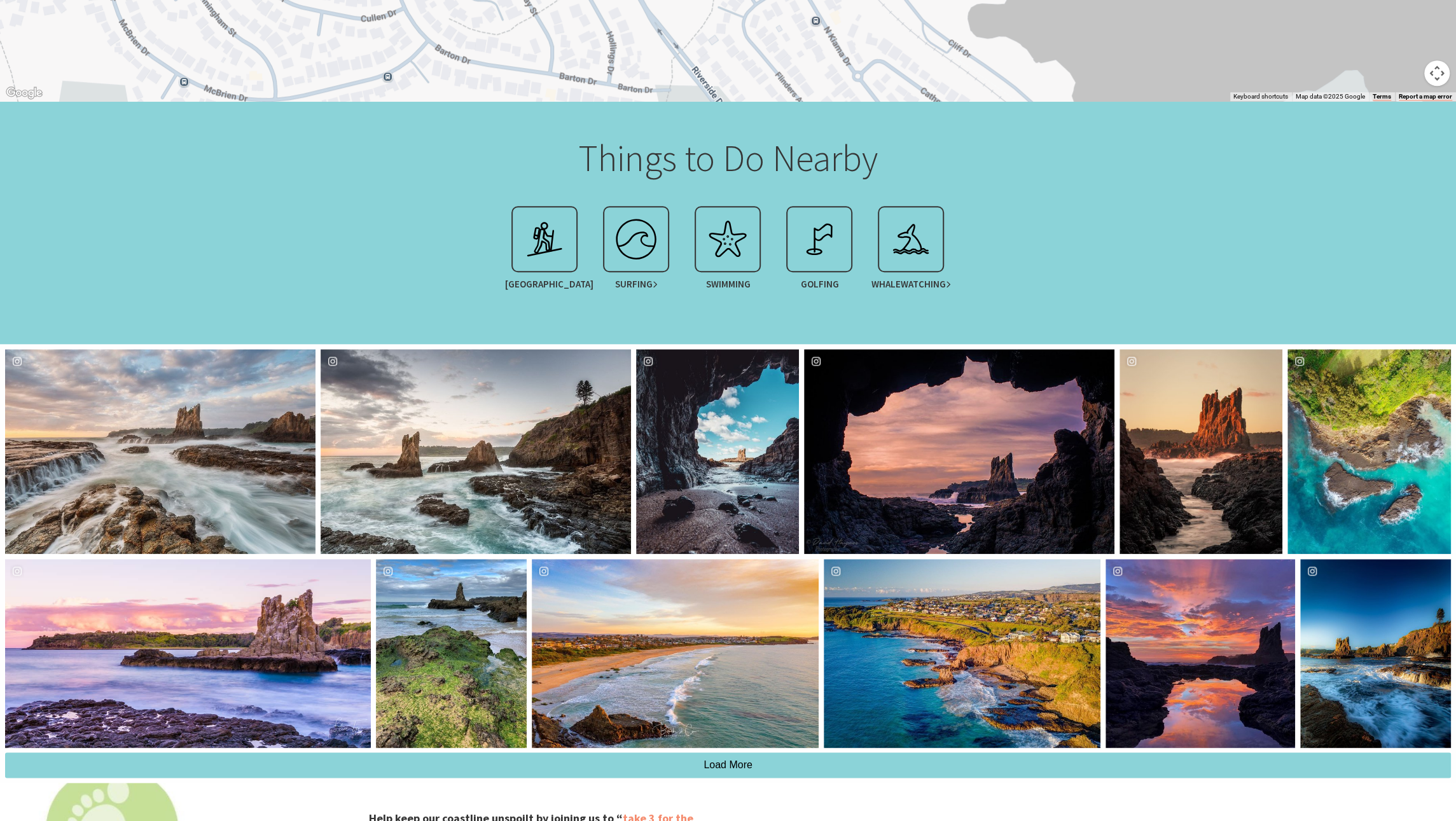
scroll to position [1081, 0]
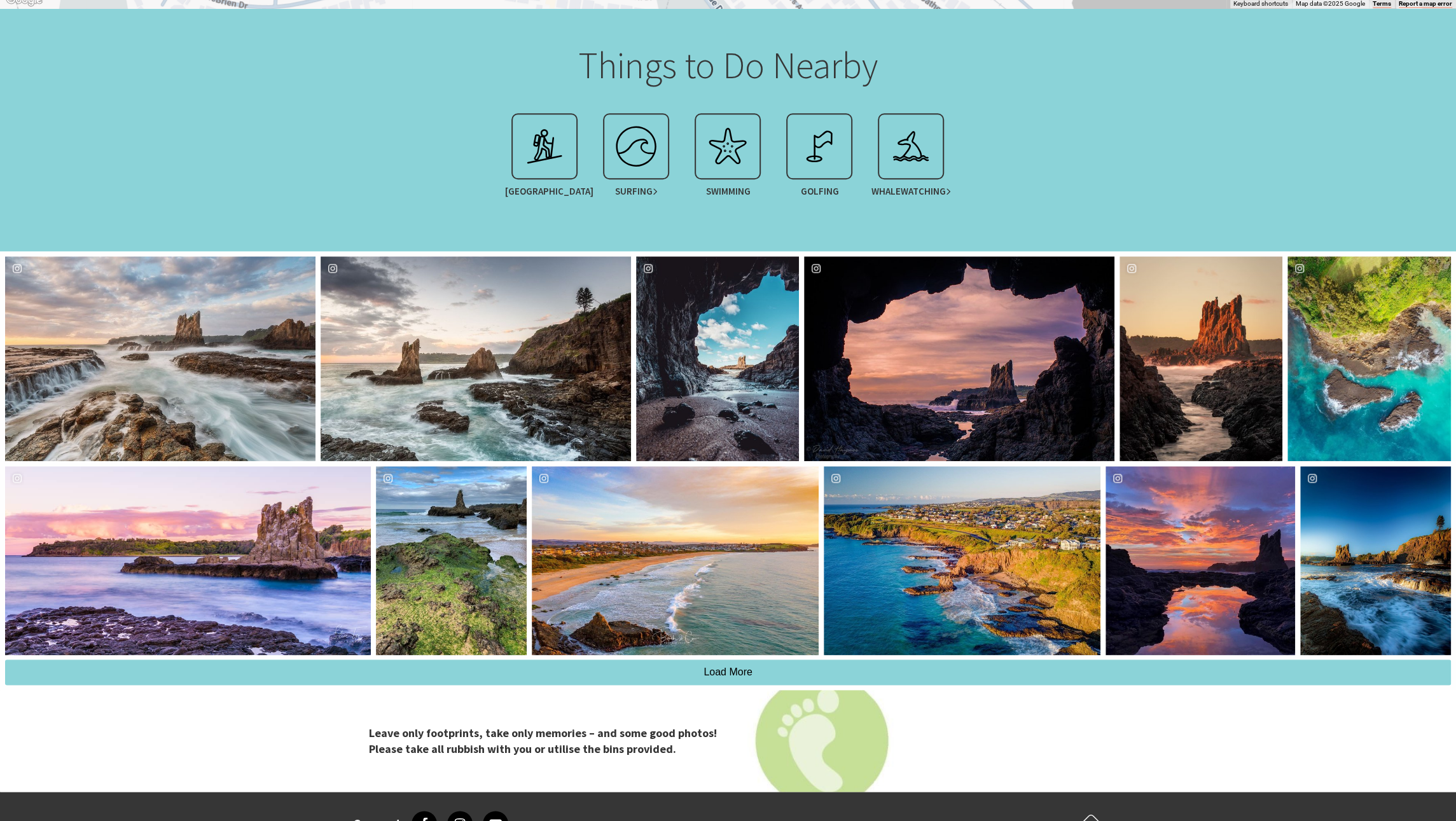
click at [1057, 129] on div "Kiama Coast Walk Surfing Swimming Golfing Whale Watching" at bounding box center [728, 161] width 763 height 109
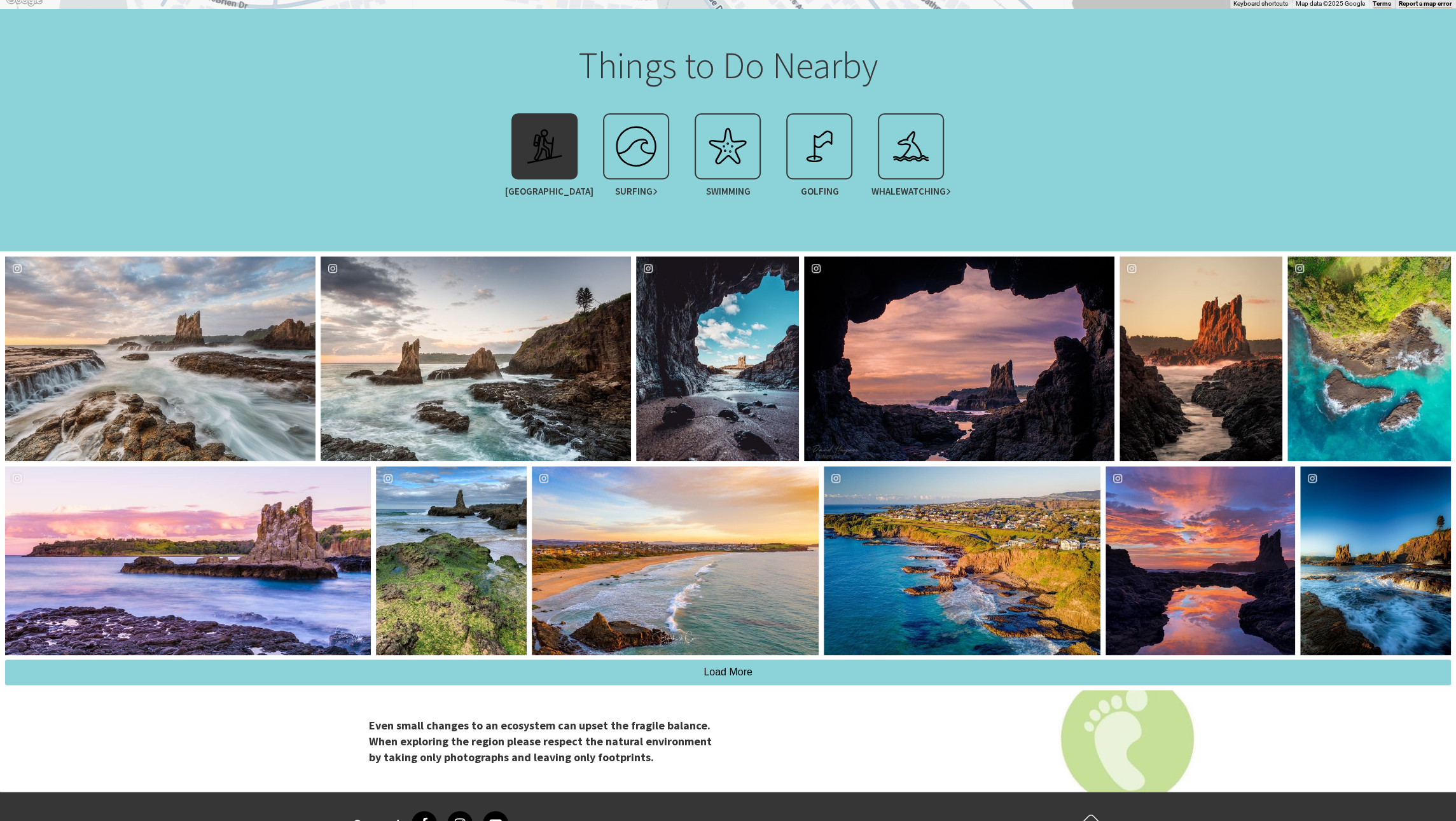
click at [529, 197] on span "Kiama Coast Walk" at bounding box center [545, 191] width 79 height 11
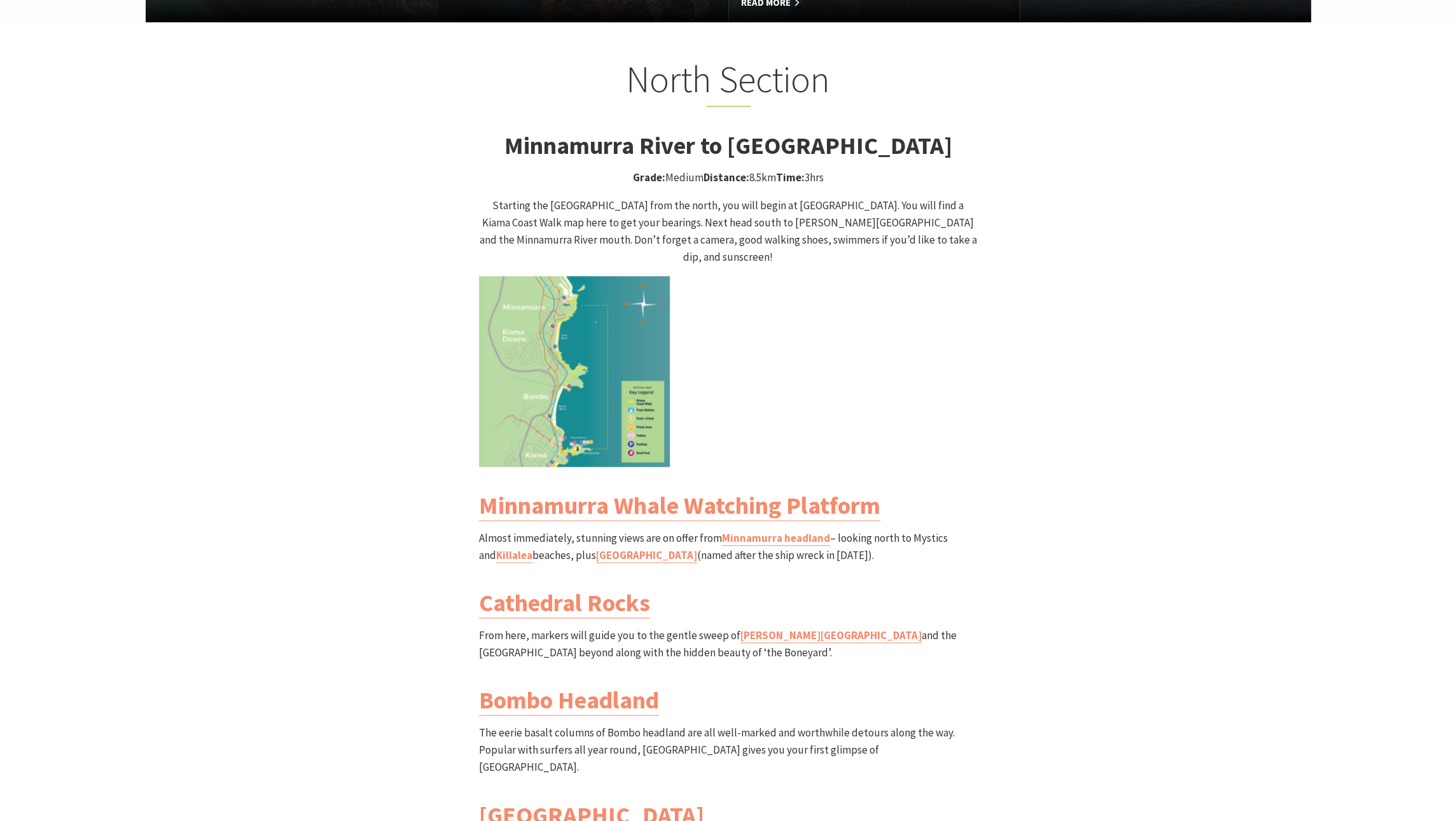
scroll to position [1463, 0]
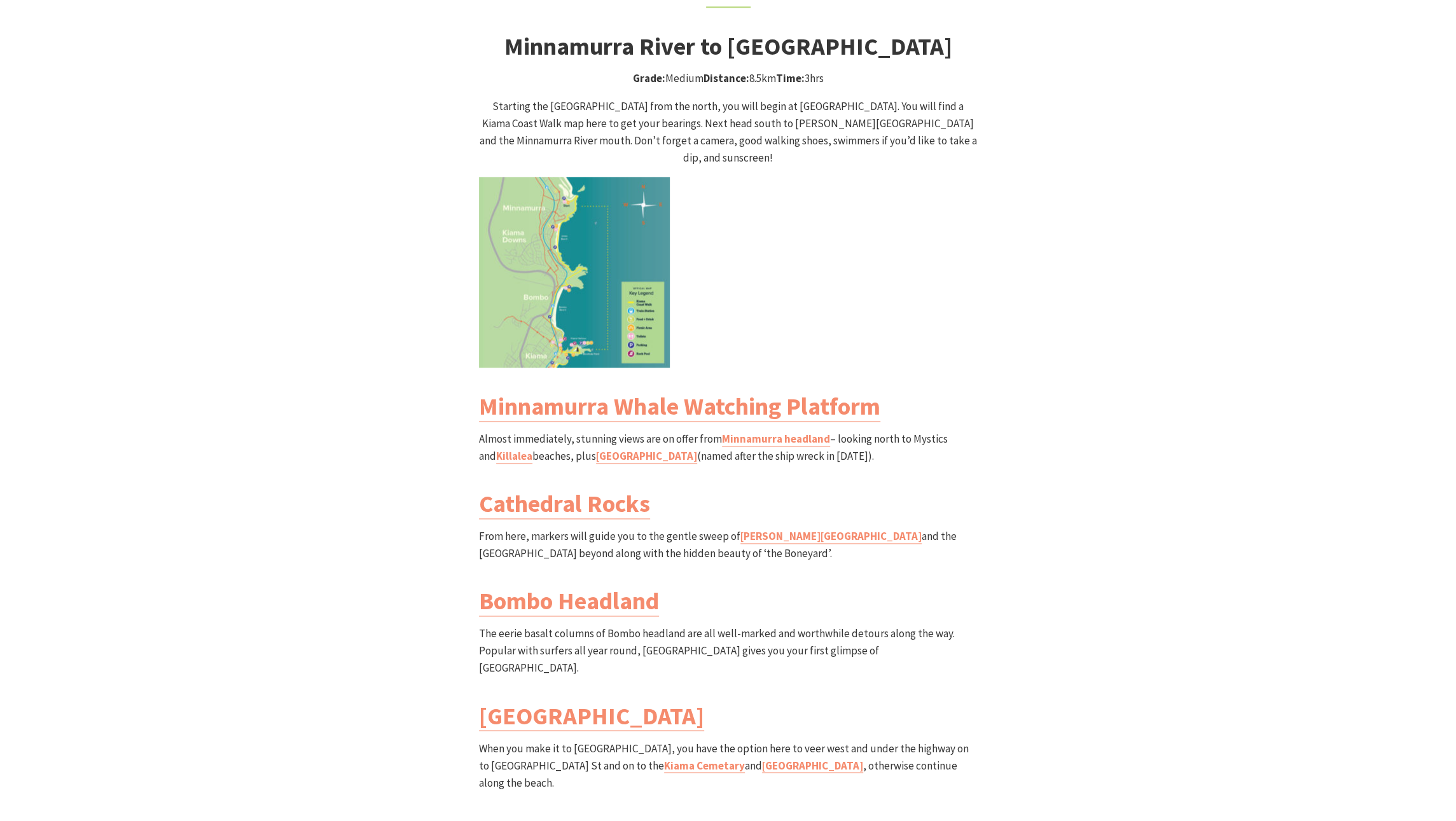
click at [561, 219] on img at bounding box center [574, 272] width 191 height 191
click at [568, 250] on img at bounding box center [574, 272] width 191 height 191
click at [650, 191] on img at bounding box center [574, 272] width 191 height 191
click at [584, 178] on img at bounding box center [574, 272] width 191 height 191
click at [798, 306] on p at bounding box center [728, 272] width 498 height 191
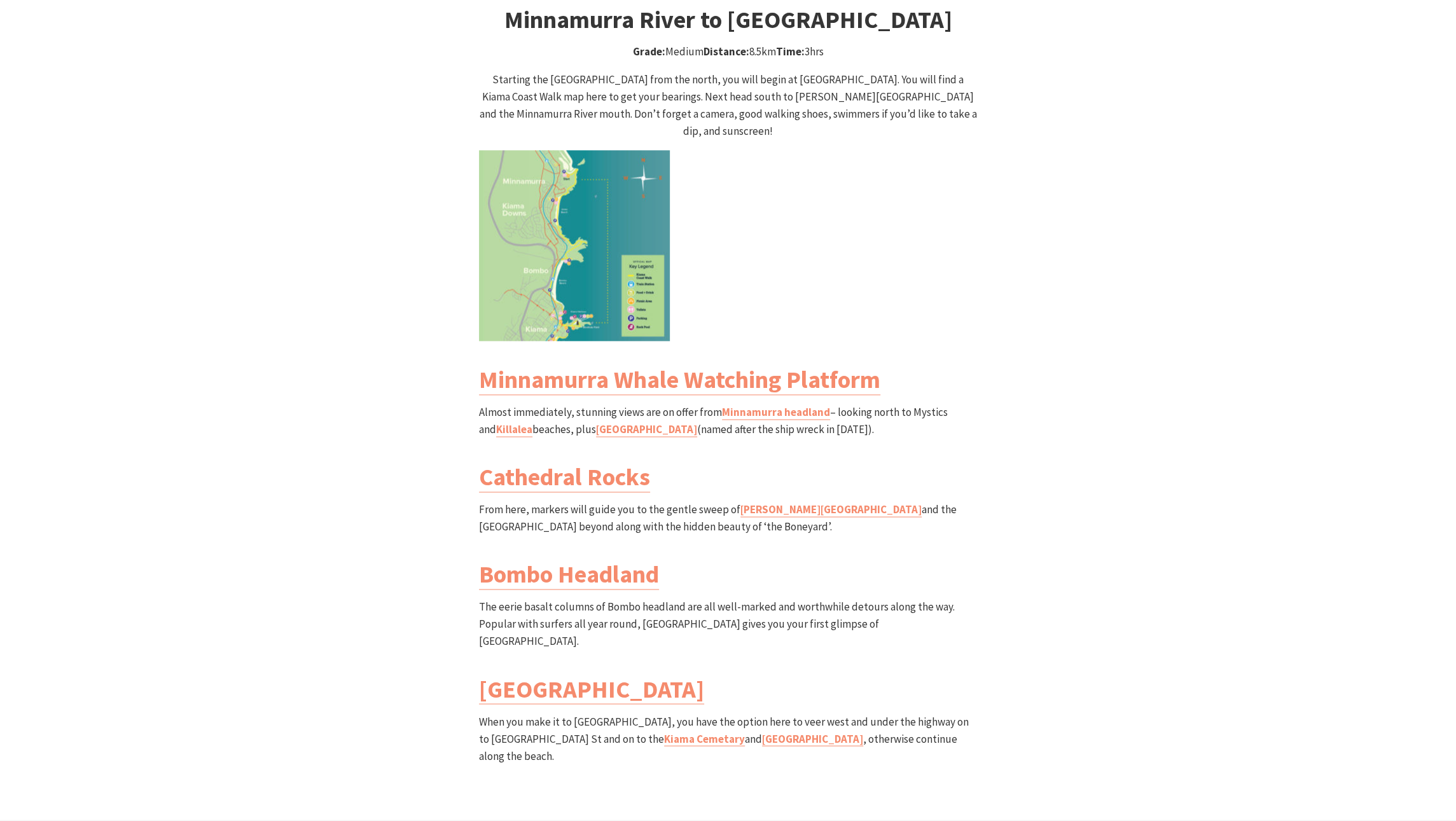
scroll to position [1400, 0]
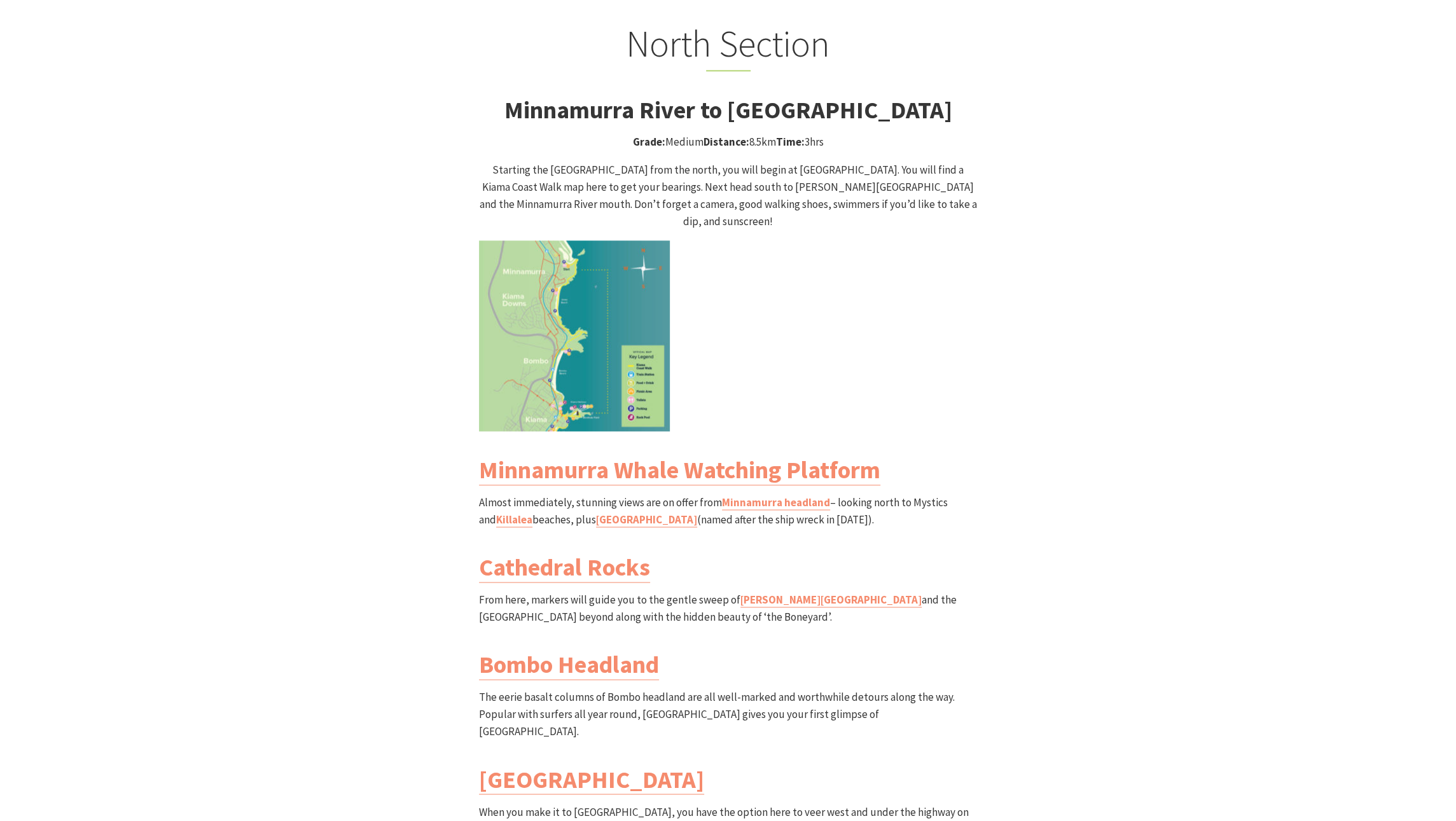
click at [778, 352] on p at bounding box center [728, 336] width 498 height 191
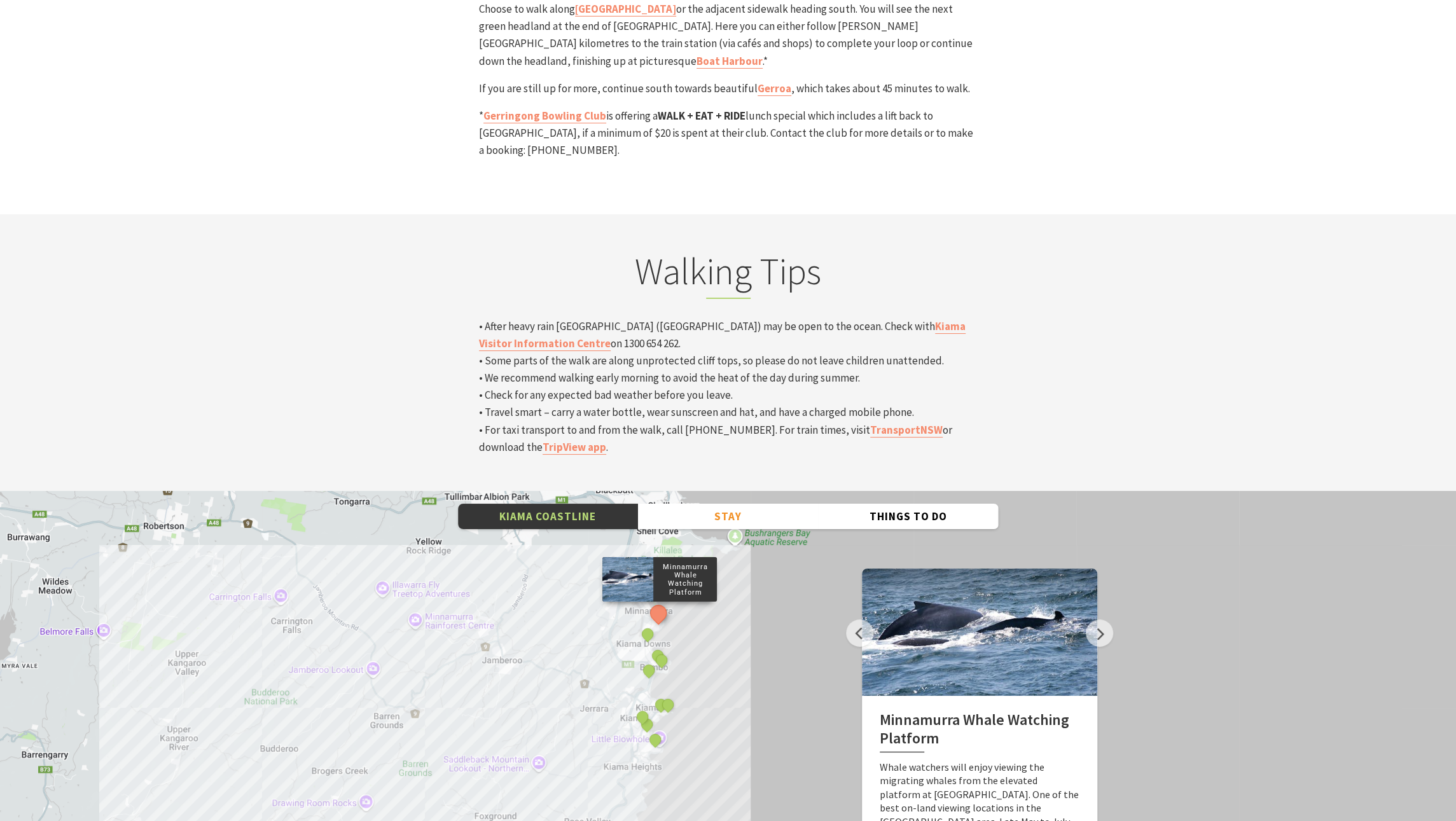
scroll to position [4262, 0]
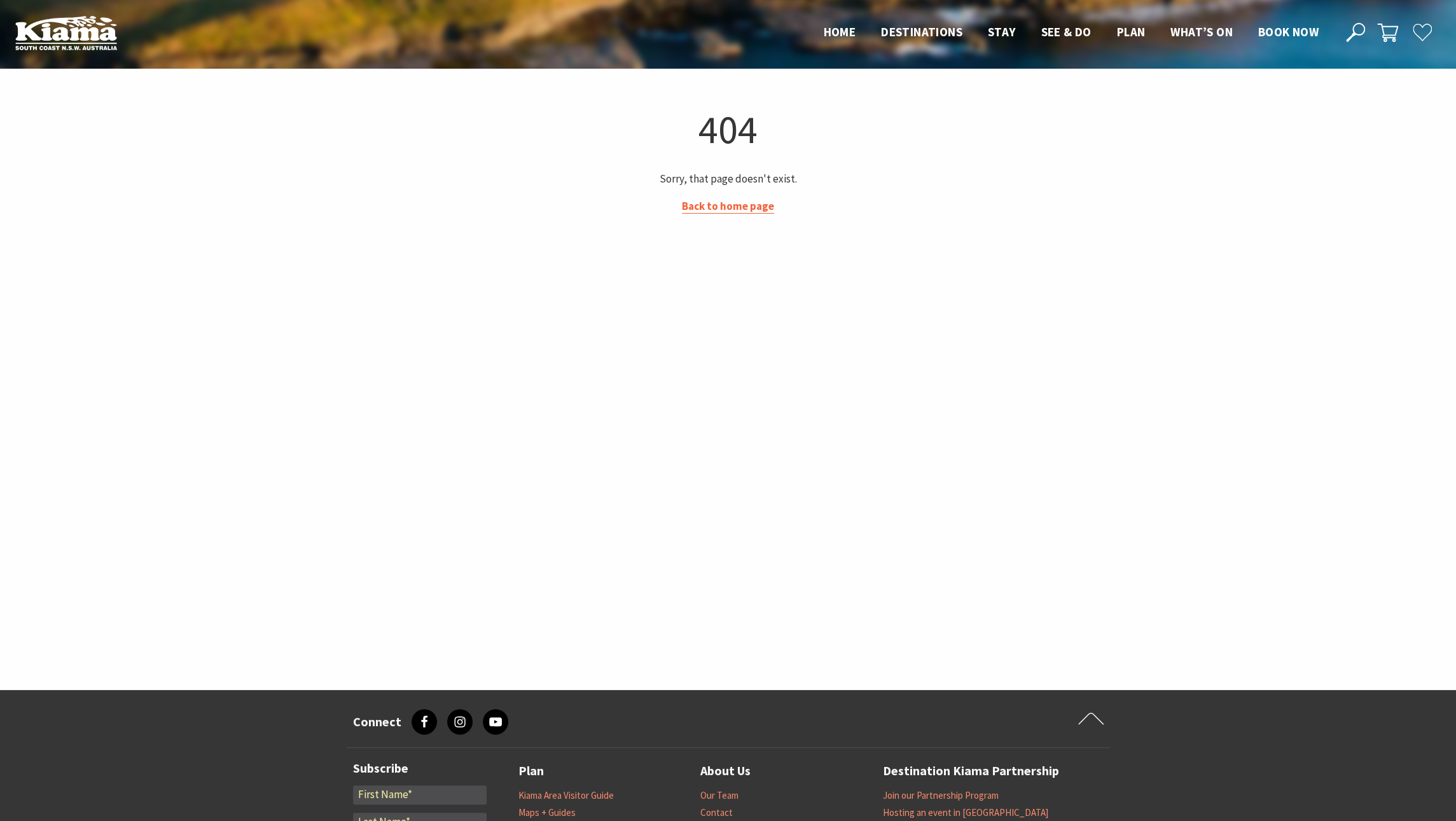
click at [755, 212] on link "Back to home page" at bounding box center [728, 206] width 92 height 15
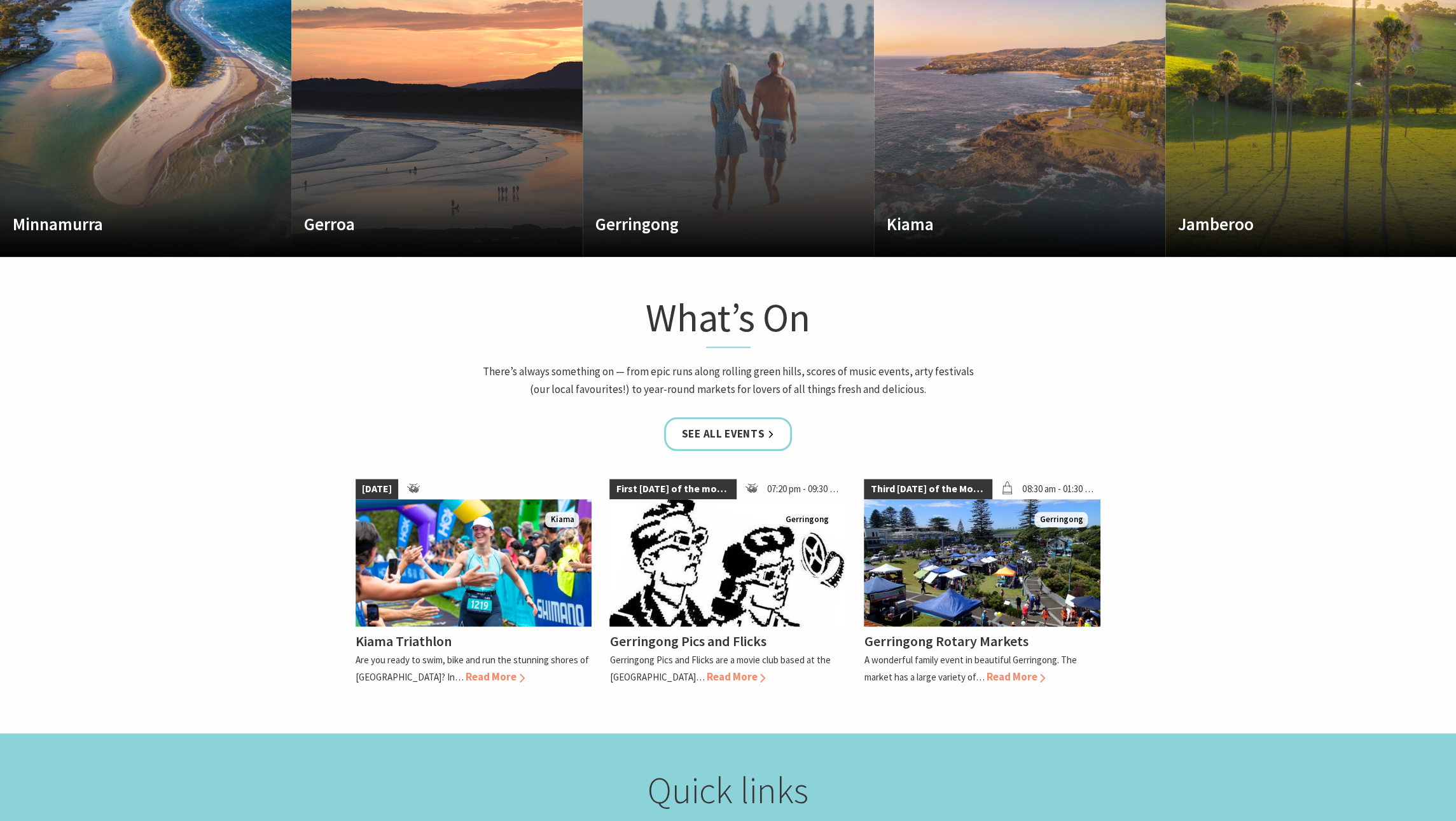
scroll to position [827, 0]
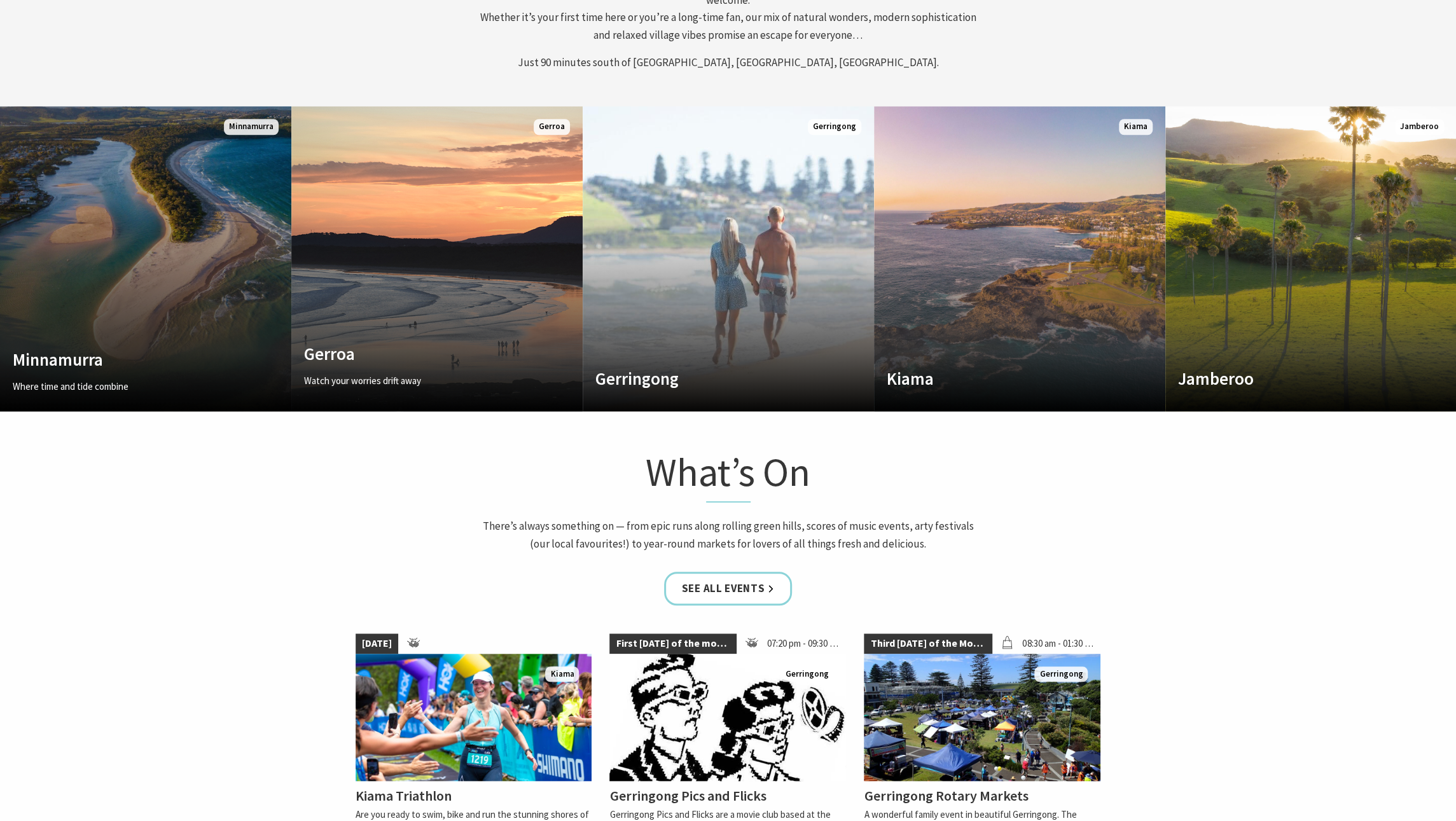
click at [126, 151] on link "Custom Image Used [GEOGRAPHIC_DATA] Where time and tide combine Read More [GEOG…" at bounding box center [145, 259] width 291 height 306
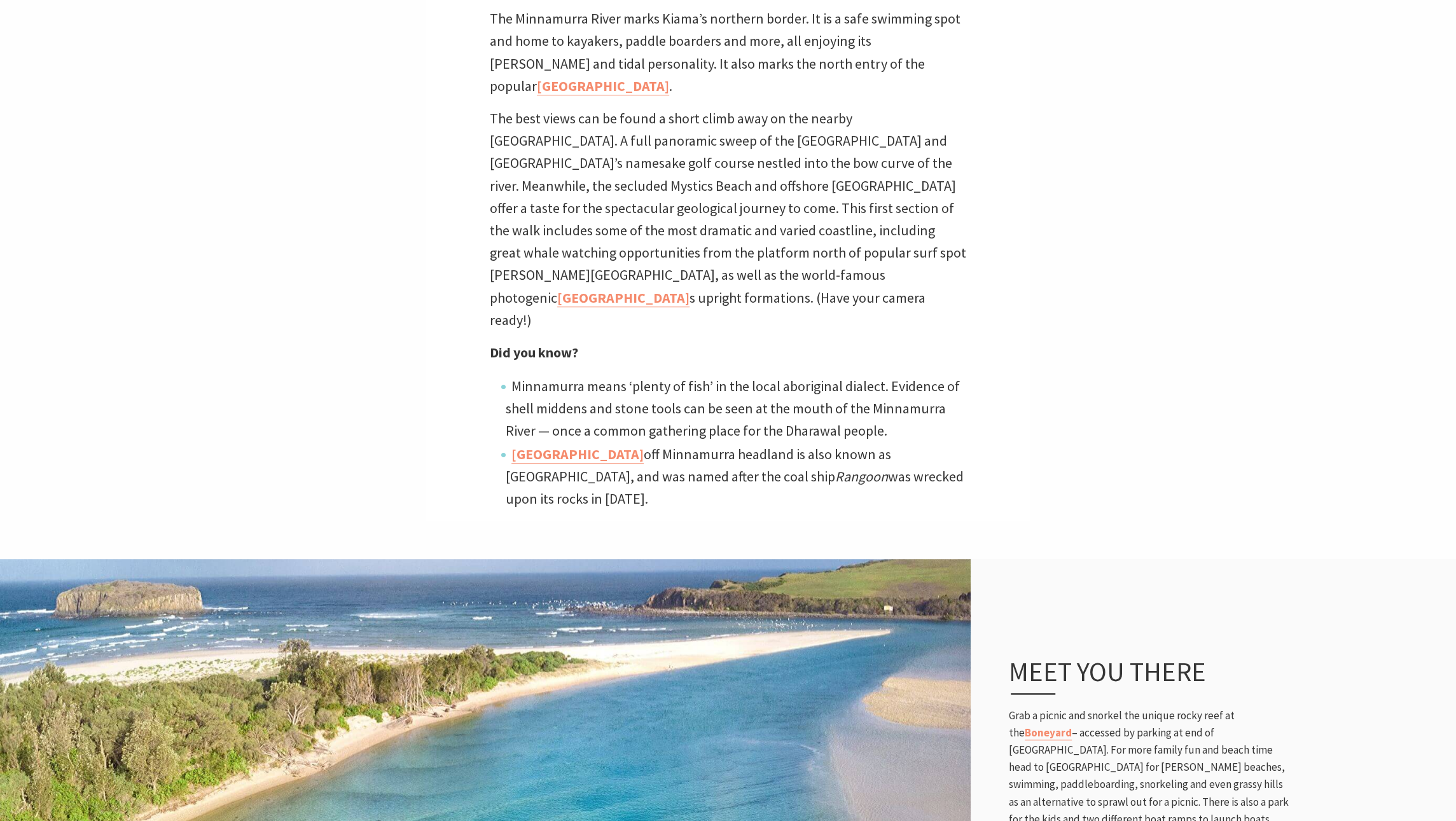
scroll to position [891, 0]
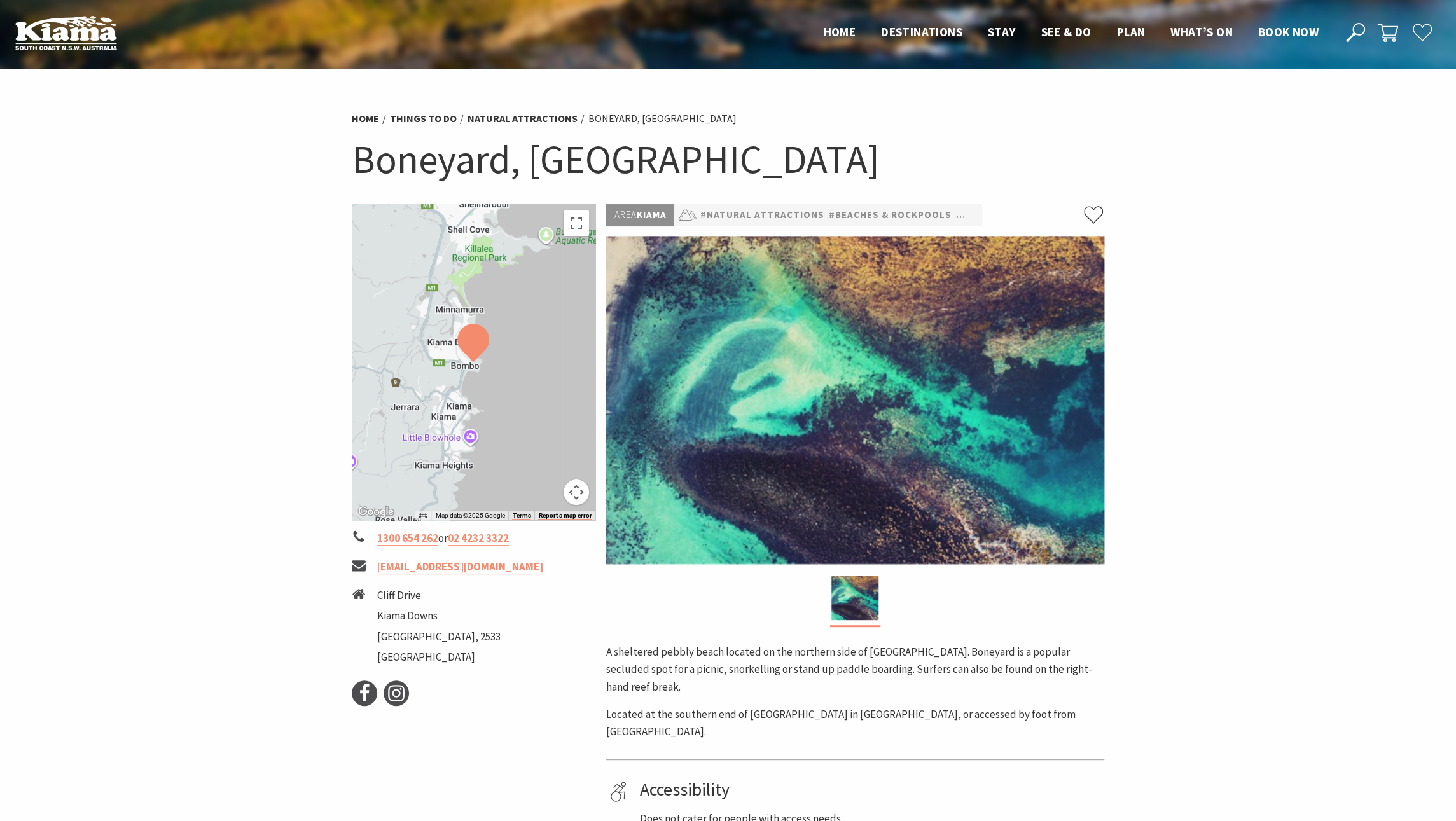
click at [583, 492] on button "Map camera controls" at bounding box center [576, 492] width 26 height 26
click at [475, 359] on img at bounding box center [473, 342] width 32 height 38
click at [456, 358] on div at bounding box center [474, 362] width 244 height 316
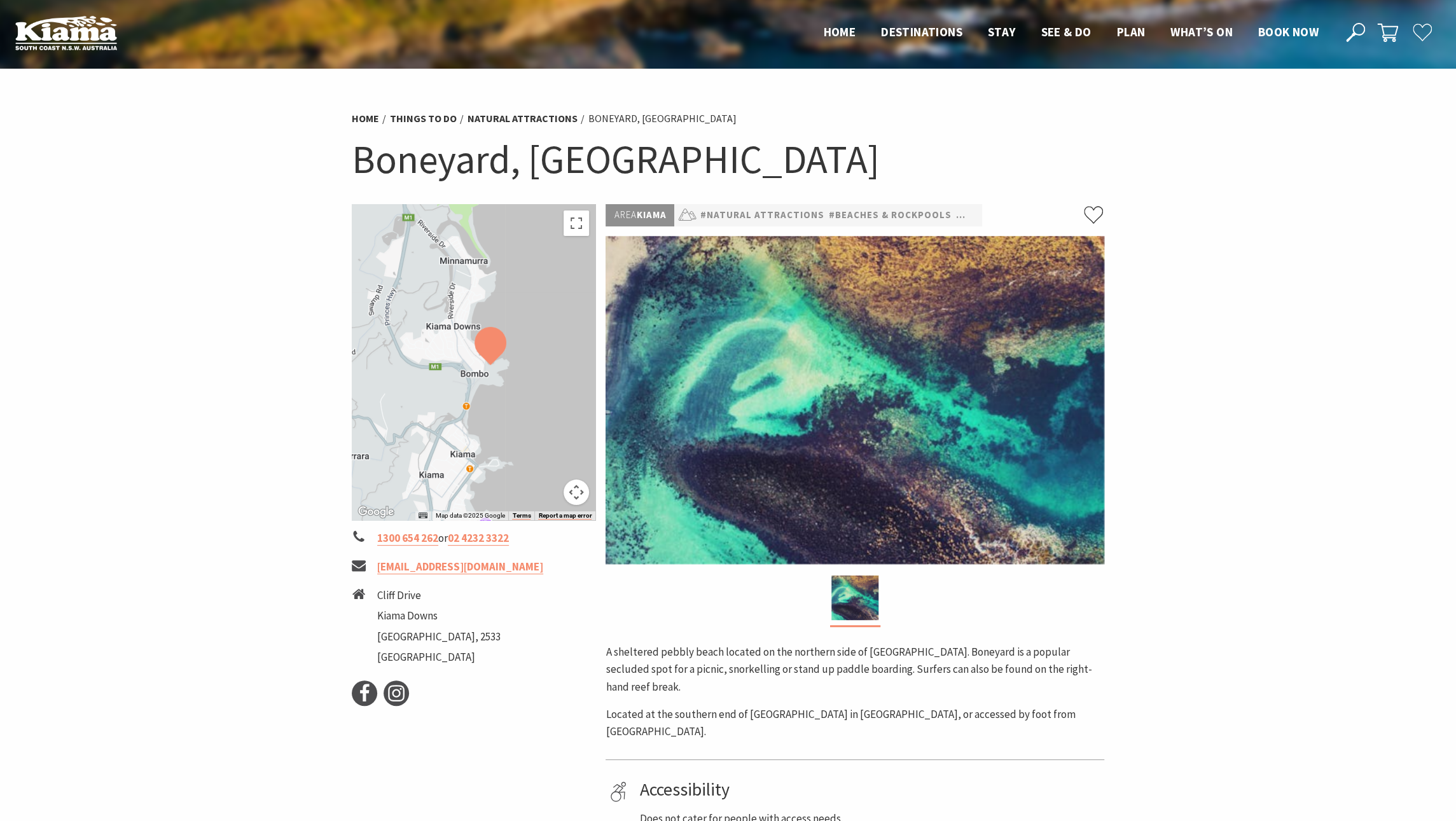
click at [456, 358] on div at bounding box center [474, 362] width 244 height 316
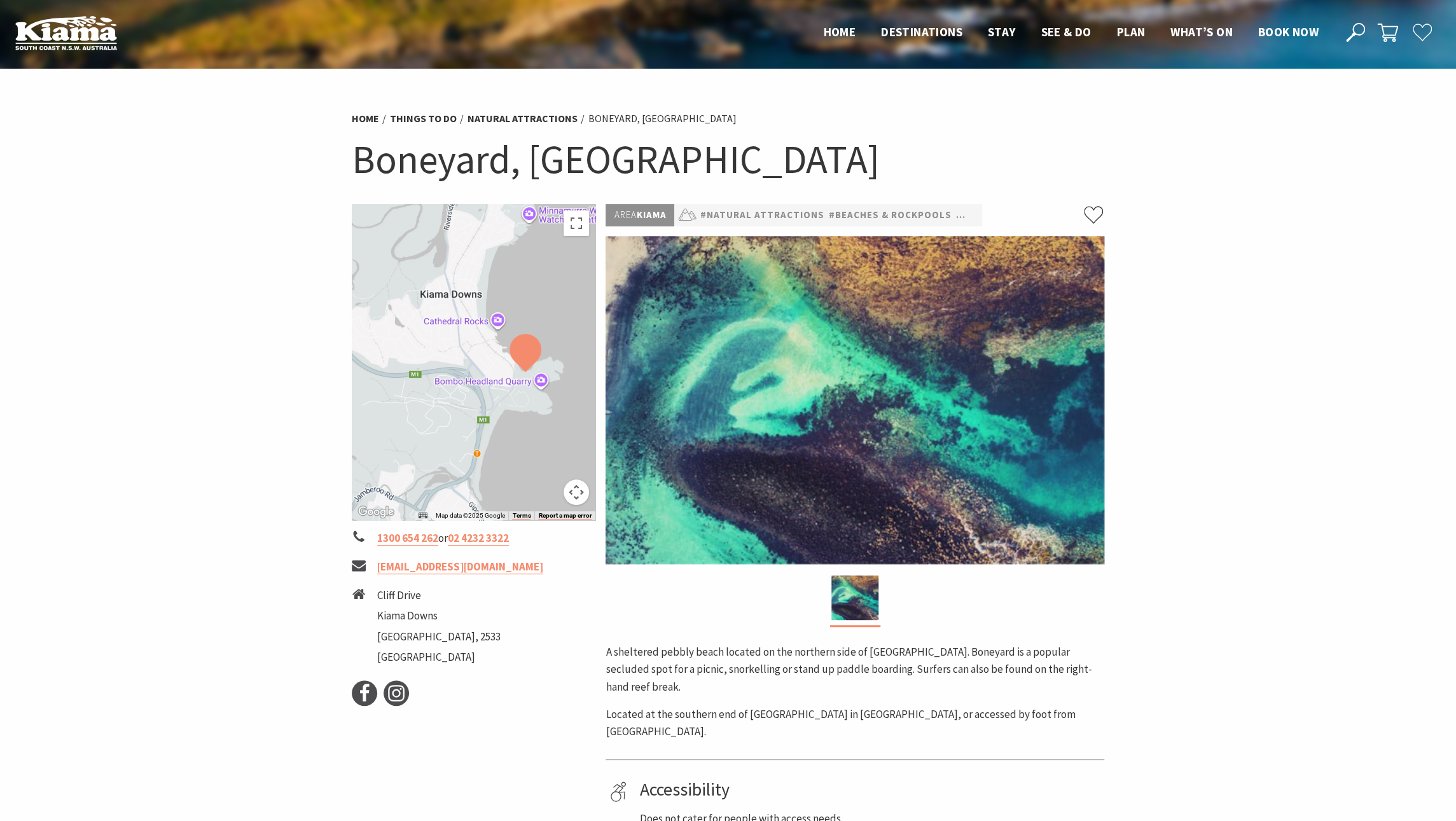
click at [492, 354] on div at bounding box center [474, 362] width 244 height 316
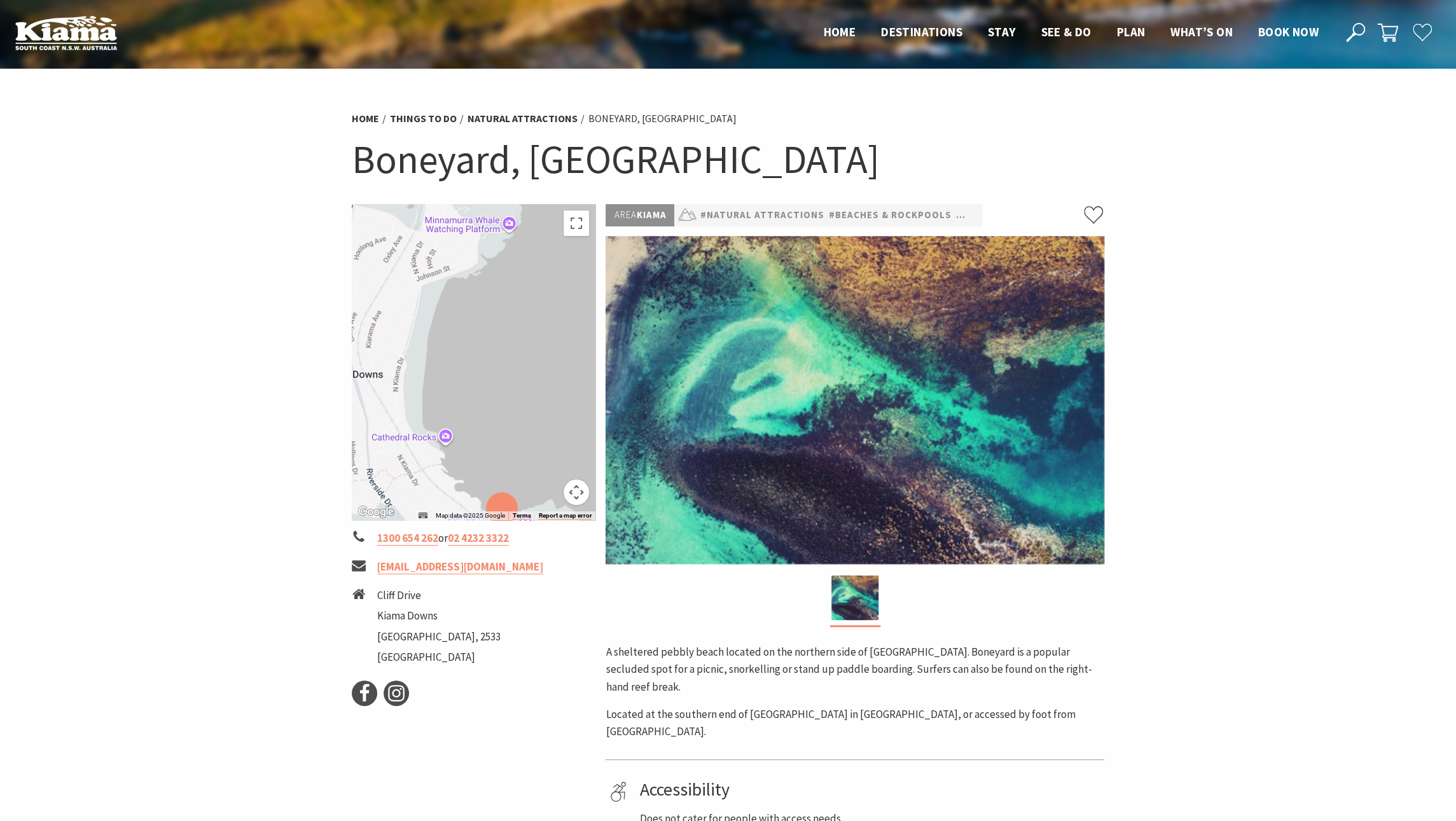
drag, startPoint x: 539, startPoint y: 323, endPoint x: 480, endPoint y: 466, distance: 154.7
click at [480, 466] on div at bounding box center [474, 362] width 244 height 316
